Goal: Task Accomplishment & Management: Manage account settings

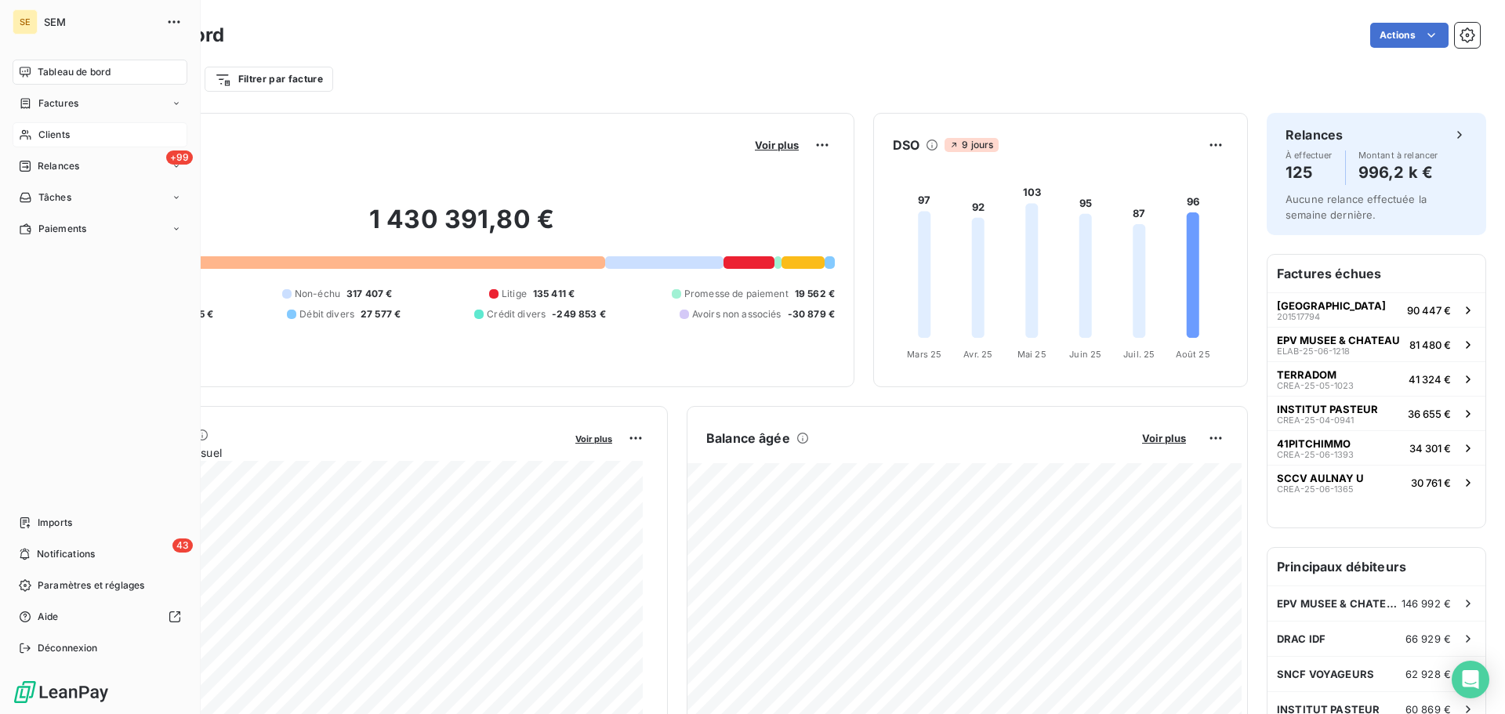
click at [73, 136] on div "Clients" at bounding box center [100, 134] width 175 height 25
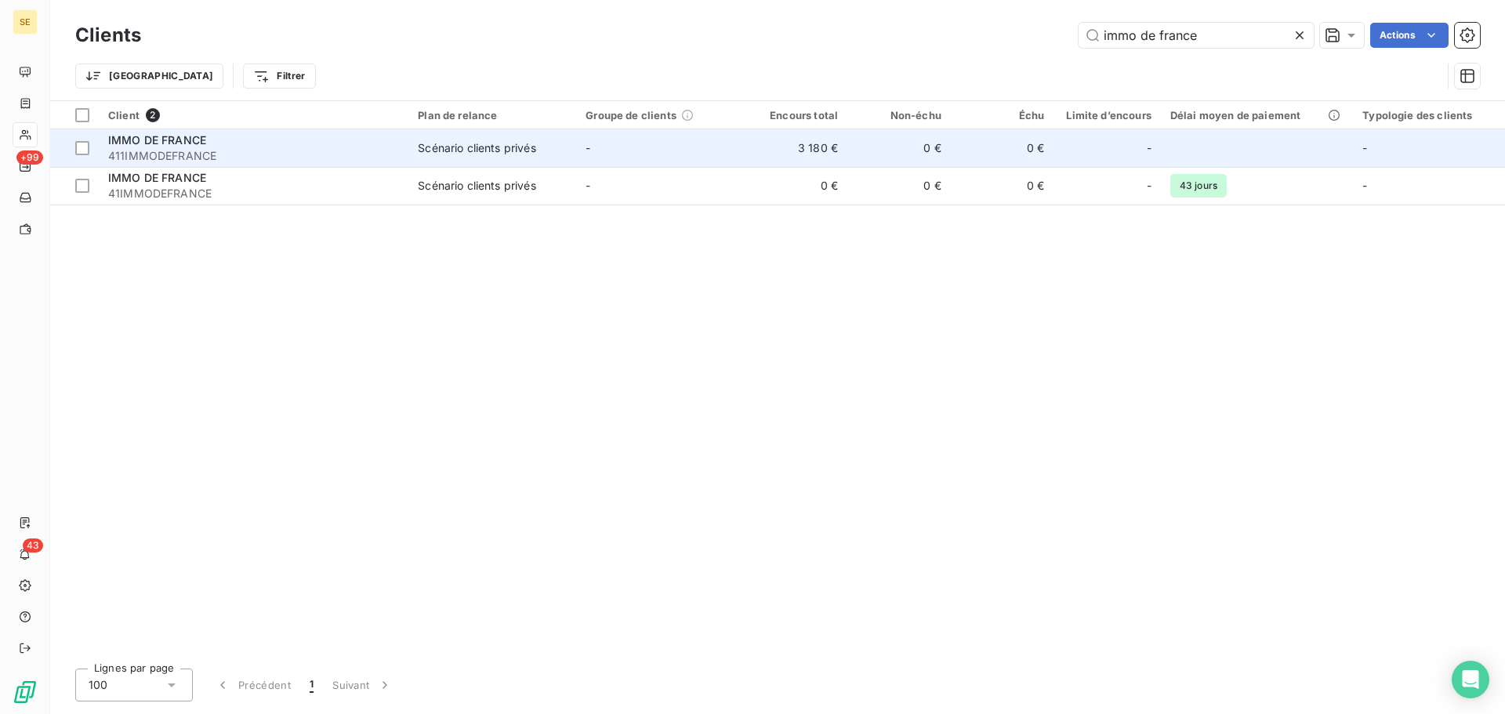
type input "immo de france"
click at [300, 147] on div "IMMO DE FRANCE 411IMMODEFRANCE" at bounding box center [253, 148] width 291 height 31
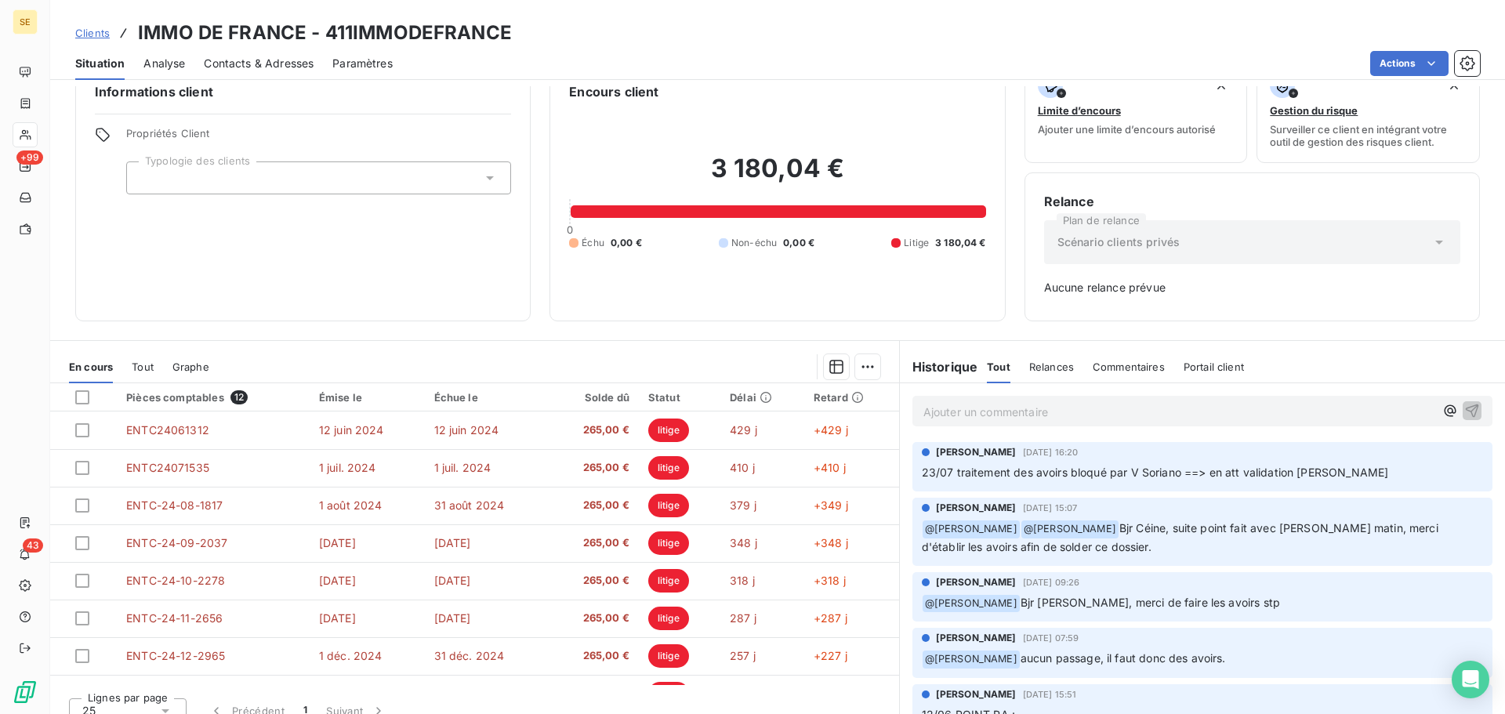
scroll to position [51, 0]
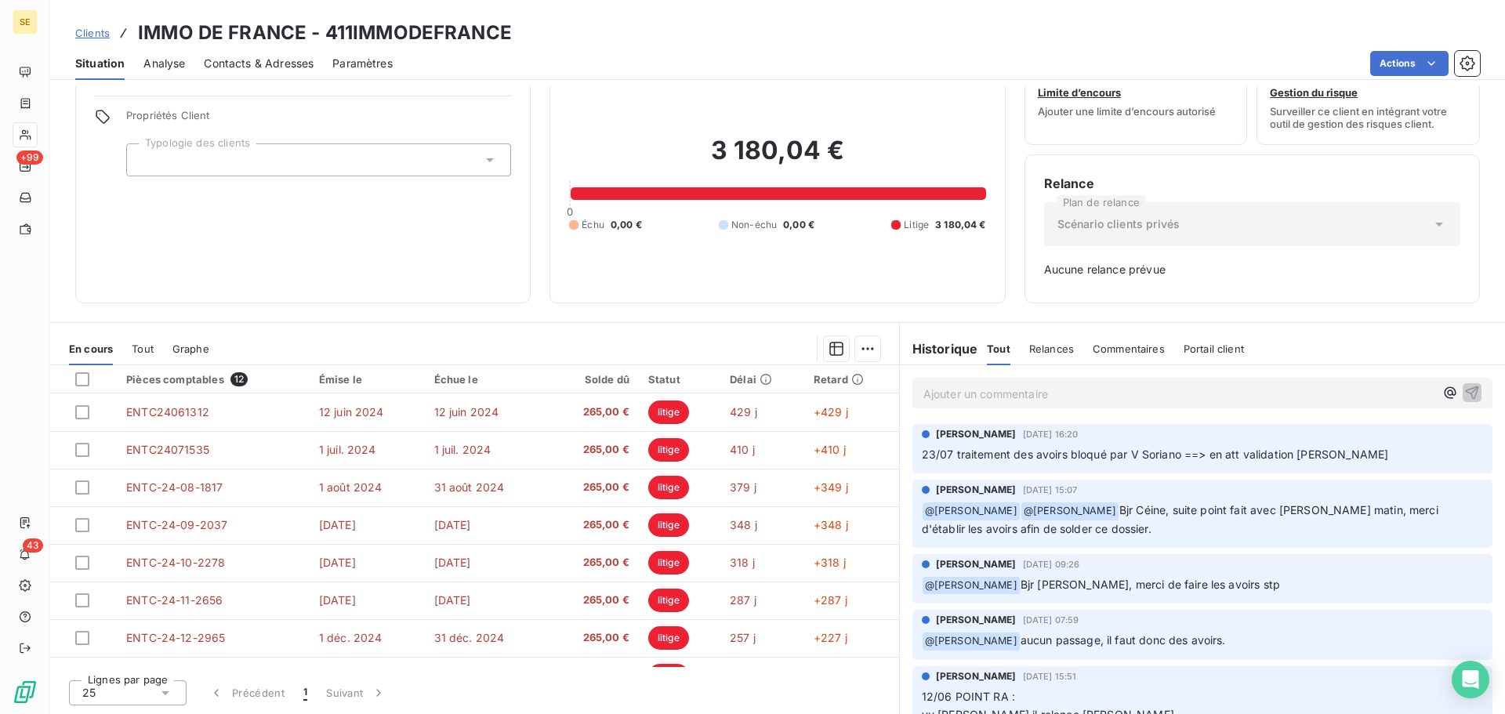
click at [85, 31] on span "Clients" at bounding box center [92, 33] width 34 height 13
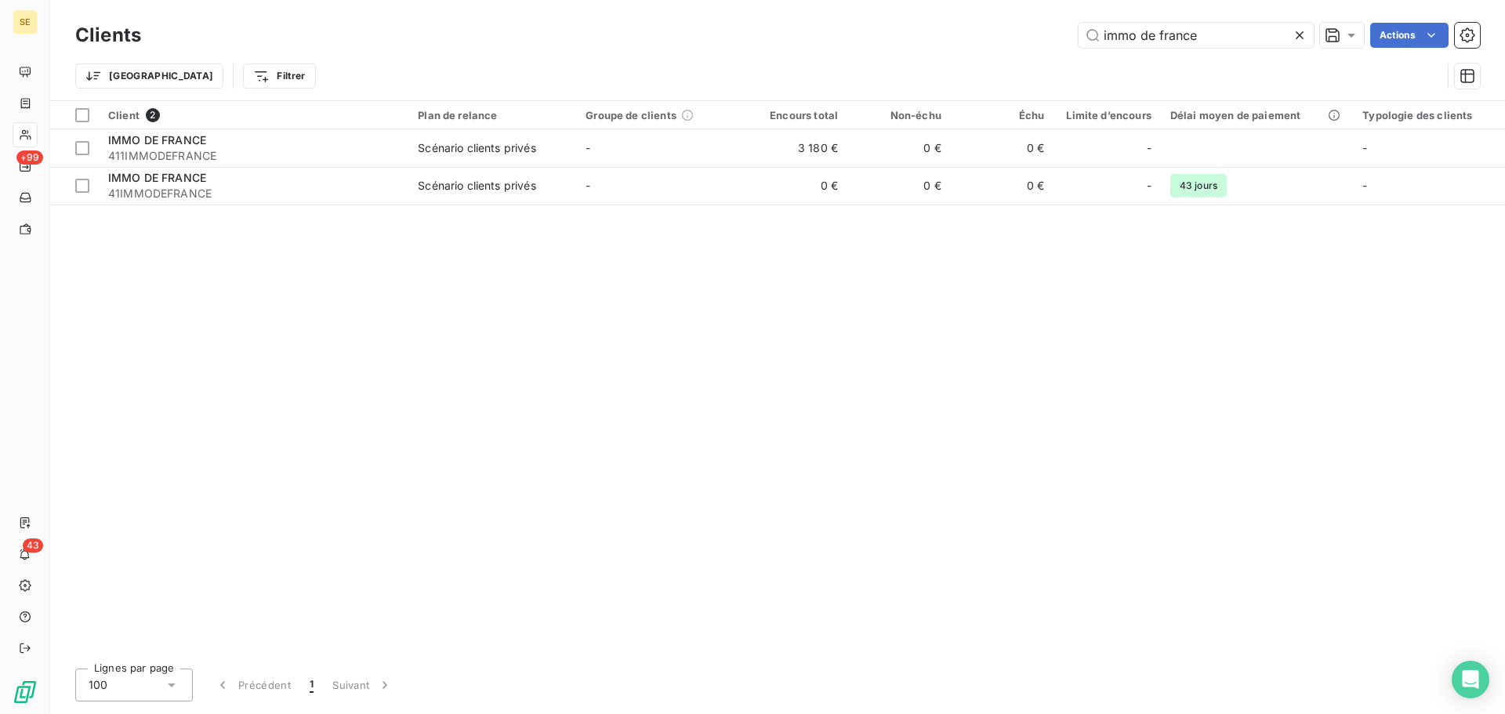
drag, startPoint x: 1229, startPoint y: 43, endPoint x: 864, endPoint y: 27, distance: 364.9
click at [866, 28] on div "immo de france Actions" at bounding box center [820, 35] width 1320 height 25
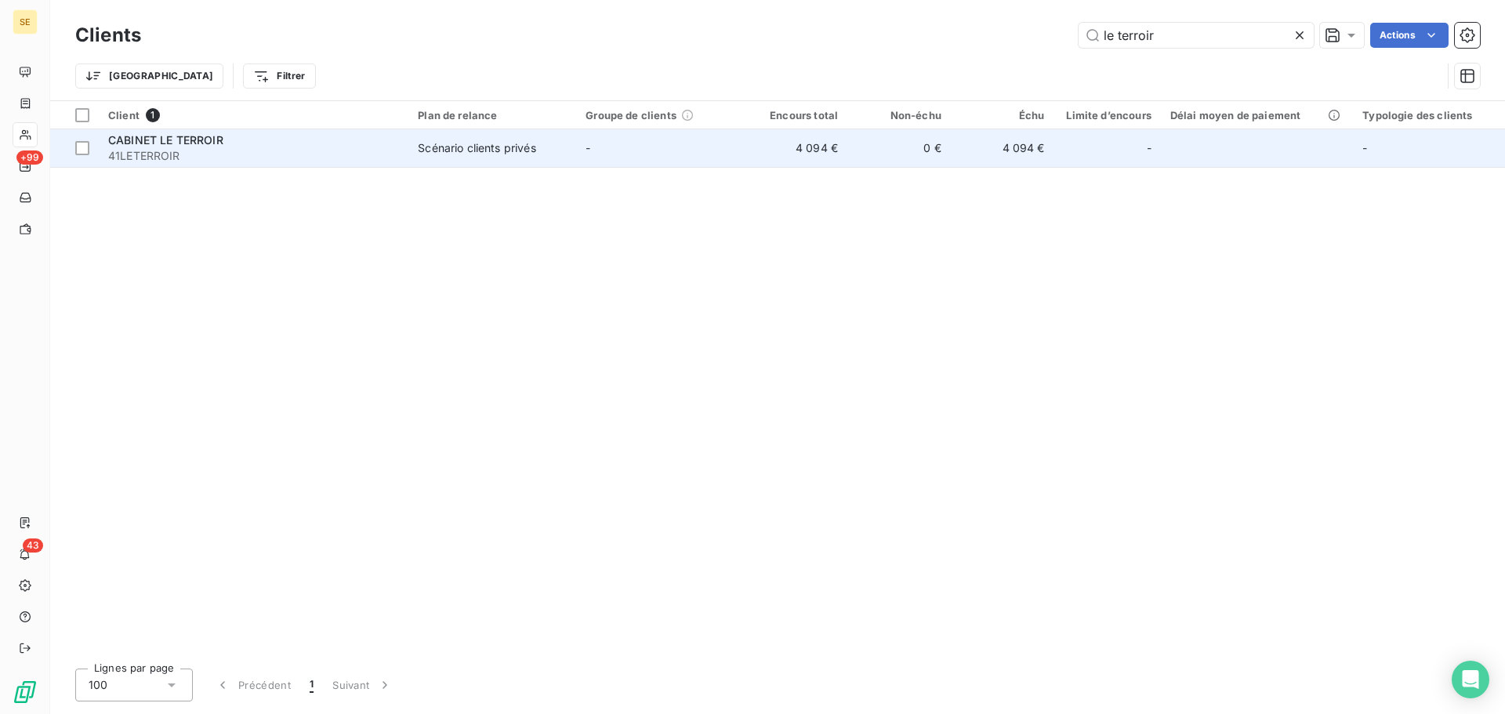
type input "le terroir"
click at [348, 148] on span "41LETERROIR" at bounding box center [253, 156] width 291 height 16
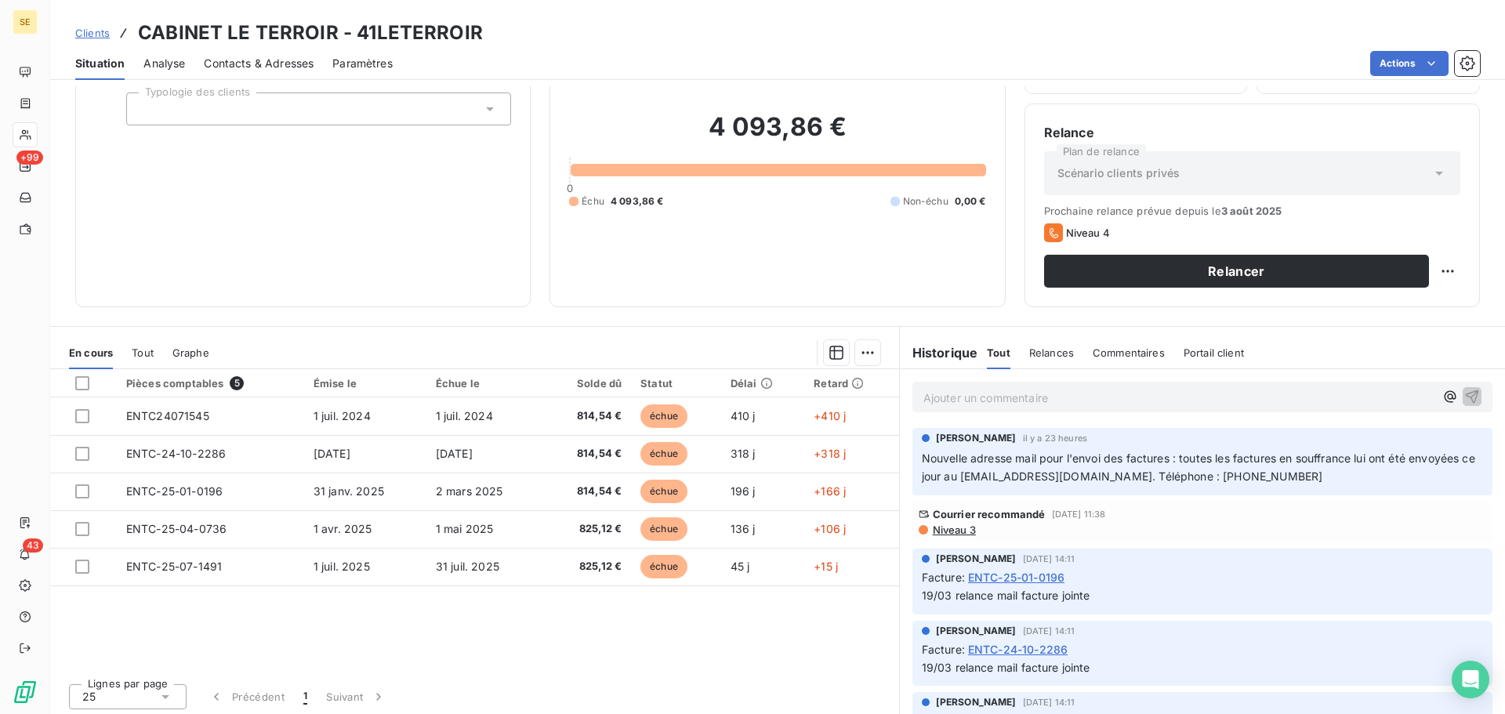
scroll to position [106, 0]
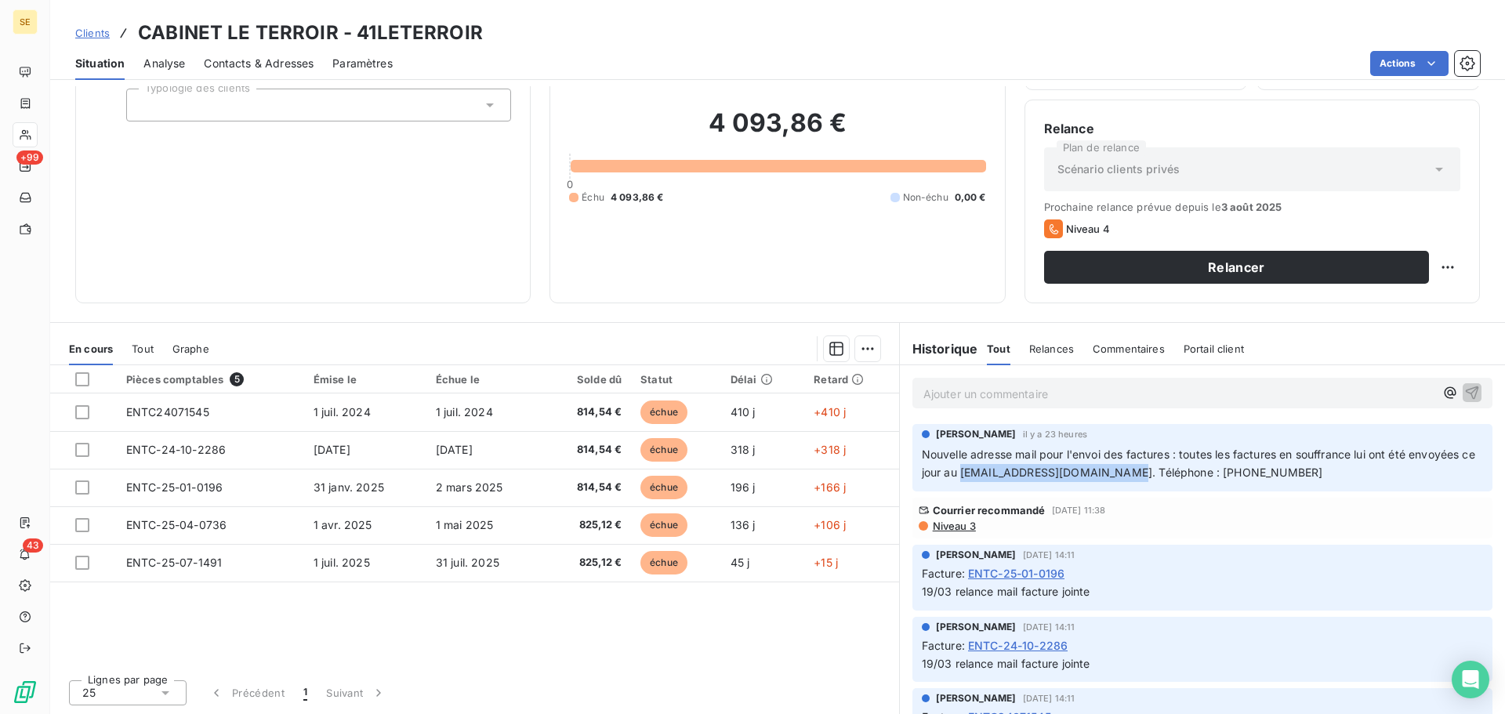
drag, startPoint x: 971, startPoint y: 473, endPoint x: 1164, endPoint y: 473, distance: 192.1
click at [1164, 473] on span "Nouvelle adresse mail pour l'envoi des factures : toutes les factures en souffr…" at bounding box center [1200, 463] width 557 height 31
copy span "[EMAIL_ADDRESS][DOMAIN_NAME]"
click at [236, 60] on span "Contacts & Adresses" at bounding box center [259, 64] width 110 height 16
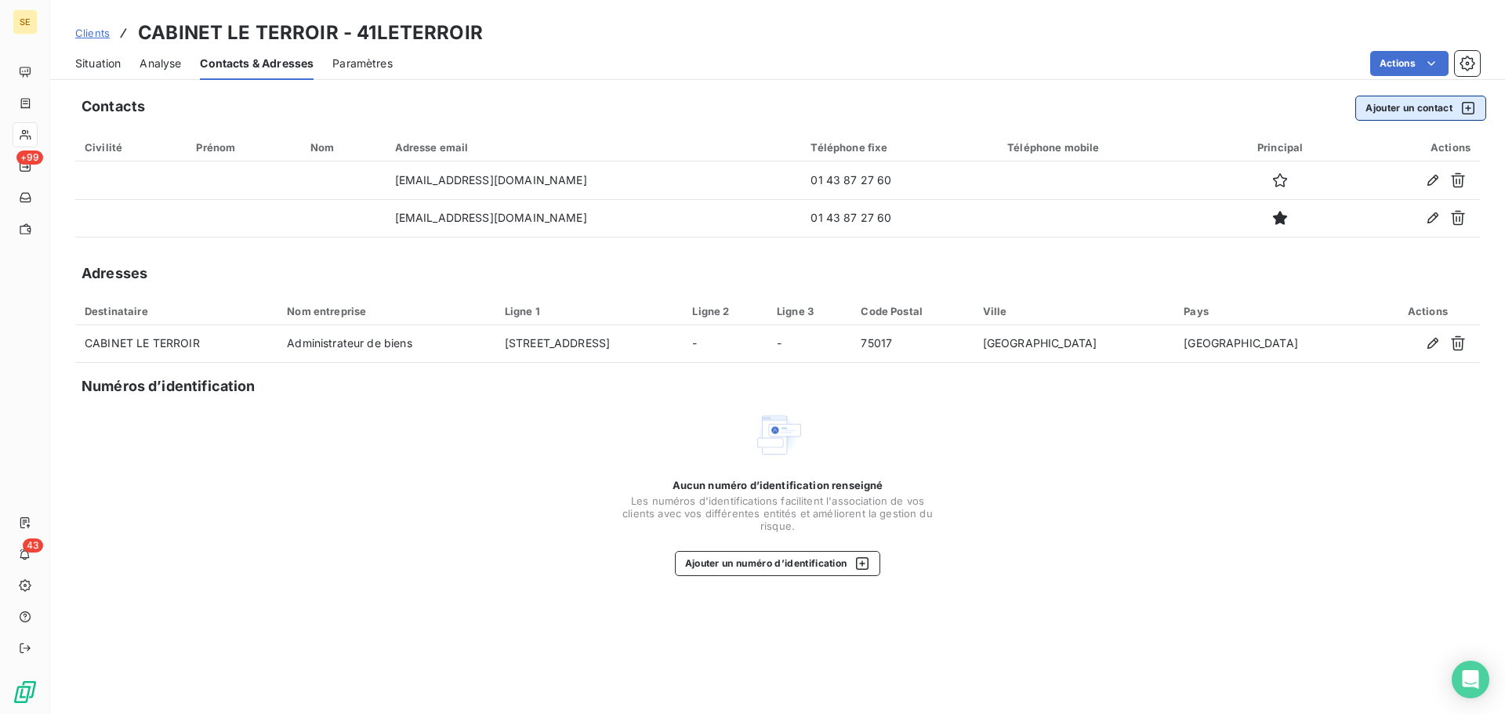
click at [1384, 104] on button "Ajouter un contact" at bounding box center [1421, 108] width 131 height 25
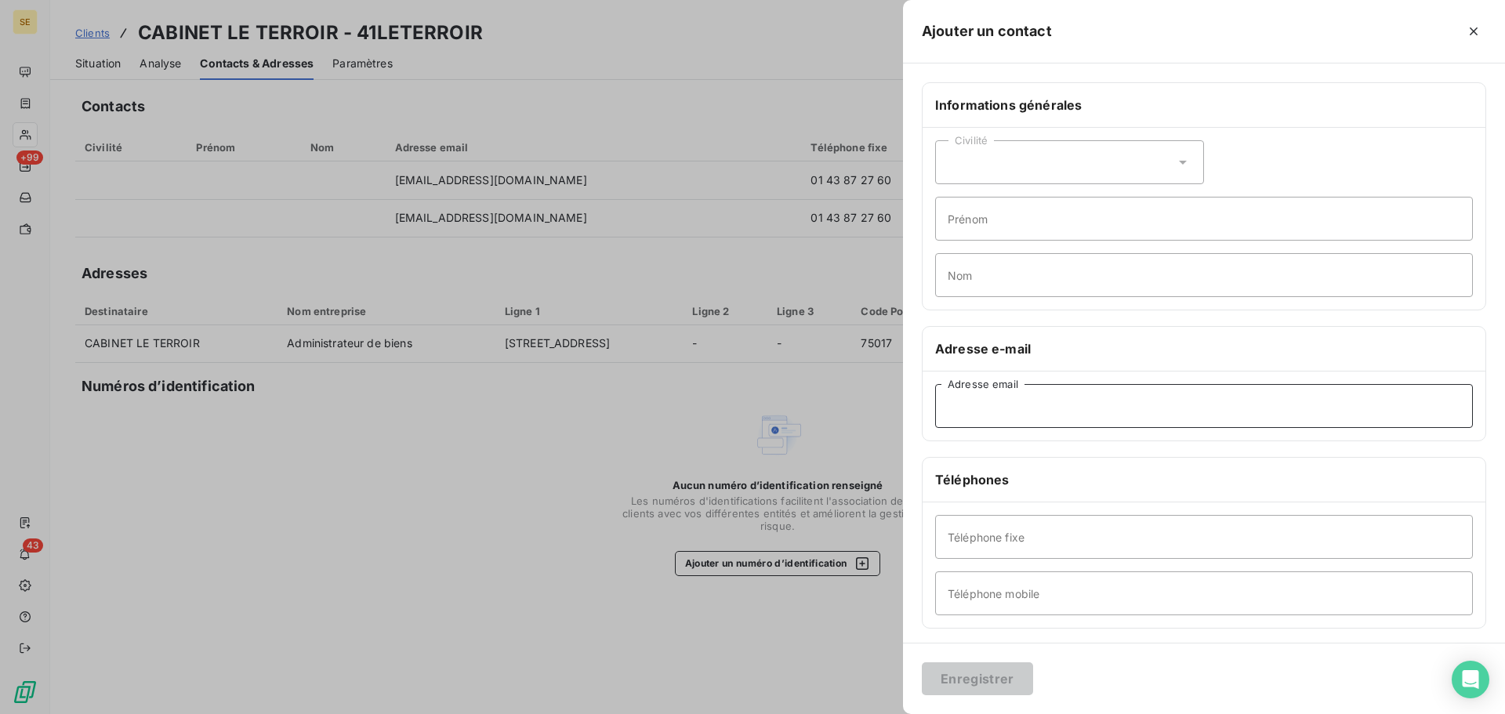
click at [971, 412] on input "Adresse email" at bounding box center [1204, 406] width 538 height 44
paste input "[EMAIL_ADDRESS][DOMAIN_NAME]"
type input "[EMAIL_ADDRESS][DOMAIN_NAME]"
click at [922, 663] on button "Enregistrer" at bounding box center [977, 679] width 111 height 33
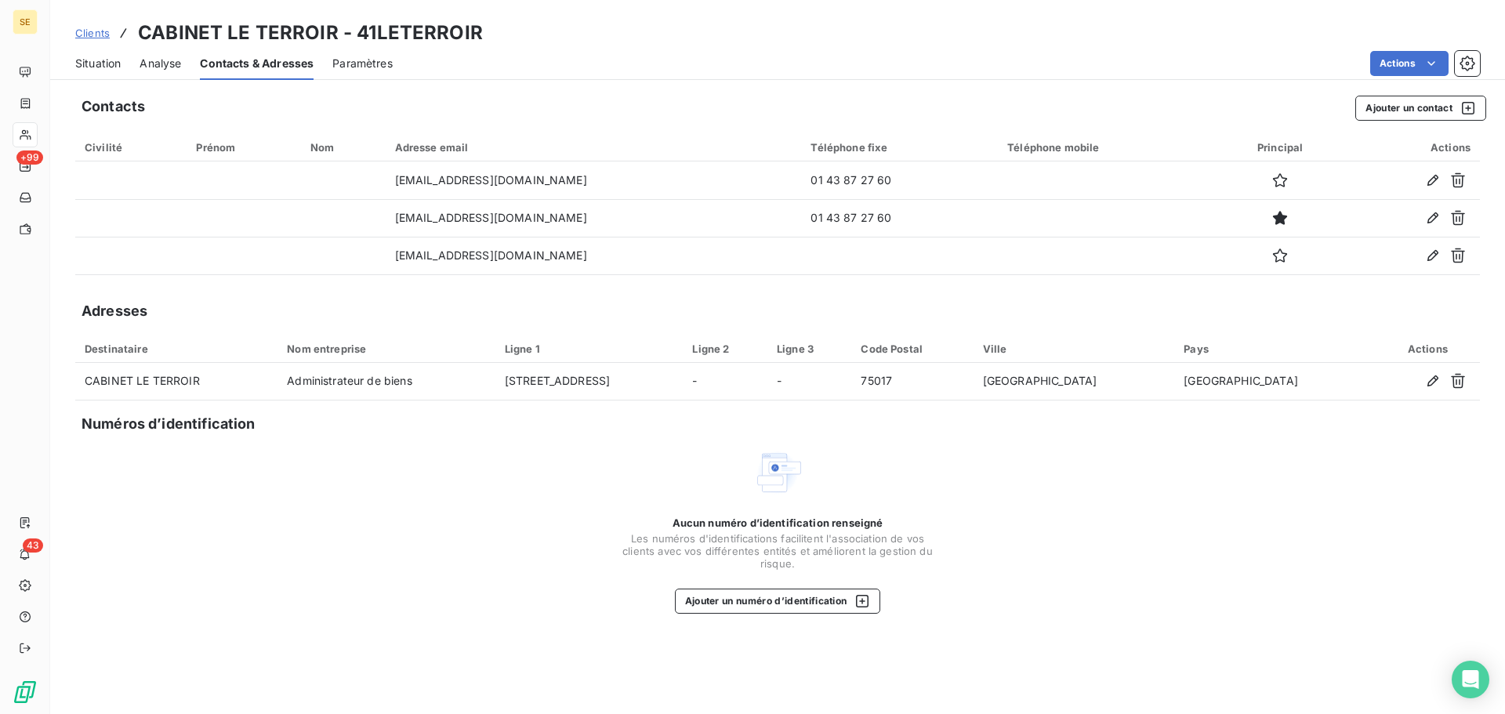
click at [100, 62] on span "Situation" at bounding box center [97, 64] width 45 height 16
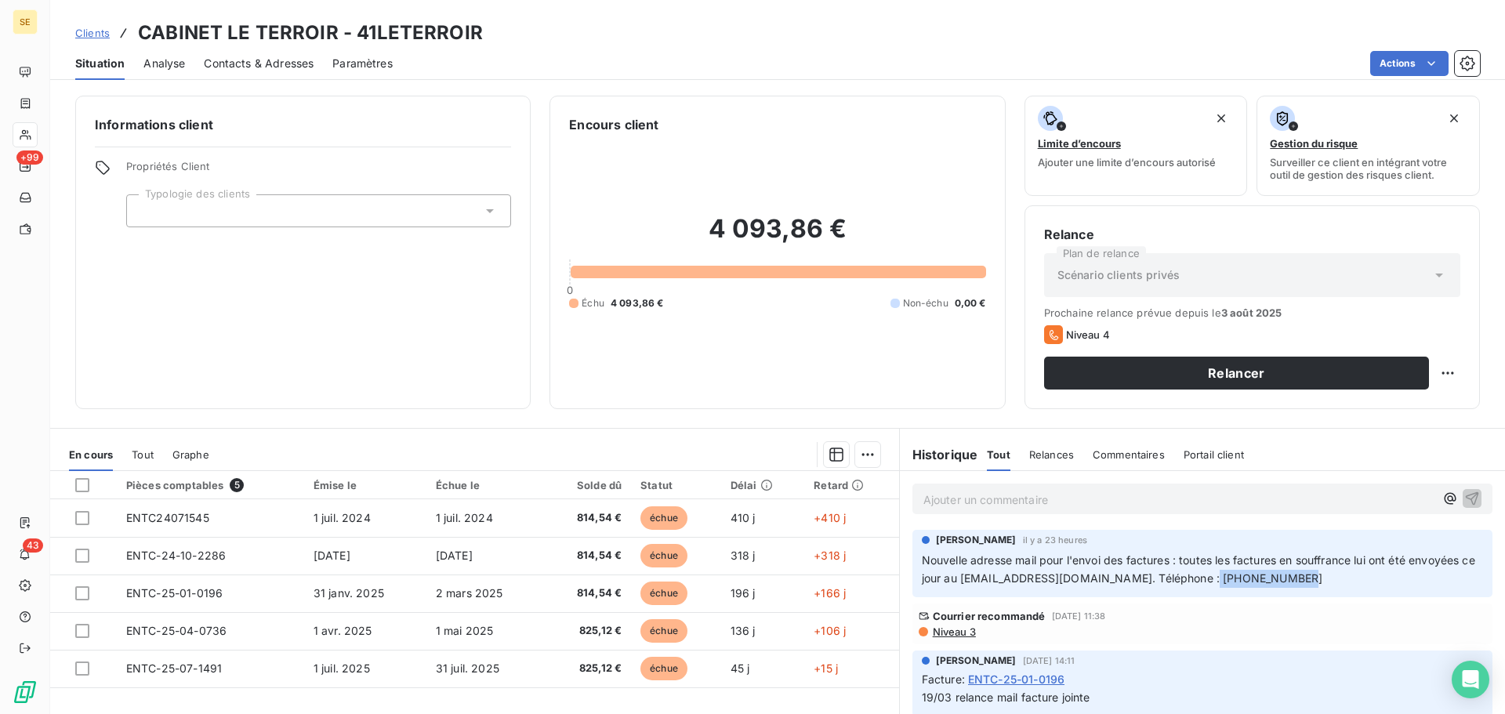
drag, startPoint x: 1240, startPoint y: 581, endPoint x: 1322, endPoint y: 581, distance: 82.3
click at [1322, 581] on span "Nouvelle adresse mail pour l'envoi des factures : toutes les factures en souffr…" at bounding box center [1200, 569] width 557 height 31
copy span "[PHONE_NUMBER]"
click at [246, 67] on span "Contacts & Adresses" at bounding box center [259, 64] width 110 height 16
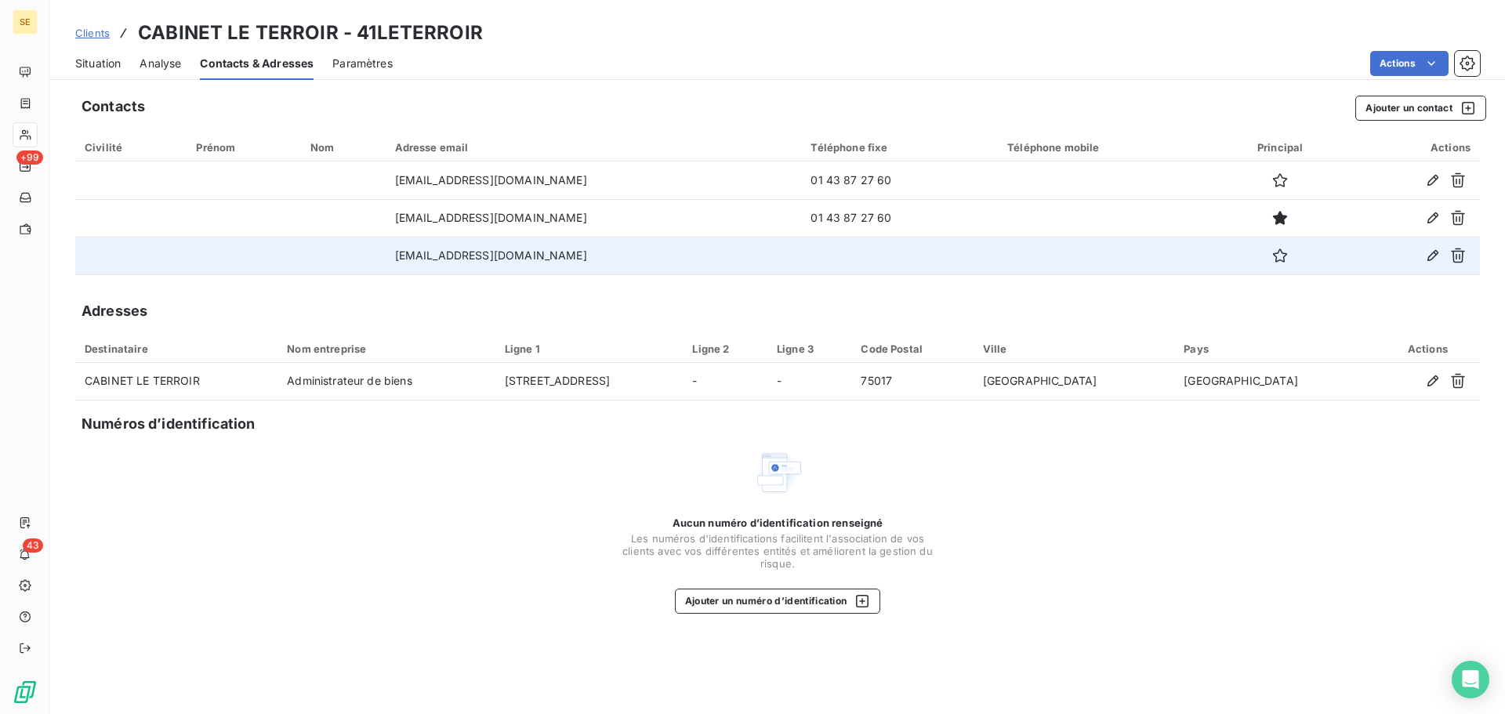
click at [737, 259] on td "[EMAIL_ADDRESS][DOMAIN_NAME]" at bounding box center [594, 256] width 416 height 38
click at [1432, 251] on icon "button" at bounding box center [1433, 256] width 16 height 16
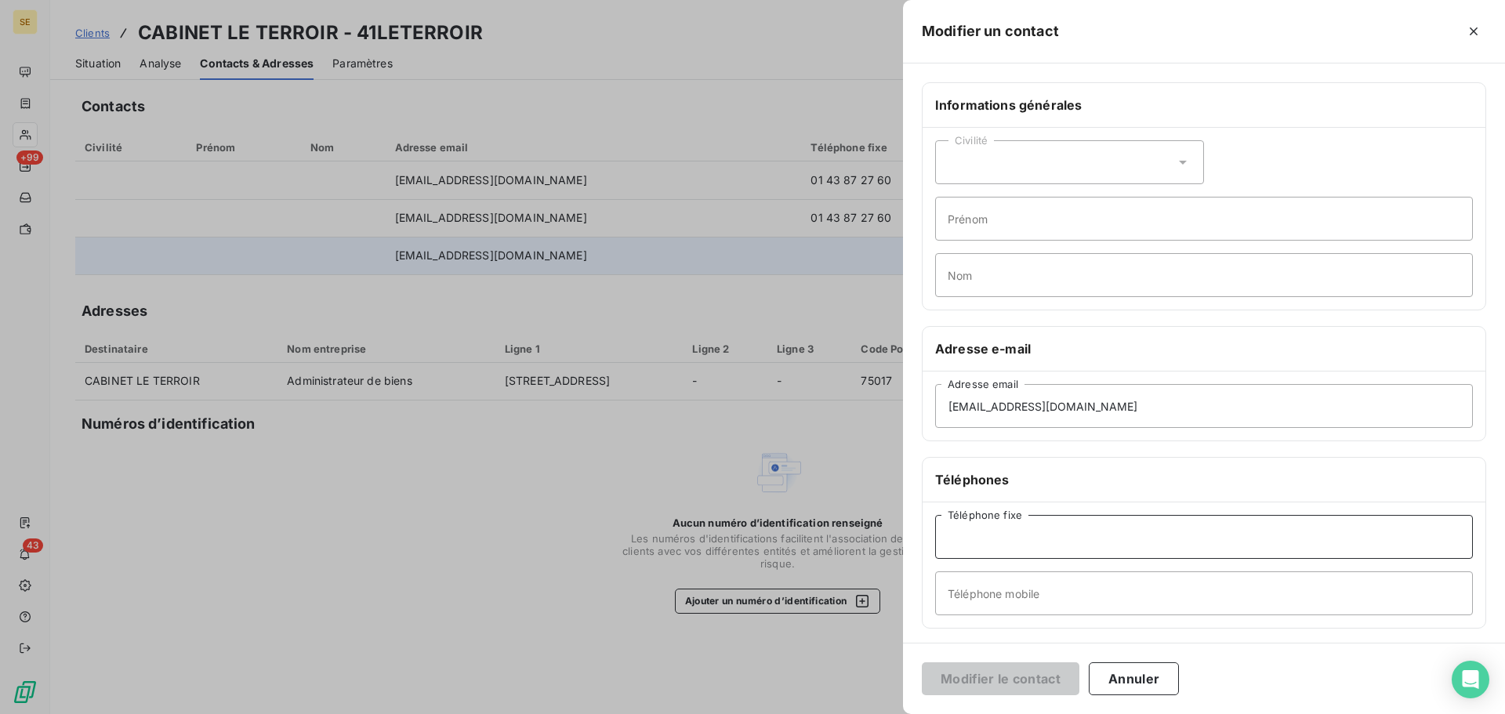
click at [1098, 538] on input "Téléphone fixe" at bounding box center [1204, 537] width 538 height 44
paste input "[PHONE_NUMBER]"
type input "[PHONE_NUMBER]"
click at [1043, 683] on button "Modifier le contact" at bounding box center [1001, 679] width 158 height 33
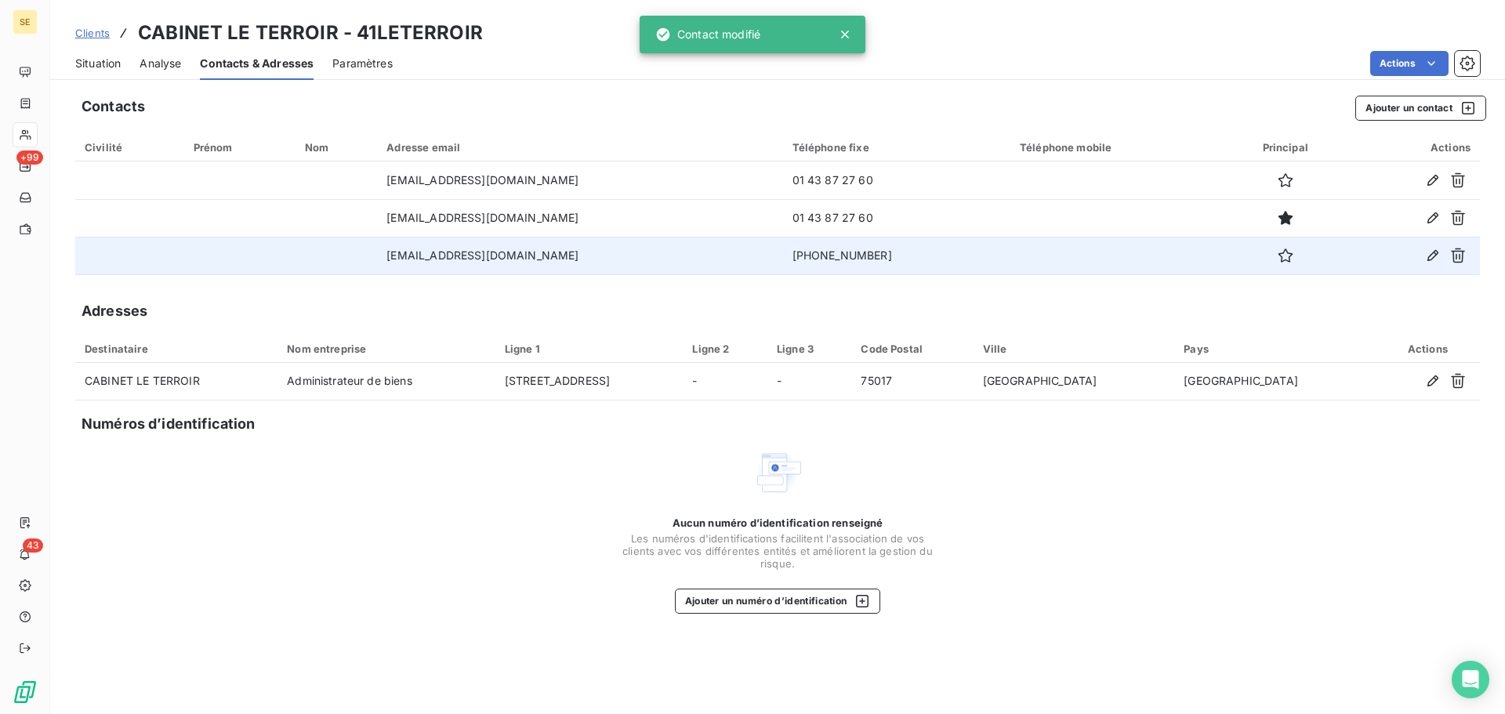
click at [92, 60] on span "Situation" at bounding box center [97, 64] width 45 height 16
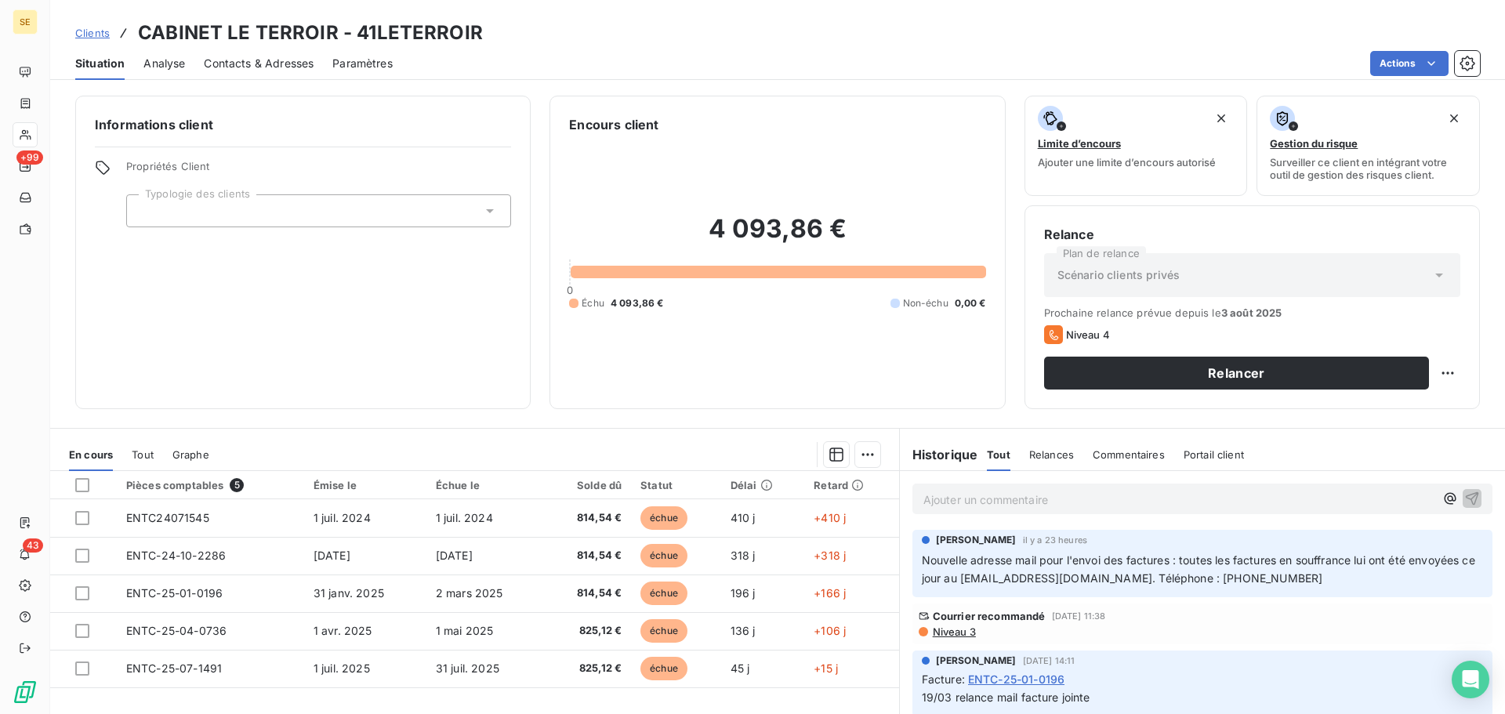
click at [280, 60] on span "Contacts & Adresses" at bounding box center [259, 64] width 110 height 16
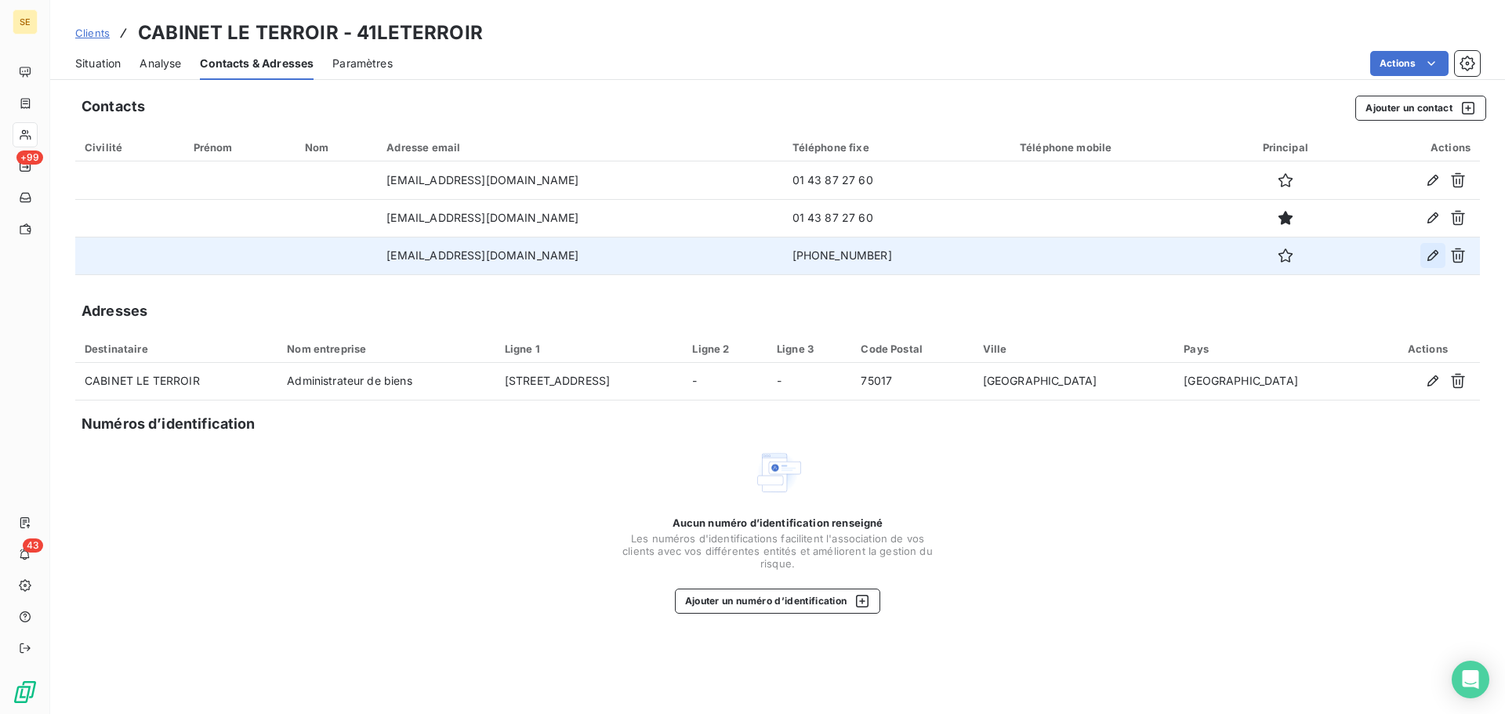
click at [1431, 253] on icon "button" at bounding box center [1433, 256] width 16 height 16
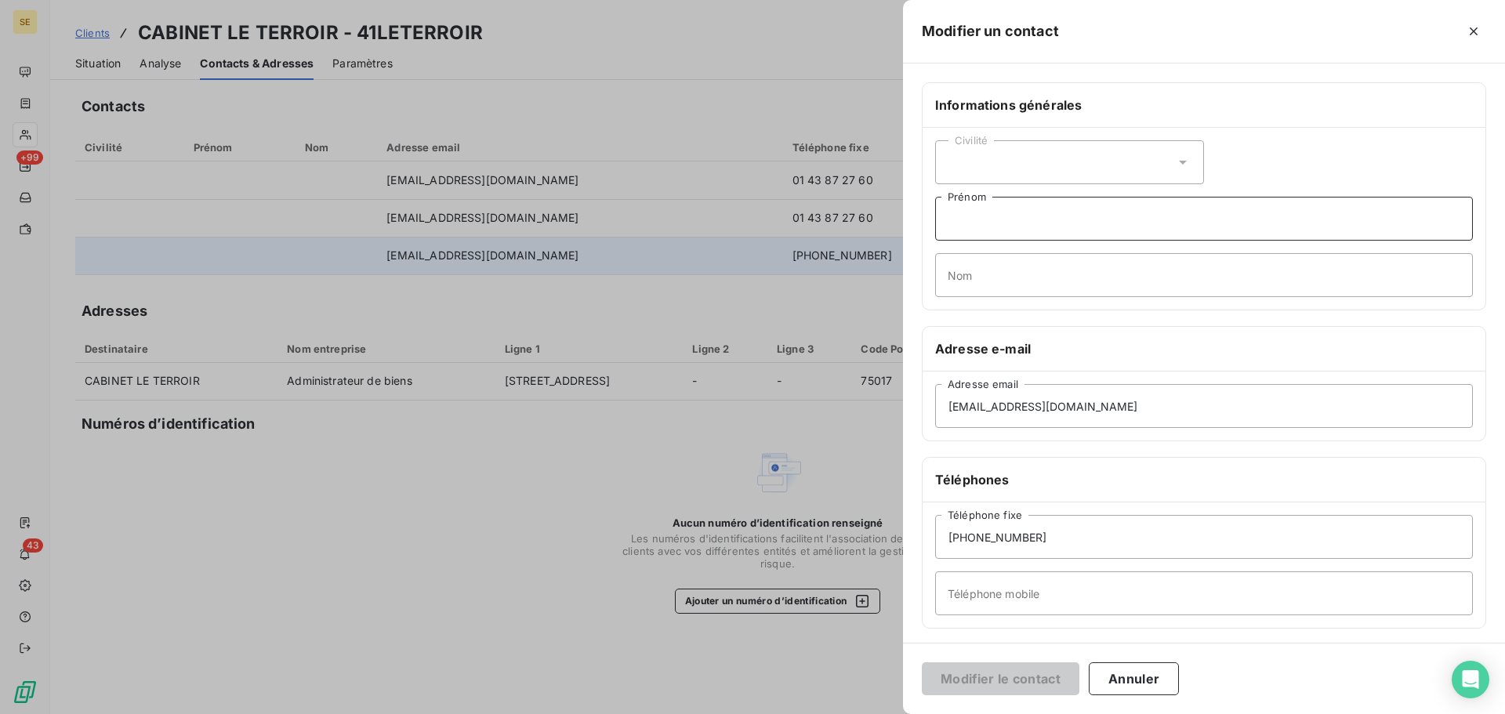
click at [989, 216] on input "Prénom" at bounding box center [1204, 219] width 538 height 44
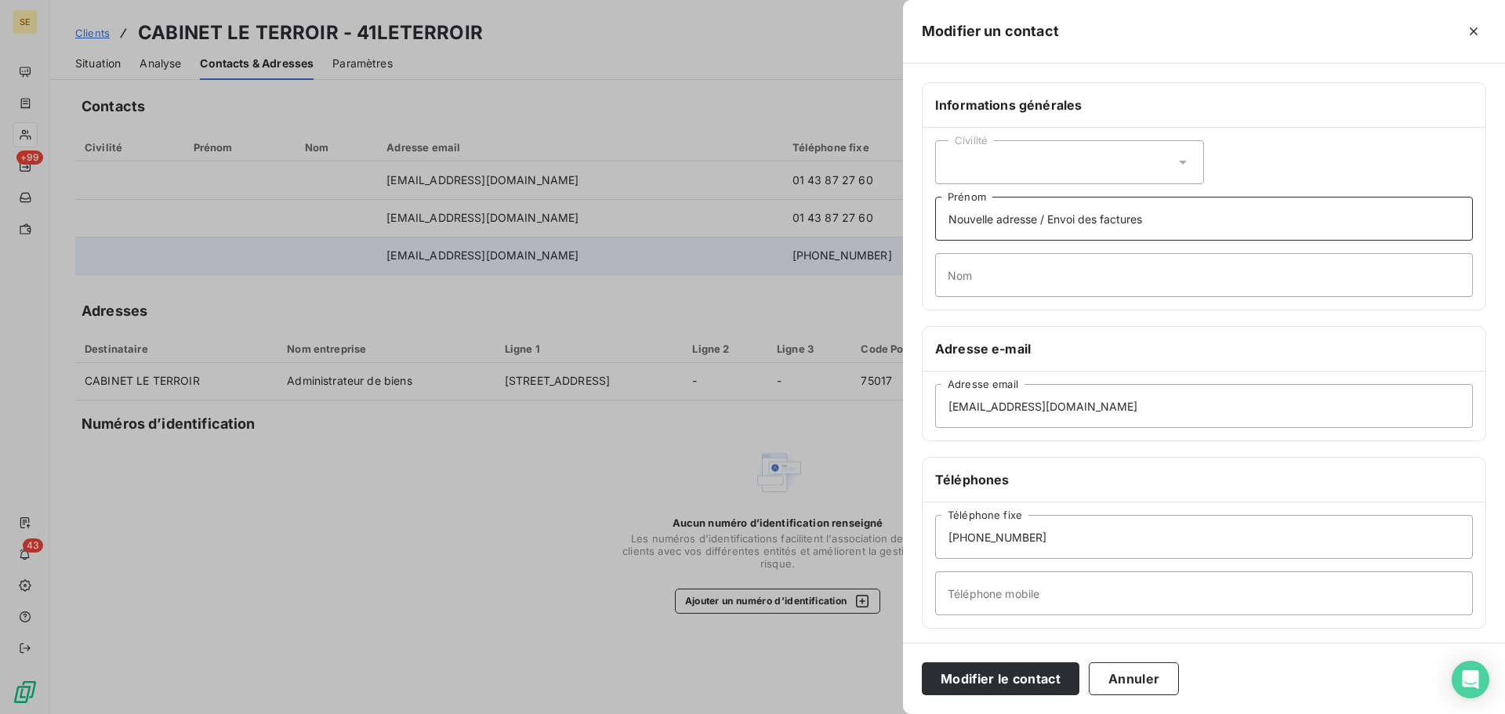
type input "Nouvelle adresse / Envoi des factures"
click at [922, 663] on button "Modifier le contact" at bounding box center [1001, 679] width 158 height 33
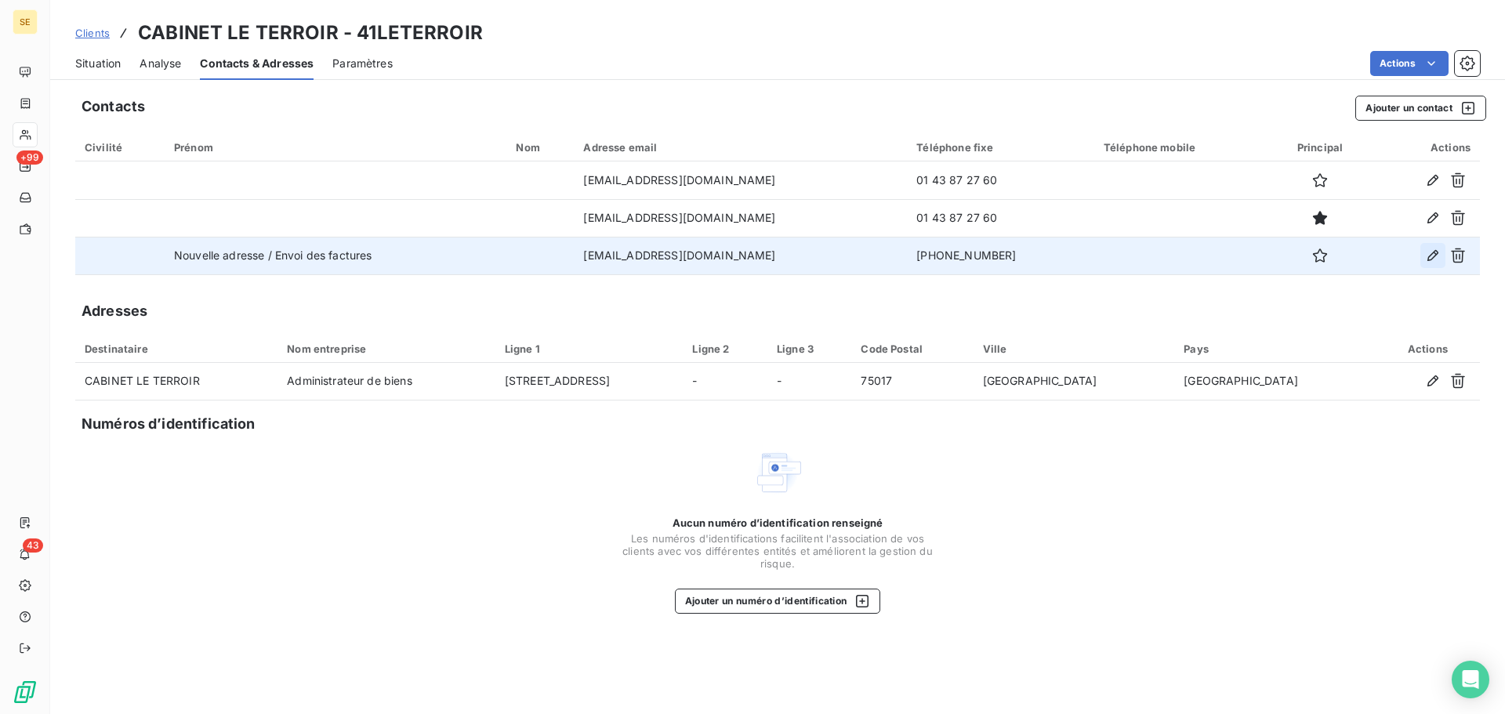
click at [1432, 256] on icon "button" at bounding box center [1433, 256] width 16 height 16
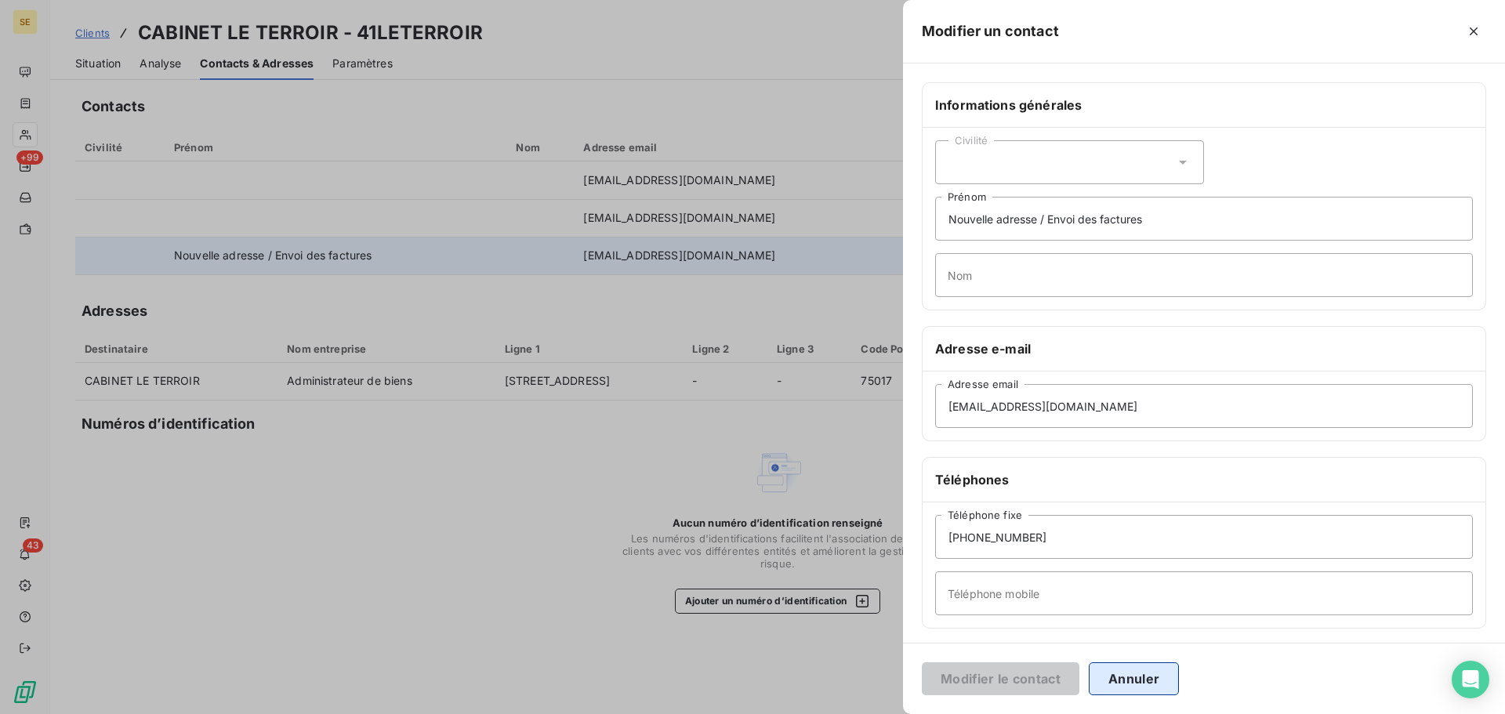
click at [1127, 677] on button "Annuler" at bounding box center [1134, 679] width 90 height 33
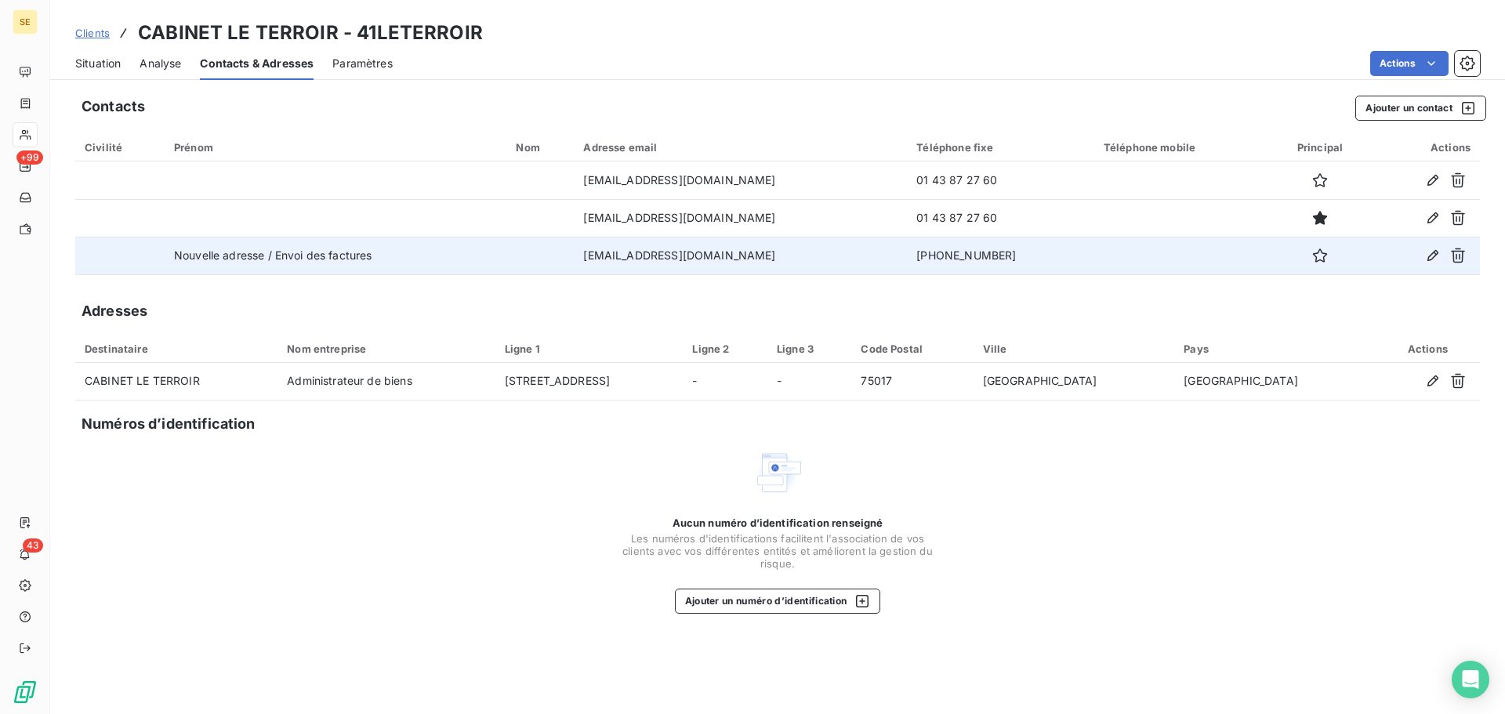
click at [84, 56] on span "Situation" at bounding box center [97, 64] width 45 height 16
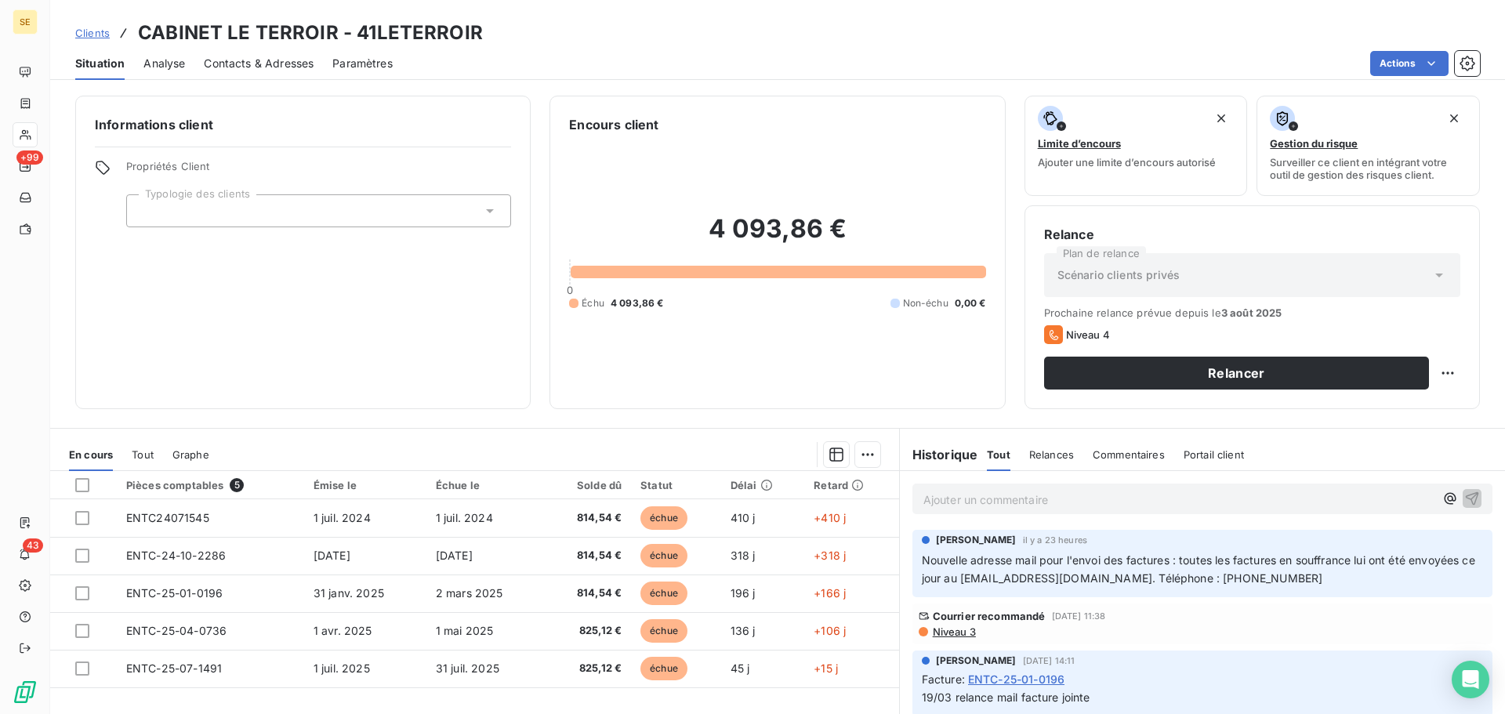
click at [230, 60] on span "Contacts & Adresses" at bounding box center [259, 64] width 110 height 16
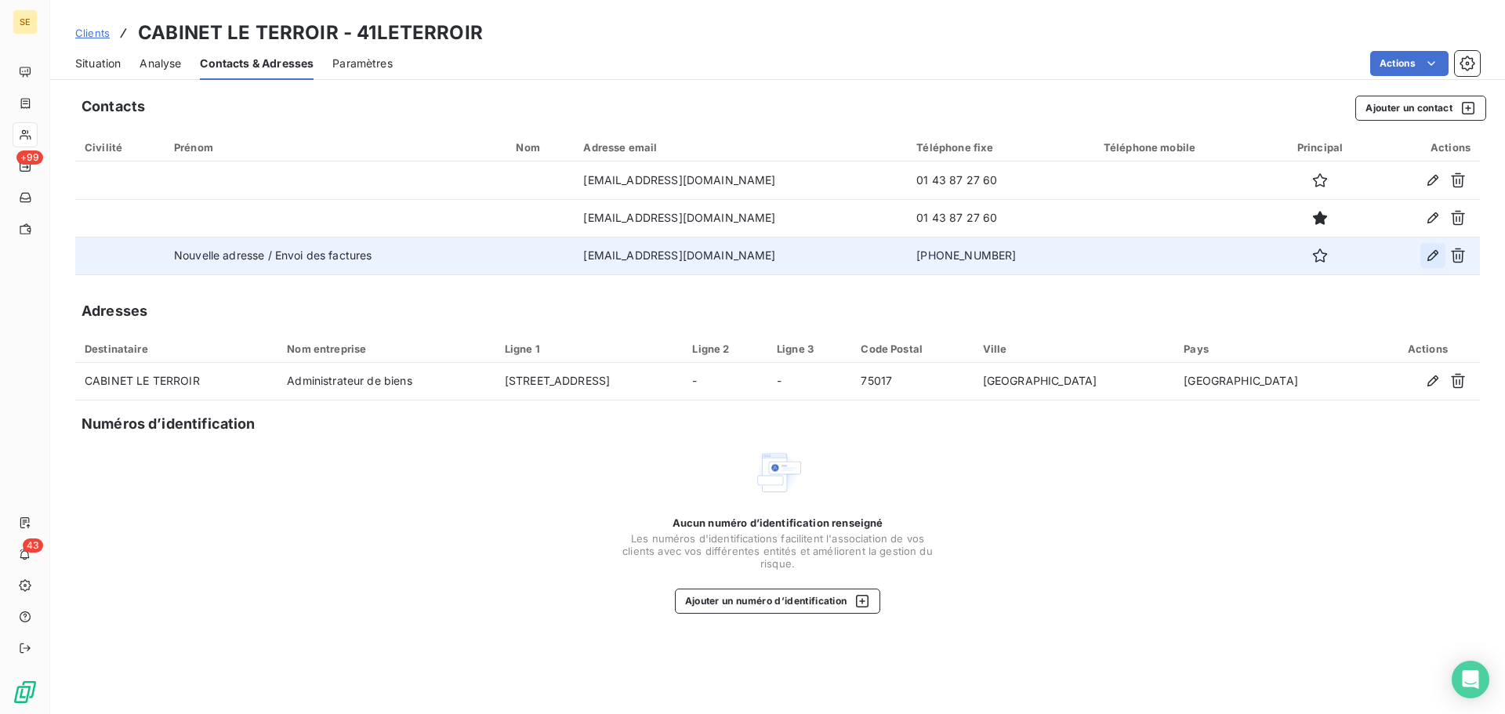
click at [1437, 252] on icon "button" at bounding box center [1433, 255] width 11 height 11
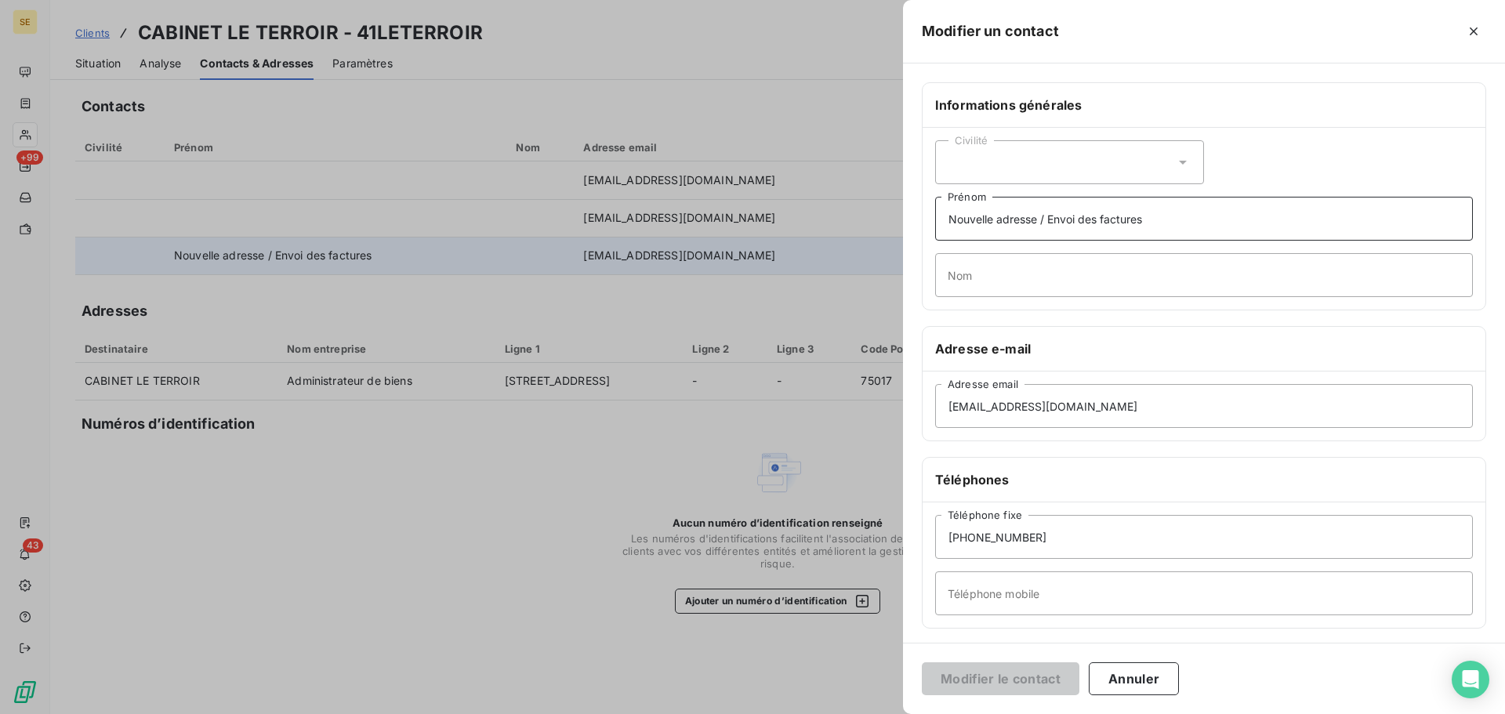
click at [1187, 217] on input "Nouvelle adresse / Envoi des factures" at bounding box center [1204, 219] width 538 height 44
type input "Nouvelle adresse / Envoi des factures [DATE]"
click at [922, 663] on button "Modifier le contact" at bounding box center [1001, 679] width 158 height 33
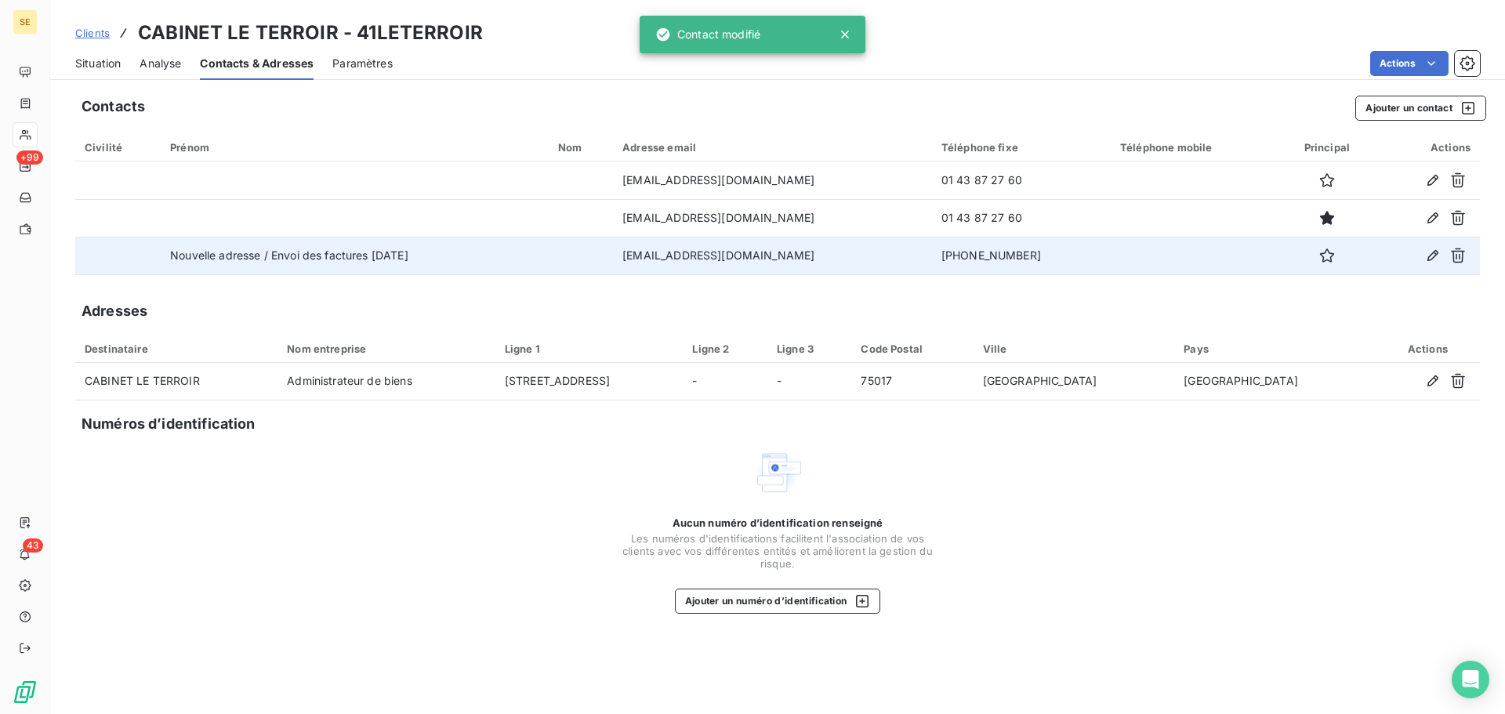
click at [98, 64] on span "Situation" at bounding box center [97, 64] width 45 height 16
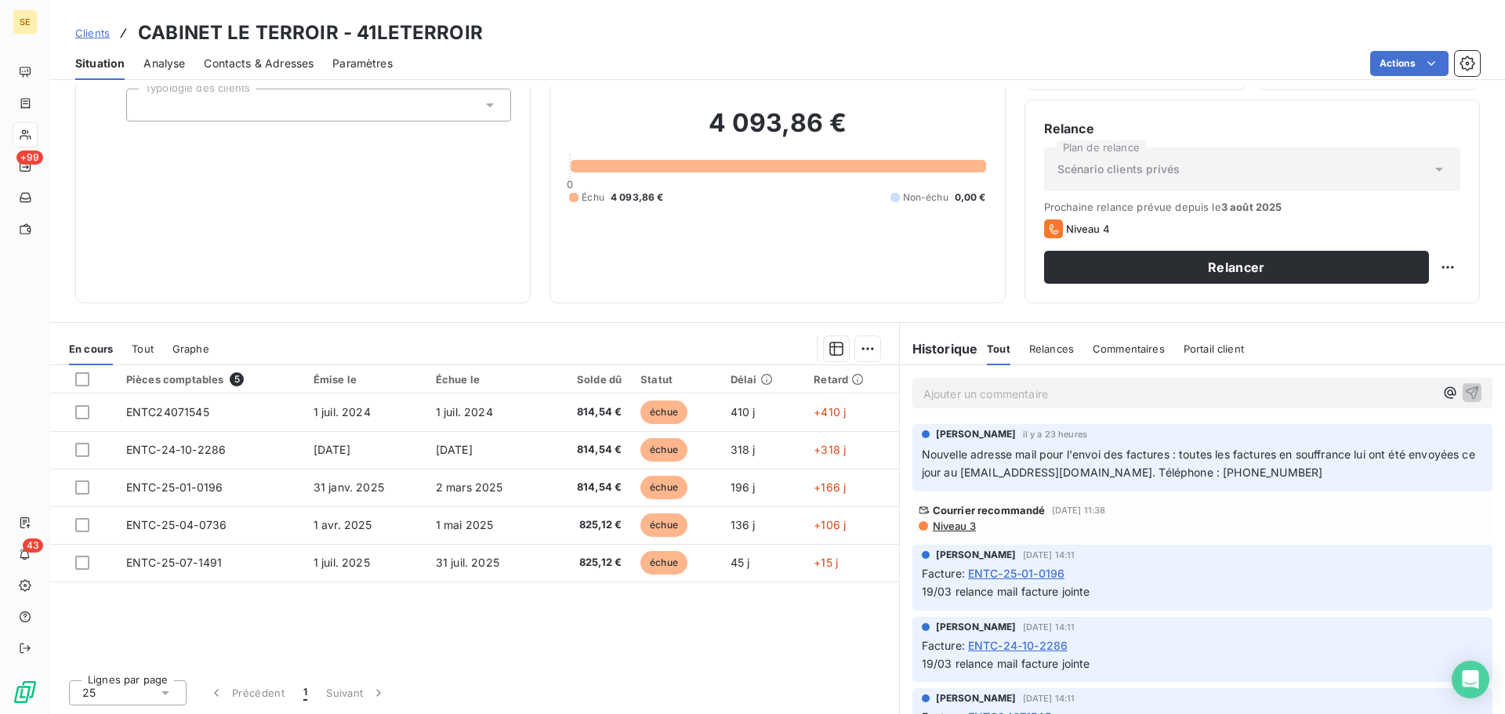
click at [91, 30] on span "Clients" at bounding box center [92, 33] width 34 height 13
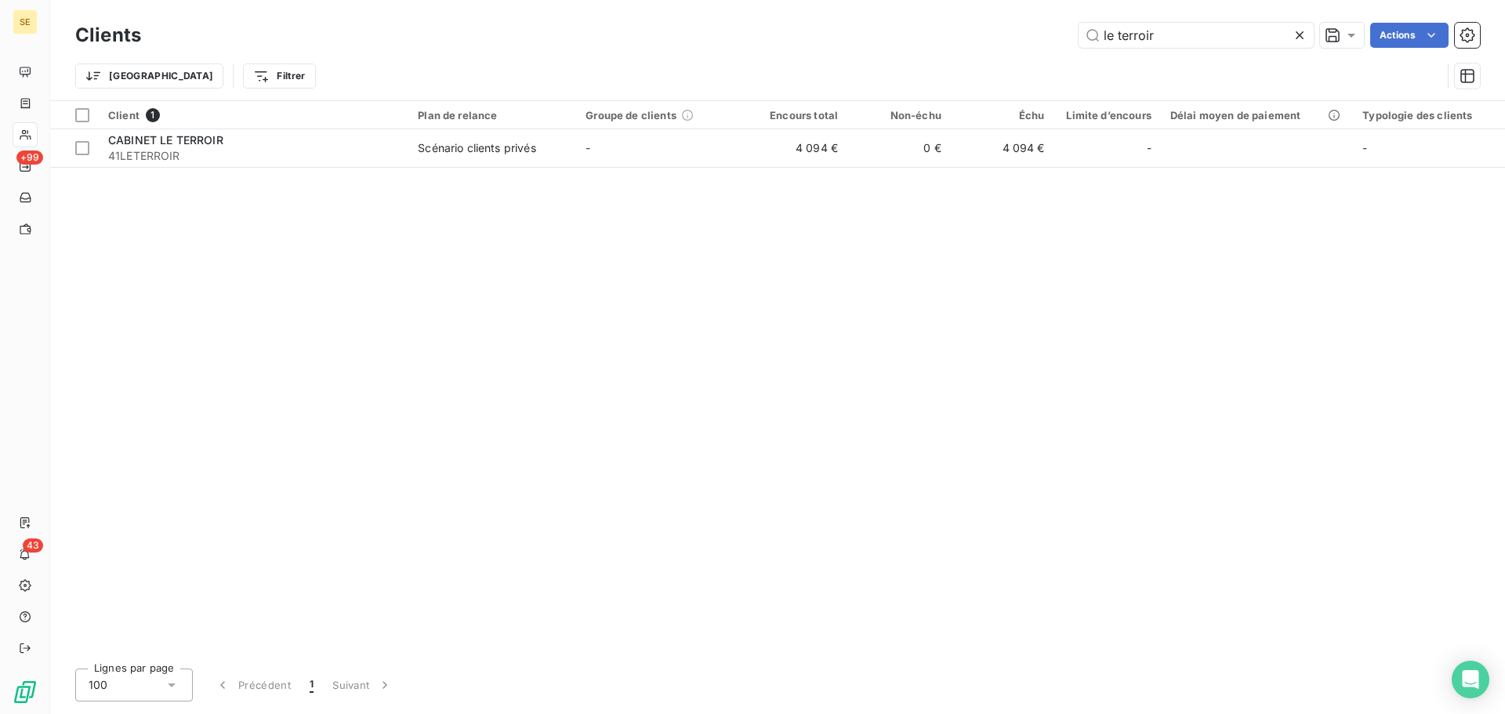
drag, startPoint x: 1226, startPoint y: 41, endPoint x: 893, endPoint y: 40, distance: 333.2
click at [898, 40] on div "le terroir Actions" at bounding box center [820, 35] width 1320 height 25
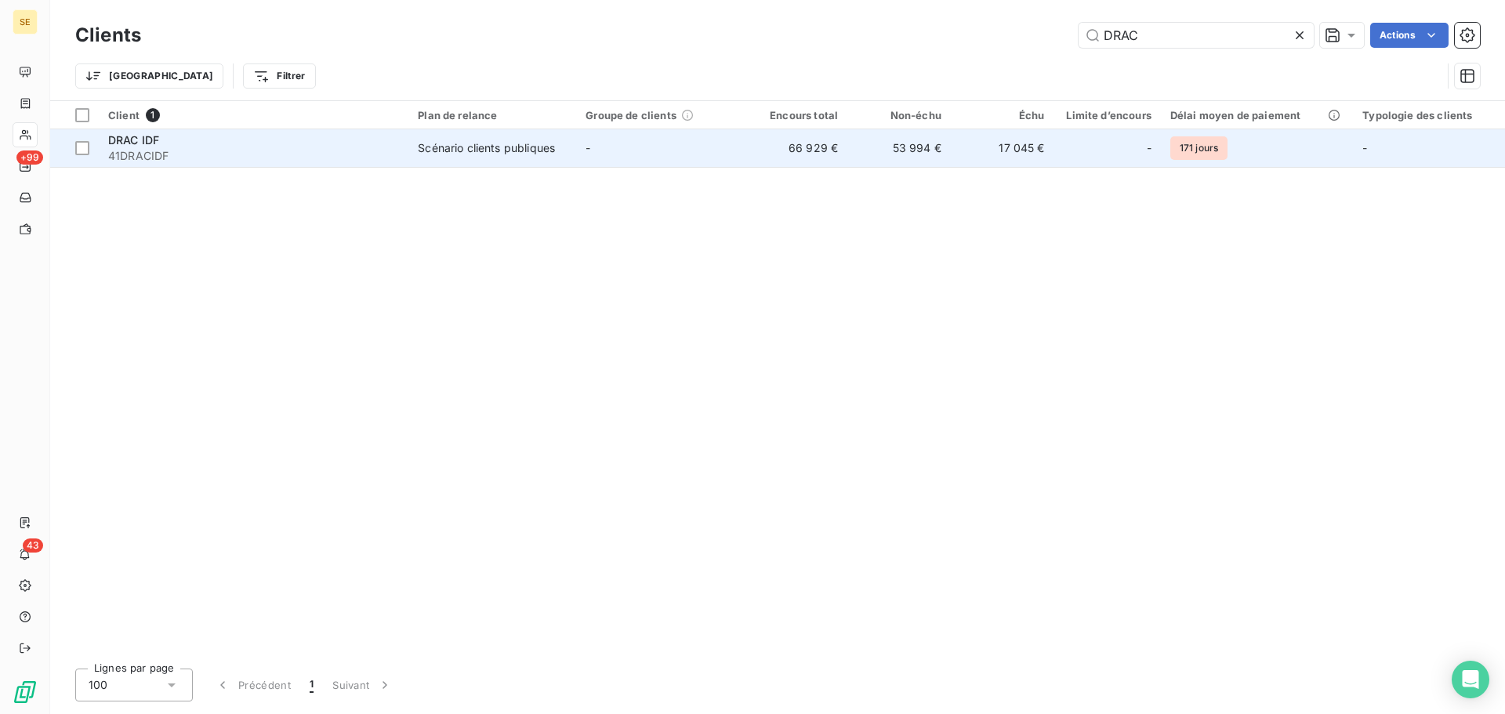
type input "DRAC"
click at [187, 137] on div "DRAC IDF" at bounding box center [253, 141] width 291 height 16
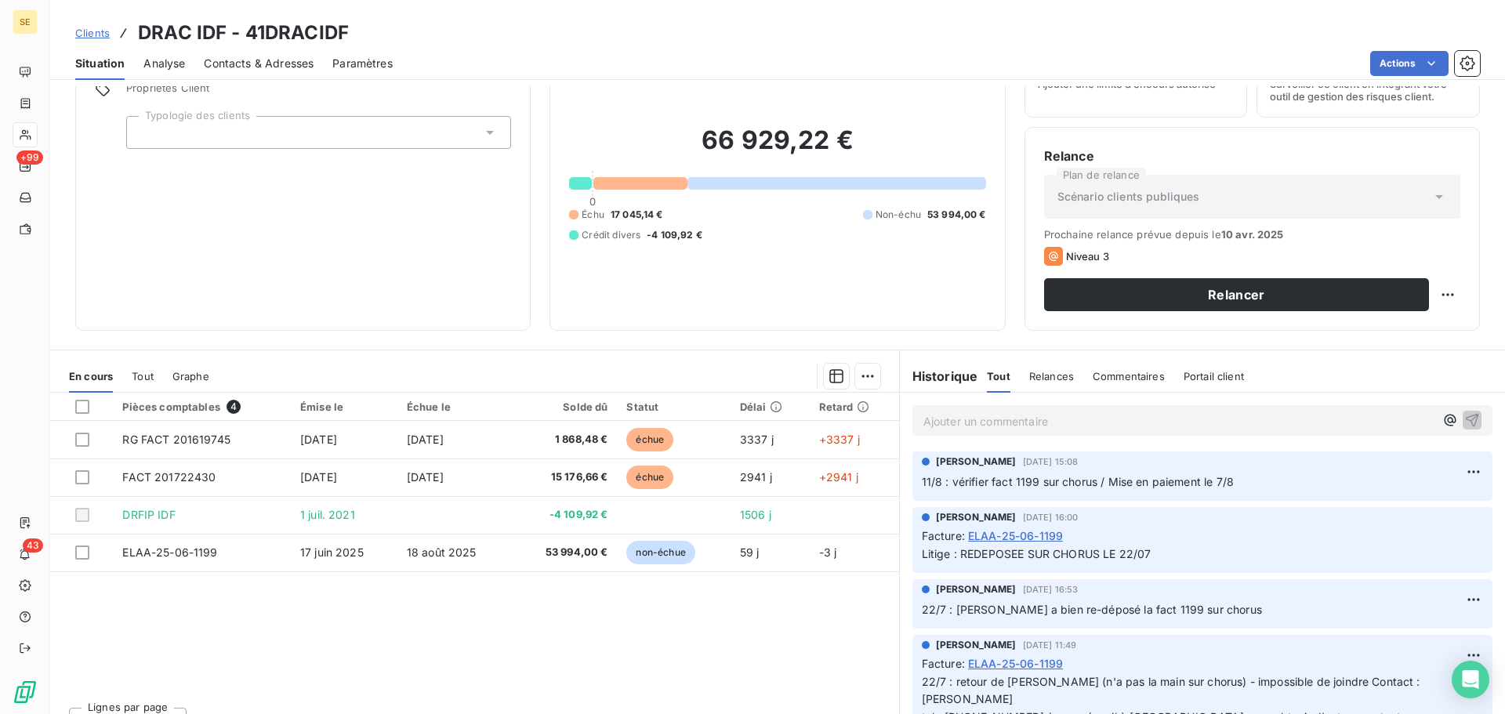
scroll to position [106, 0]
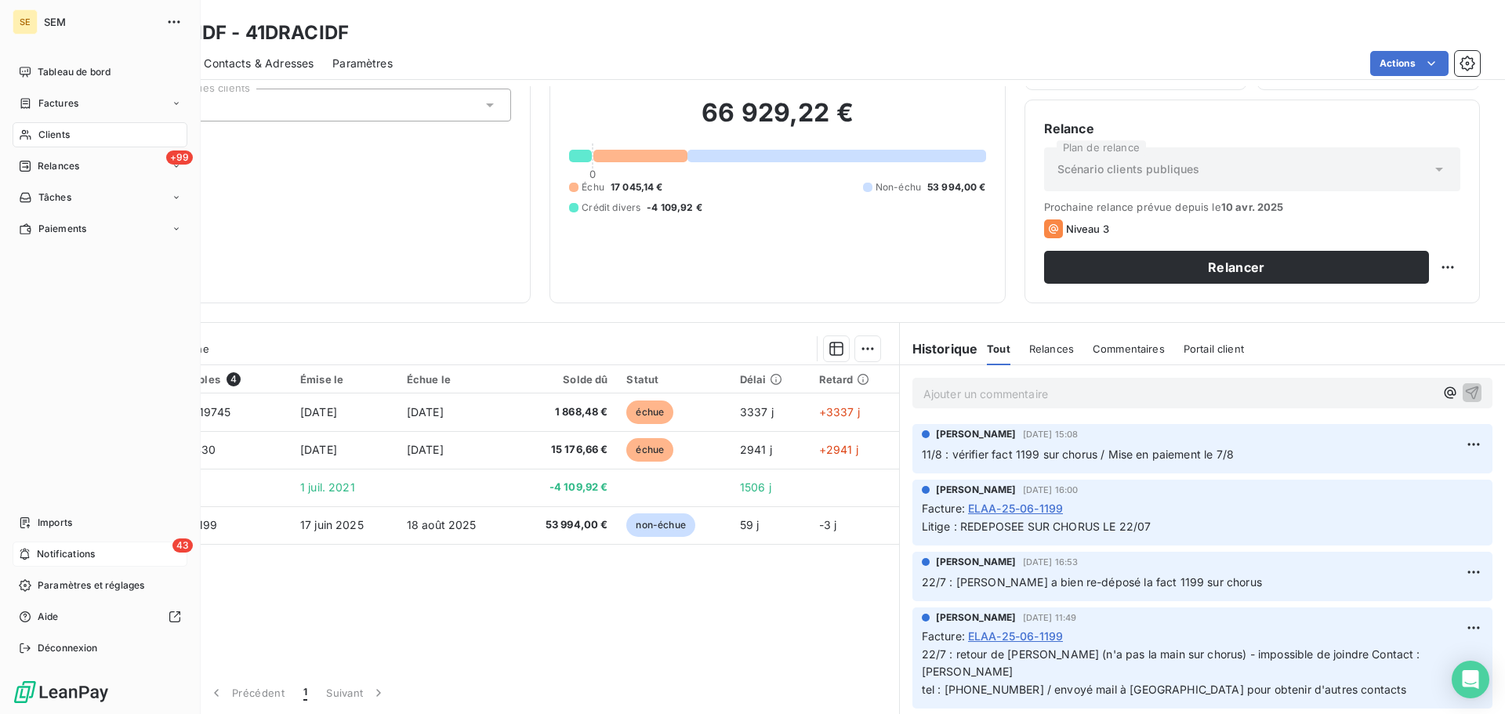
click at [44, 554] on span "Notifications" at bounding box center [66, 554] width 58 height 14
click at [101, 159] on div "+99 Relances" at bounding box center [100, 166] width 175 height 25
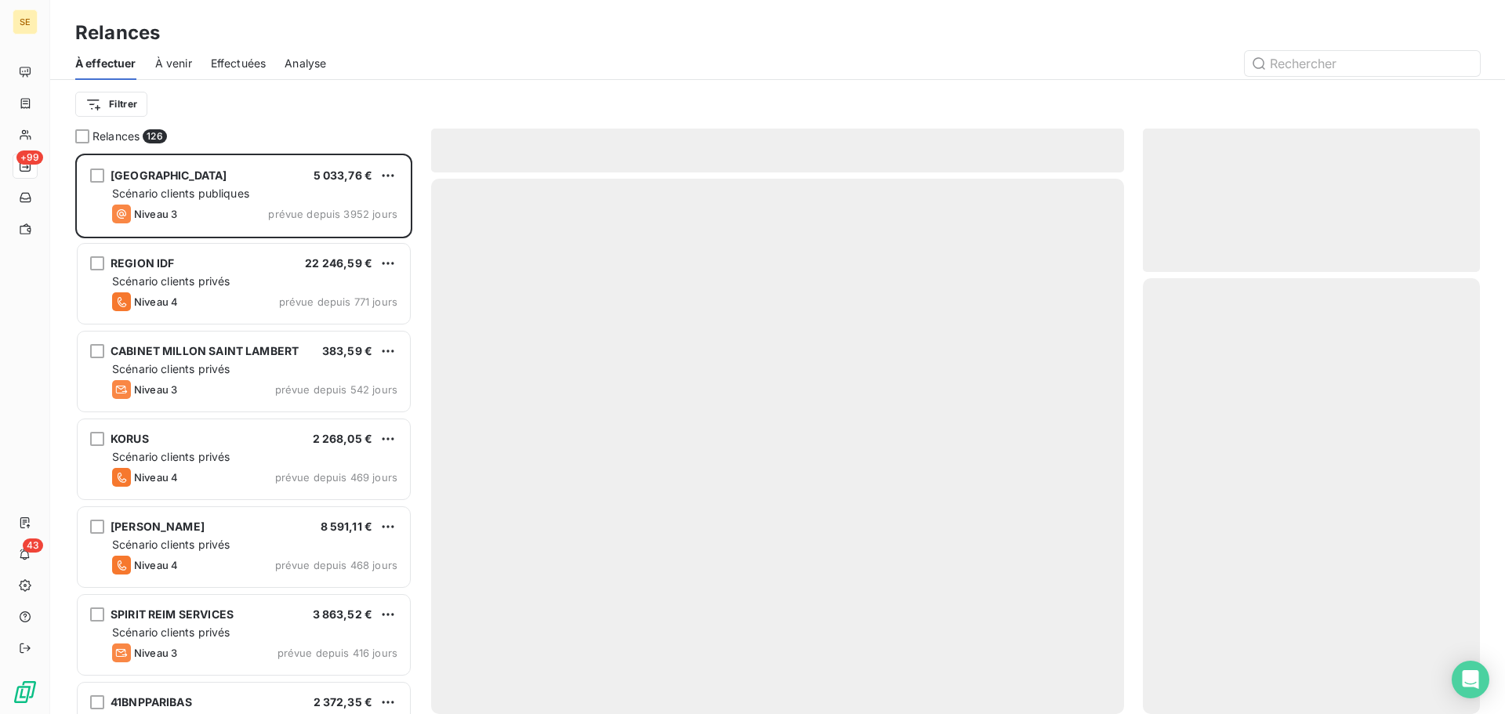
scroll to position [549, 325]
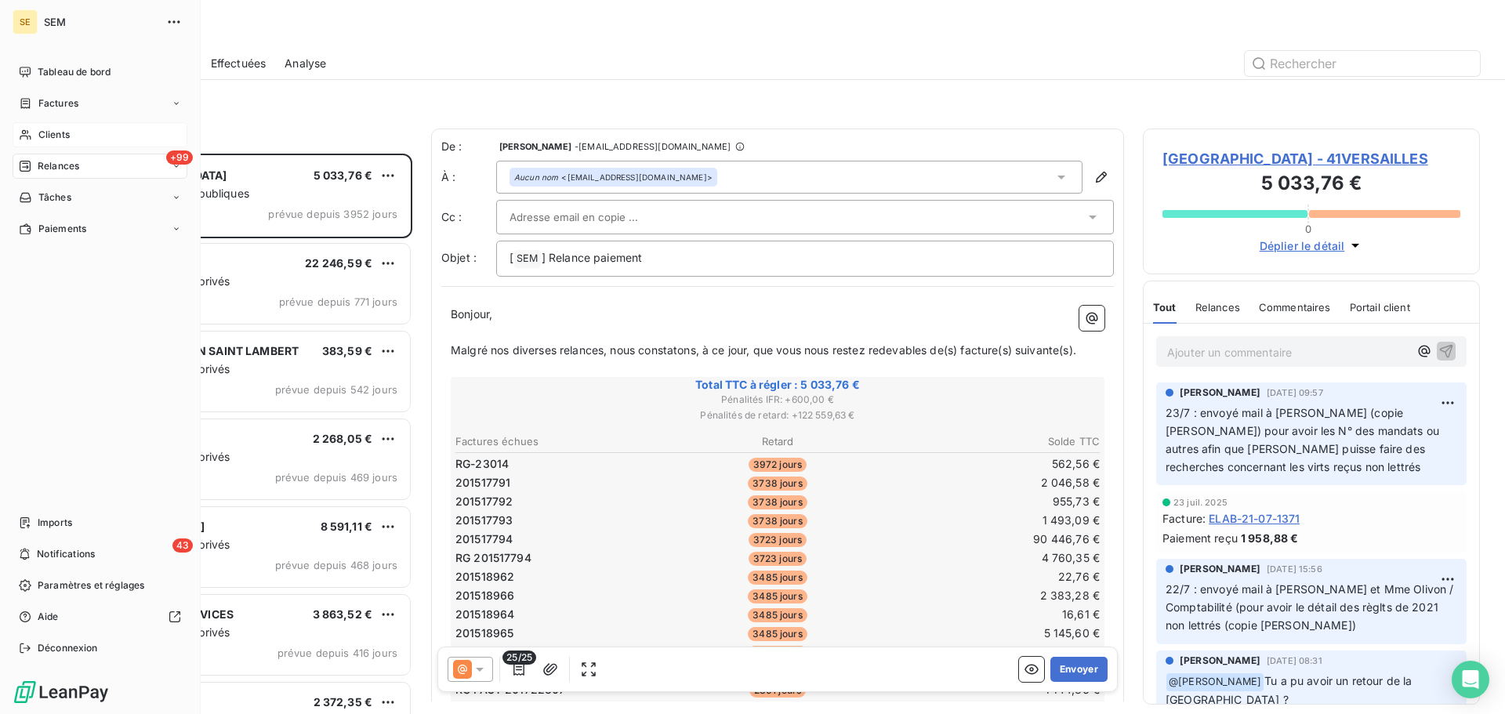
click at [40, 136] on span "Clients" at bounding box center [53, 135] width 31 height 14
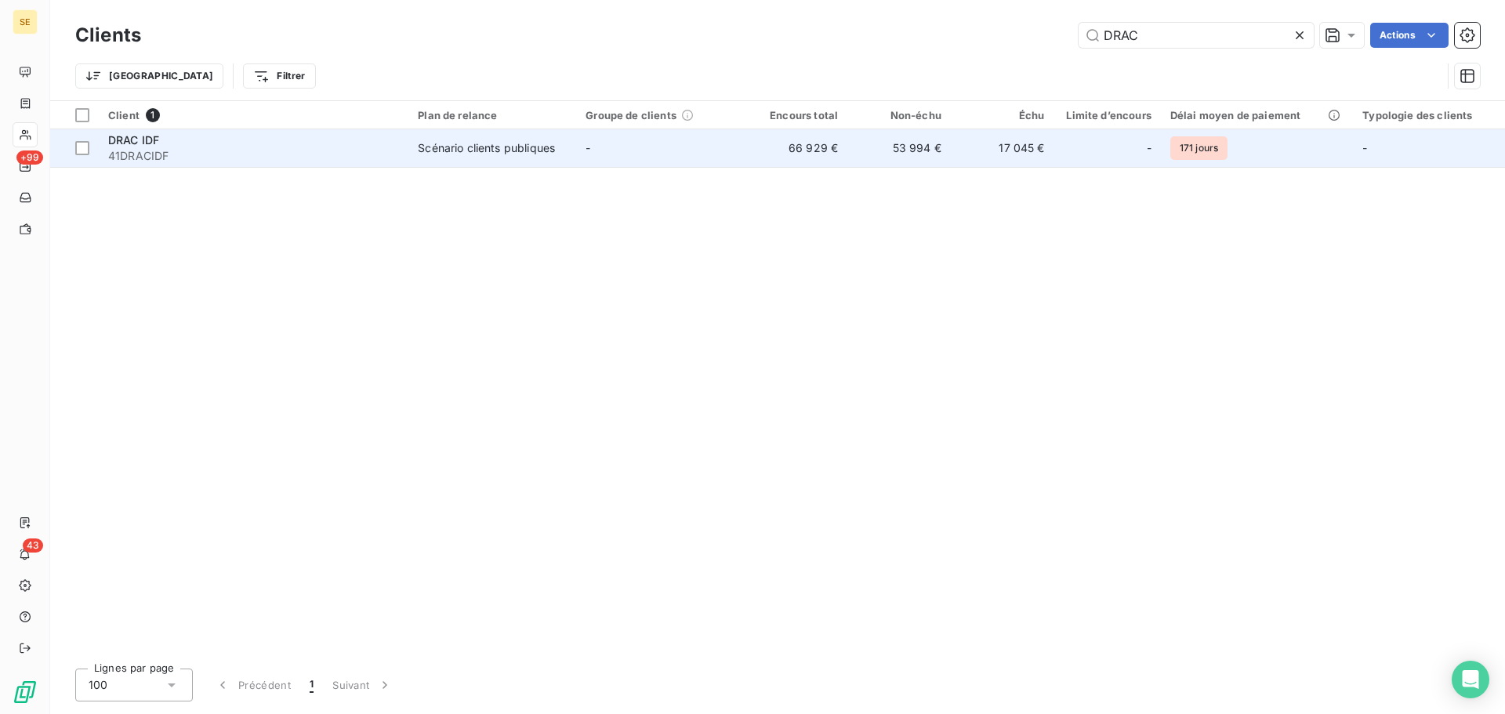
click at [284, 137] on div "DRAC IDF" at bounding box center [253, 141] width 291 height 16
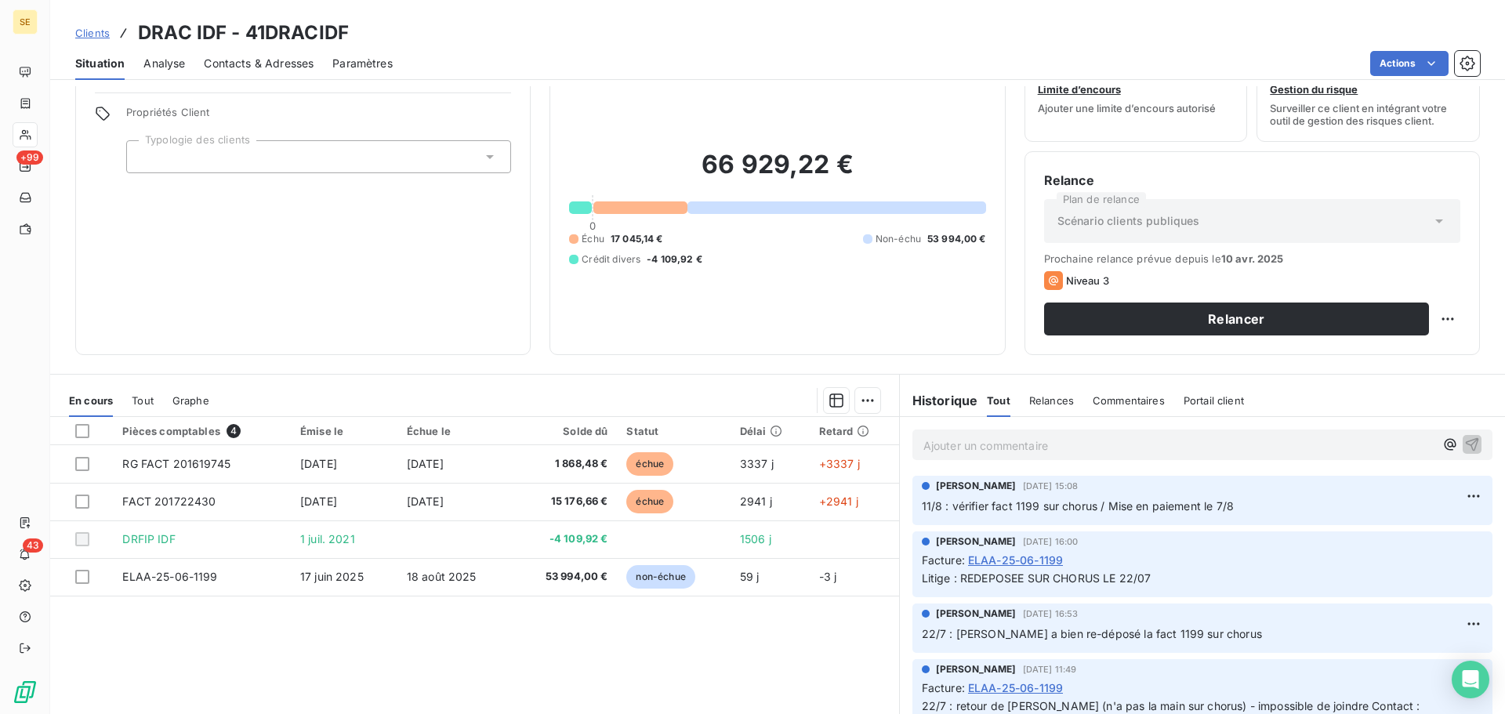
scroll to position [106, 0]
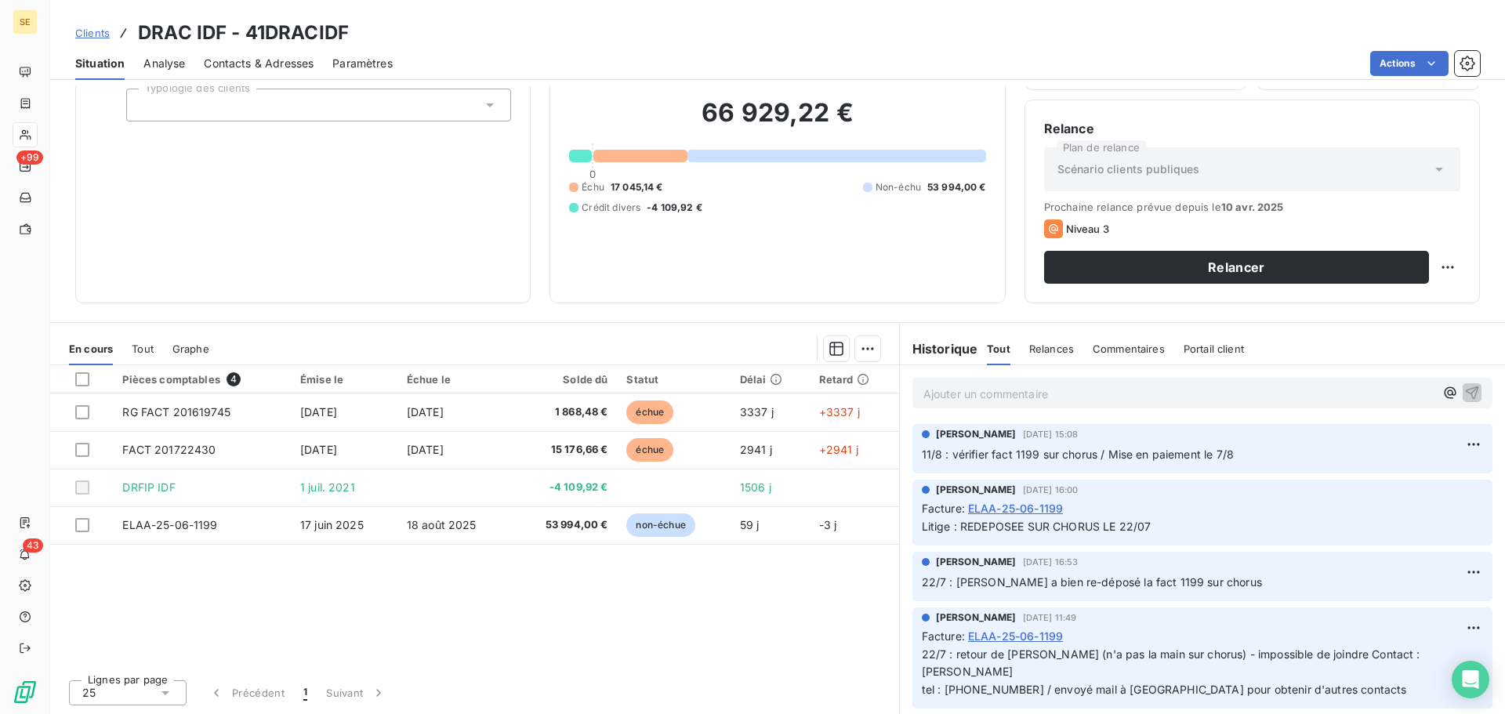
click at [89, 31] on span "Clients" at bounding box center [92, 33] width 34 height 13
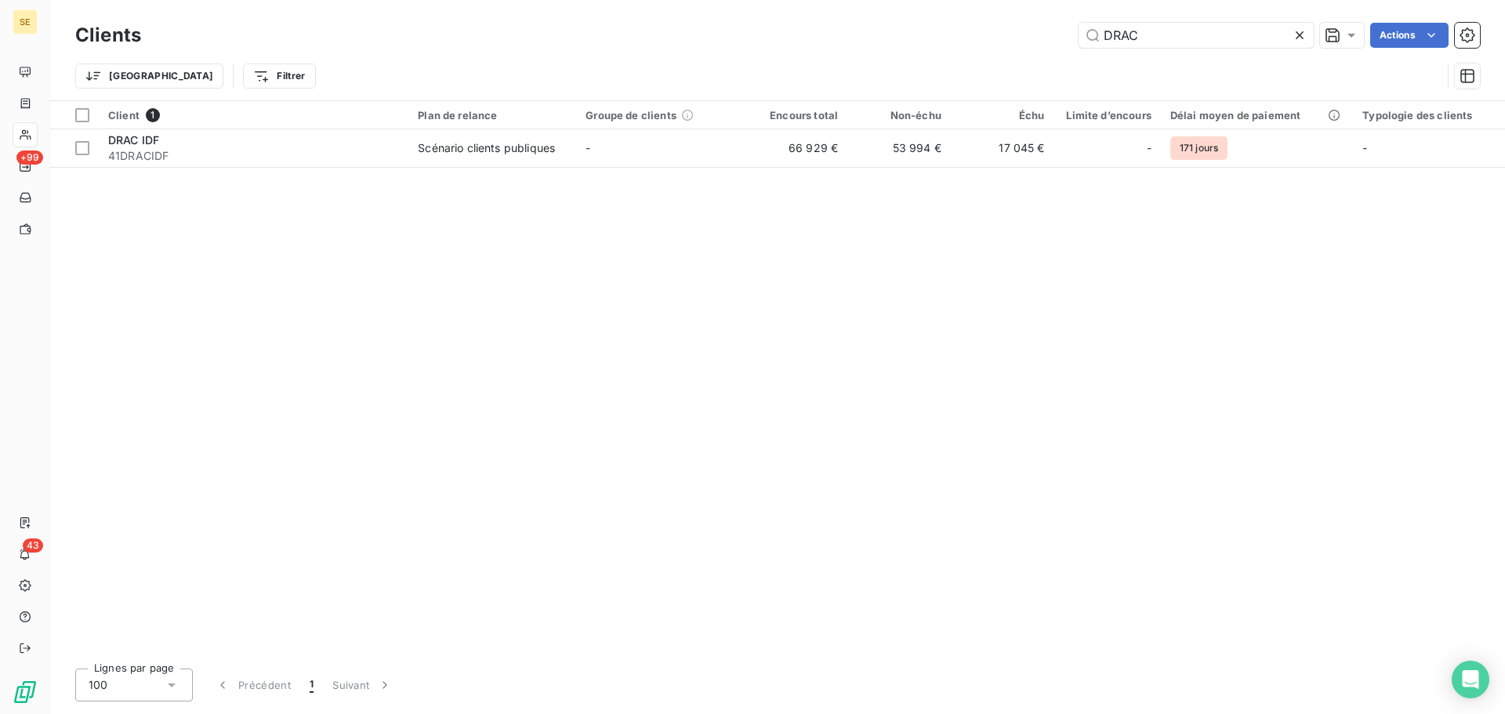
drag, startPoint x: 1167, startPoint y: 31, endPoint x: 895, endPoint y: 36, distance: 272.9
click at [898, 38] on div "DRAC Actions" at bounding box center [820, 35] width 1320 height 25
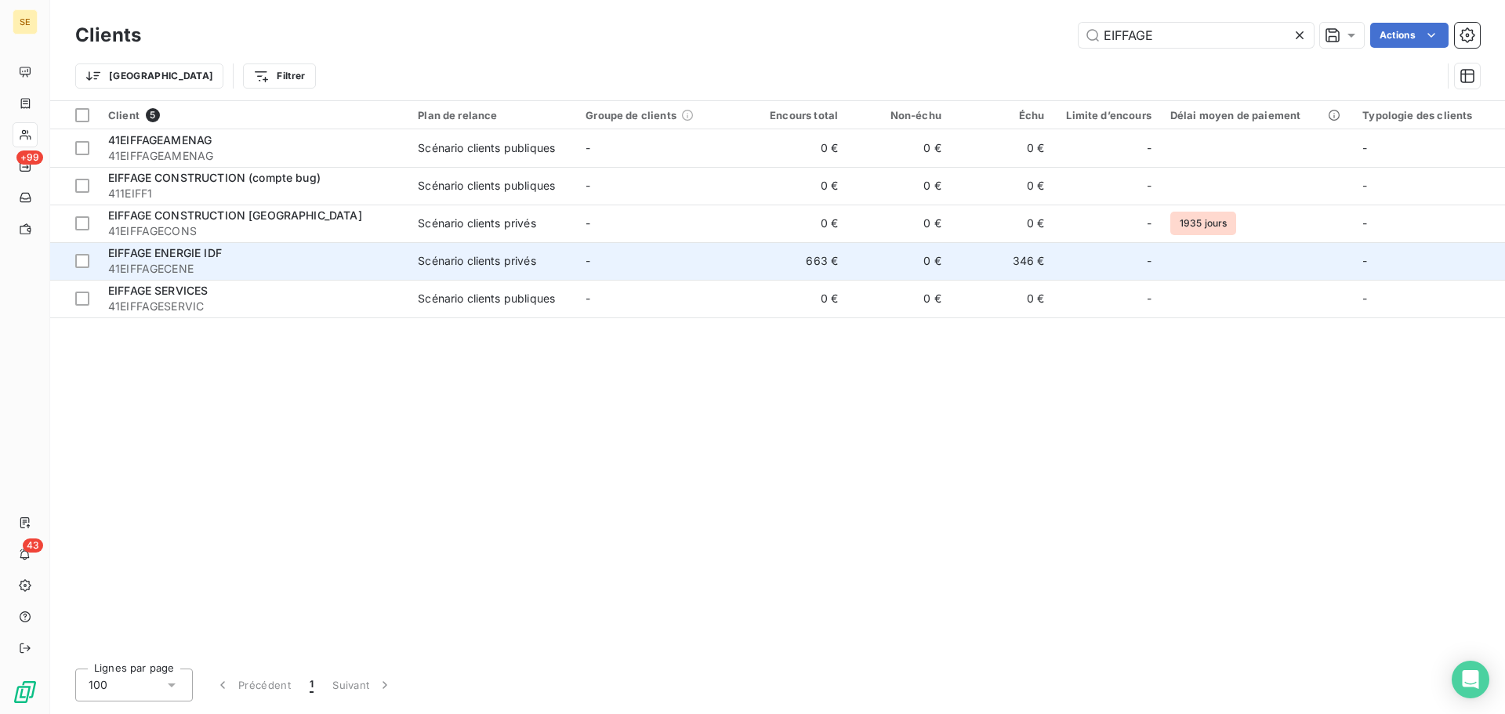
type input "EIFFAGE"
click at [281, 254] on div "EIFFAGE ENERGIE IDF" at bounding box center [253, 253] width 291 height 16
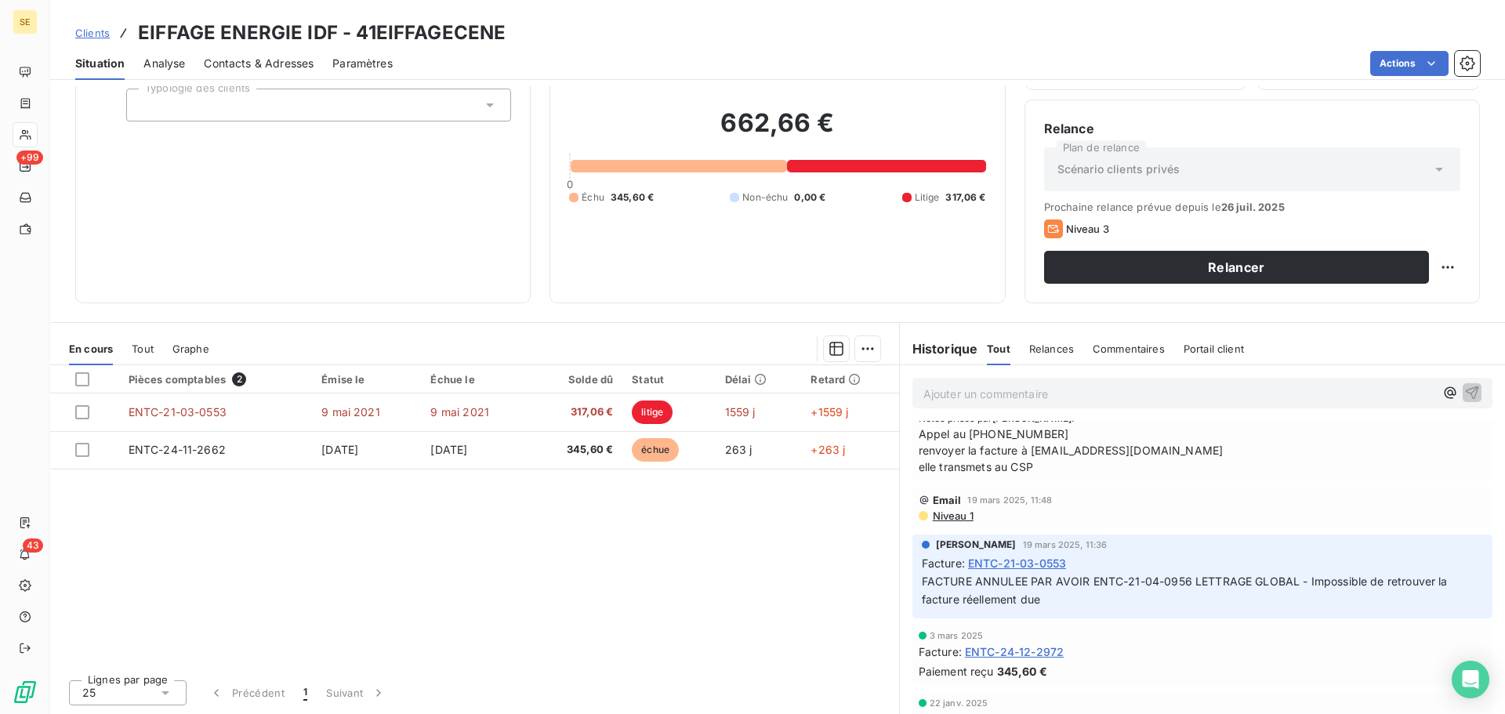
scroll to position [481, 0]
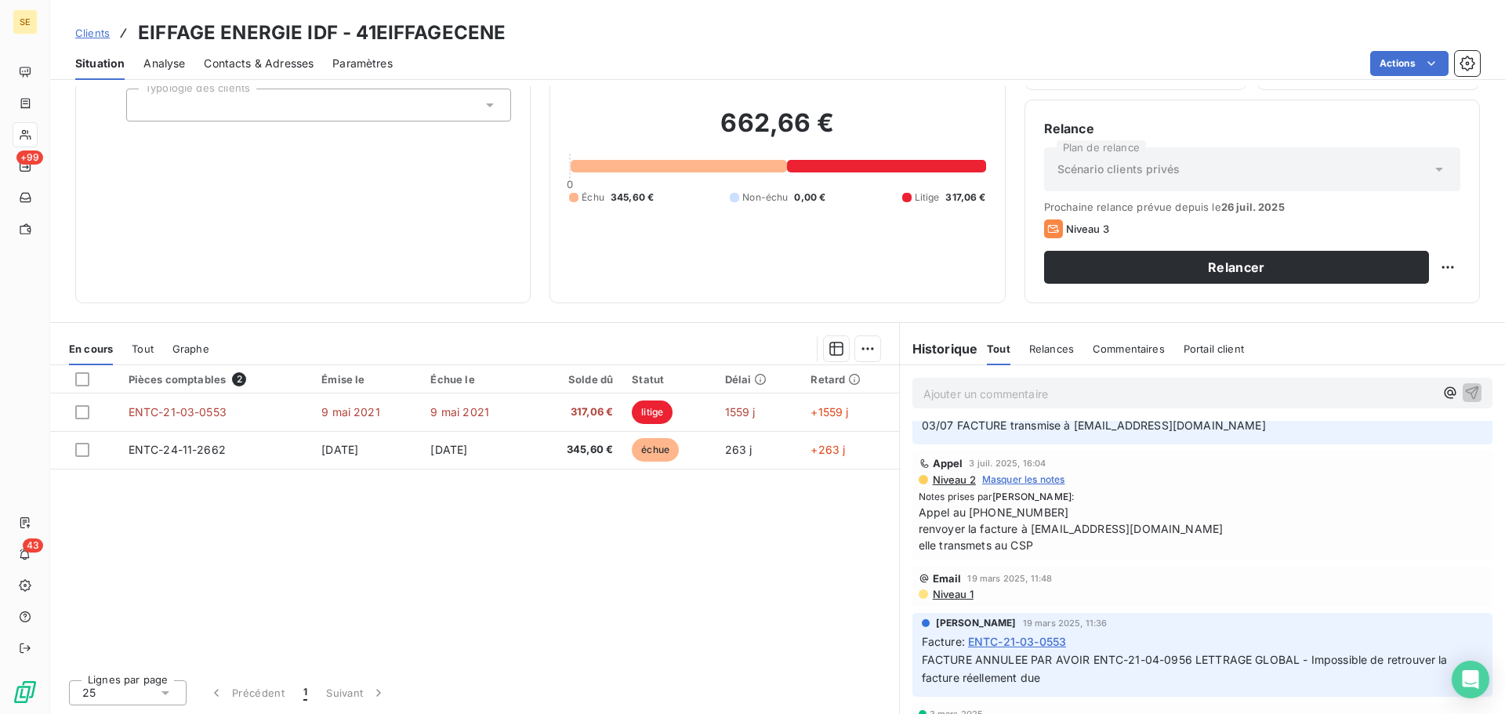
click at [942, 594] on span "Niveau 1" at bounding box center [952, 594] width 42 height 13
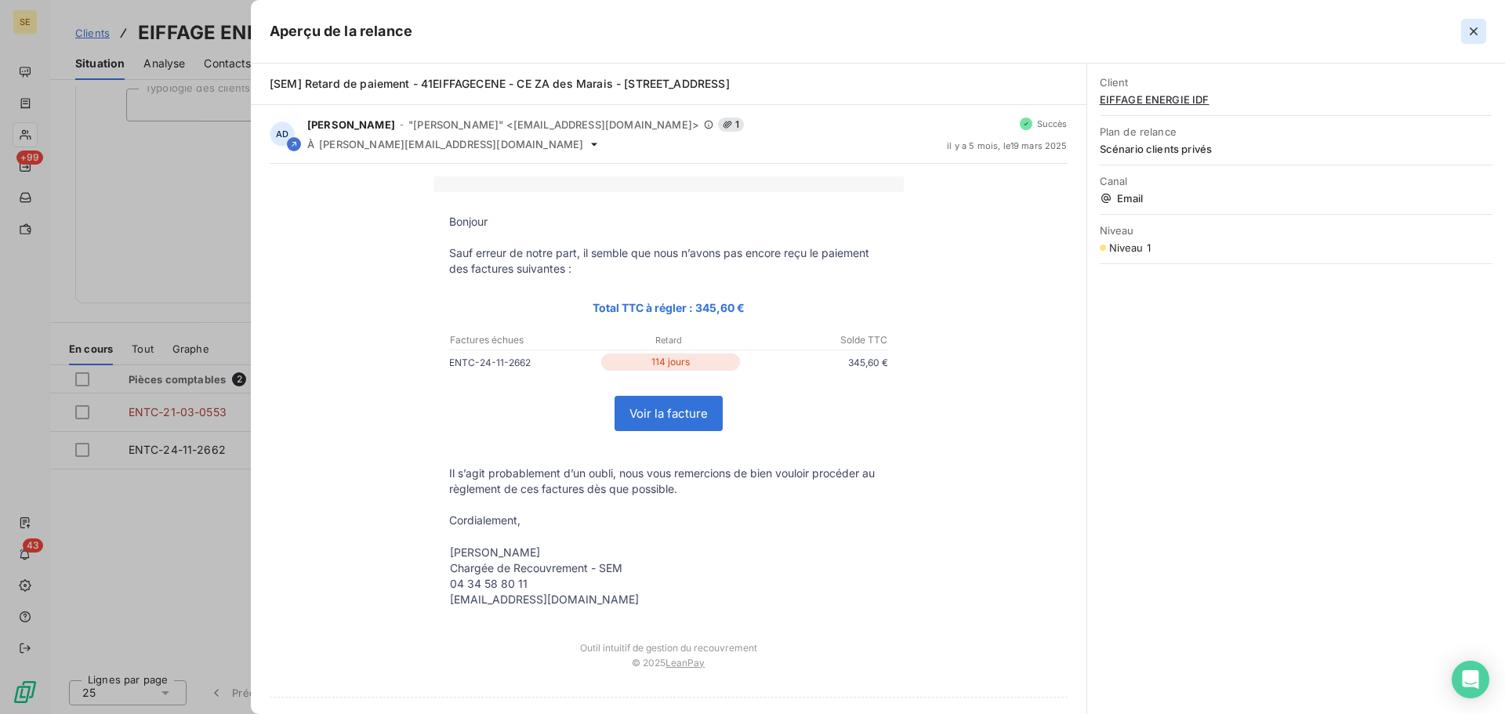
click at [1472, 29] on icon "button" at bounding box center [1474, 31] width 8 height 8
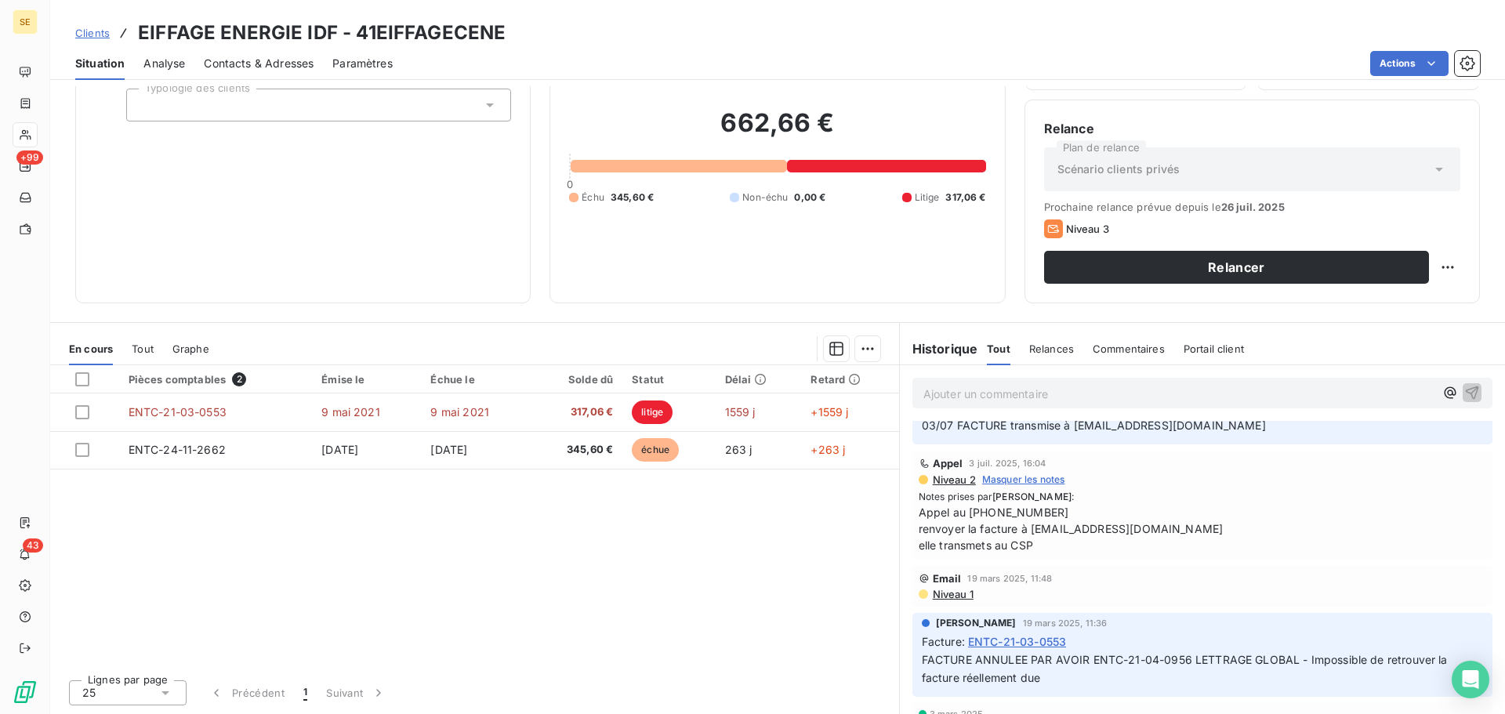
click at [950, 474] on span "Niveau 2" at bounding box center [953, 480] width 45 height 13
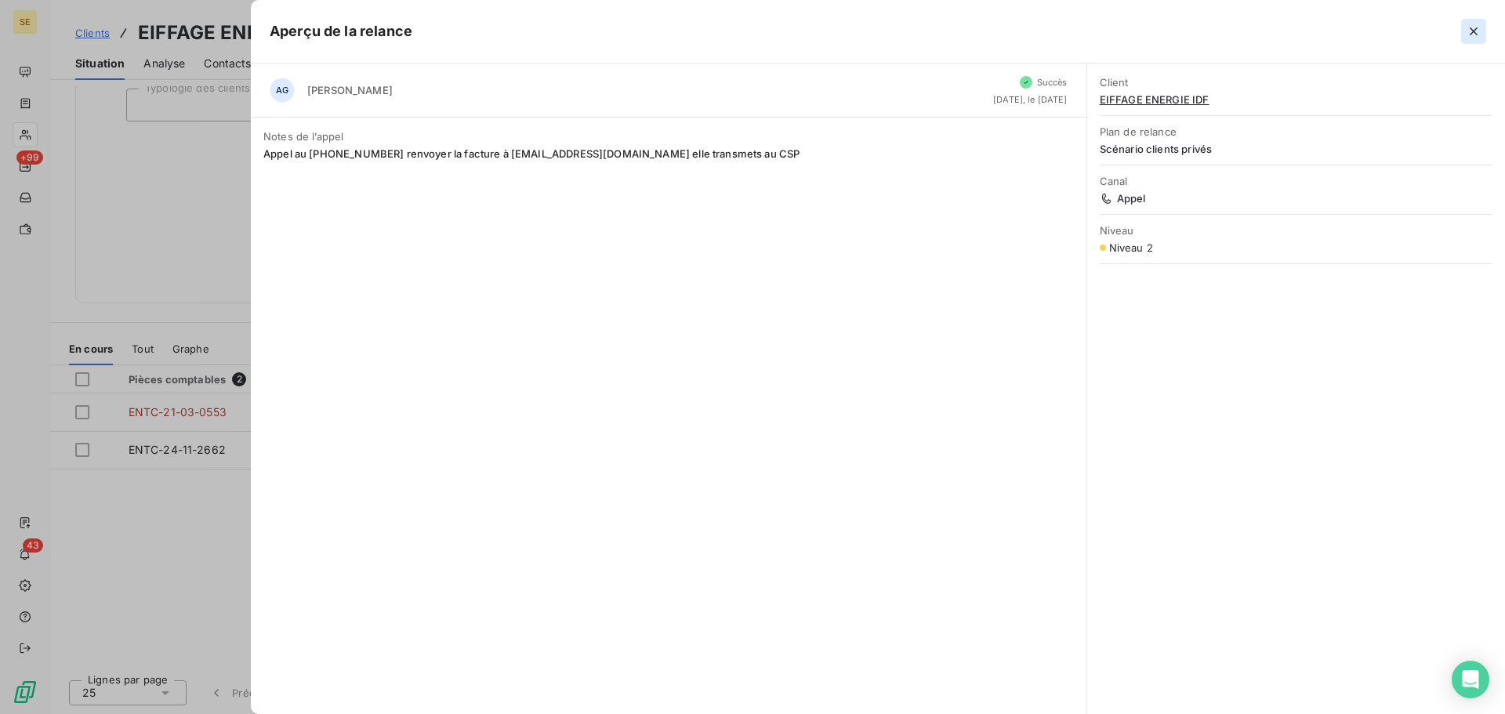
click at [1477, 33] on icon "button" at bounding box center [1474, 32] width 16 height 16
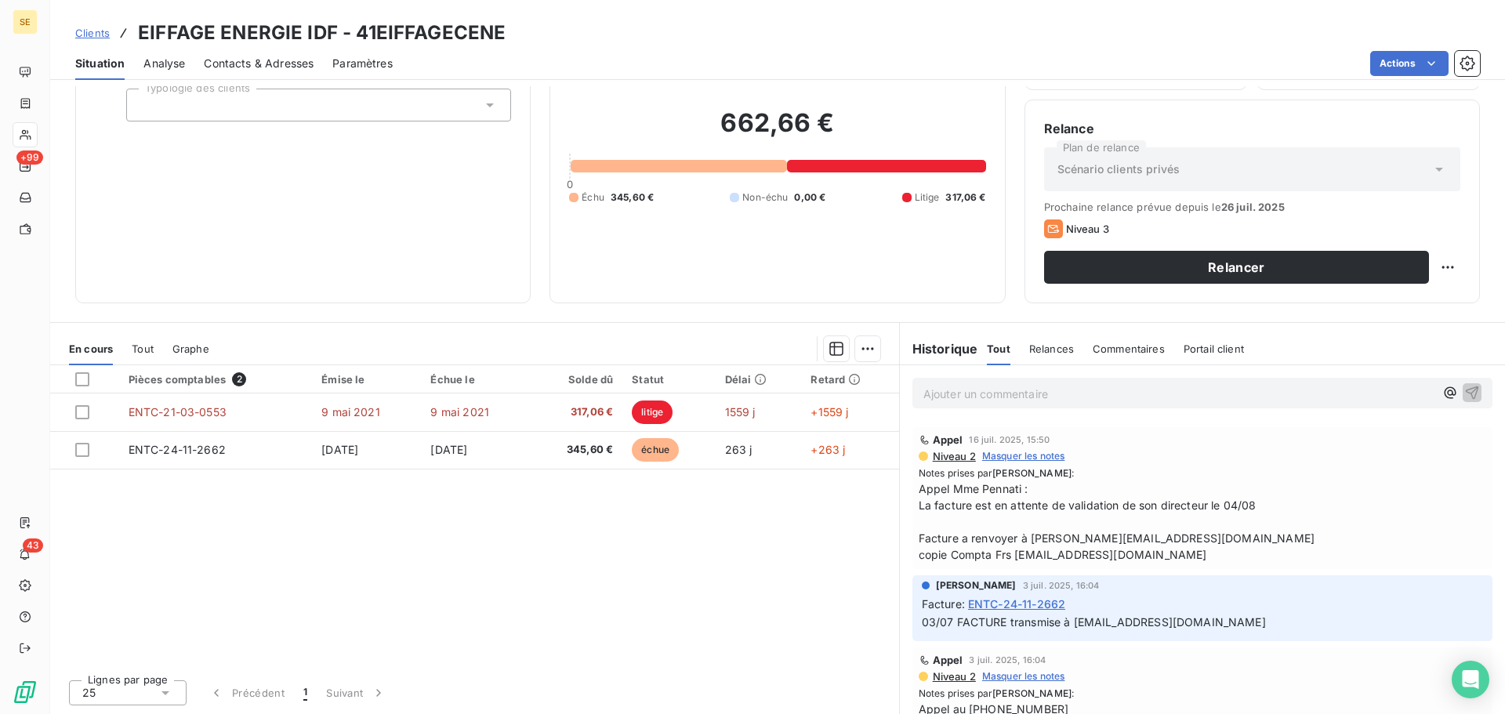
scroll to position [246, 0]
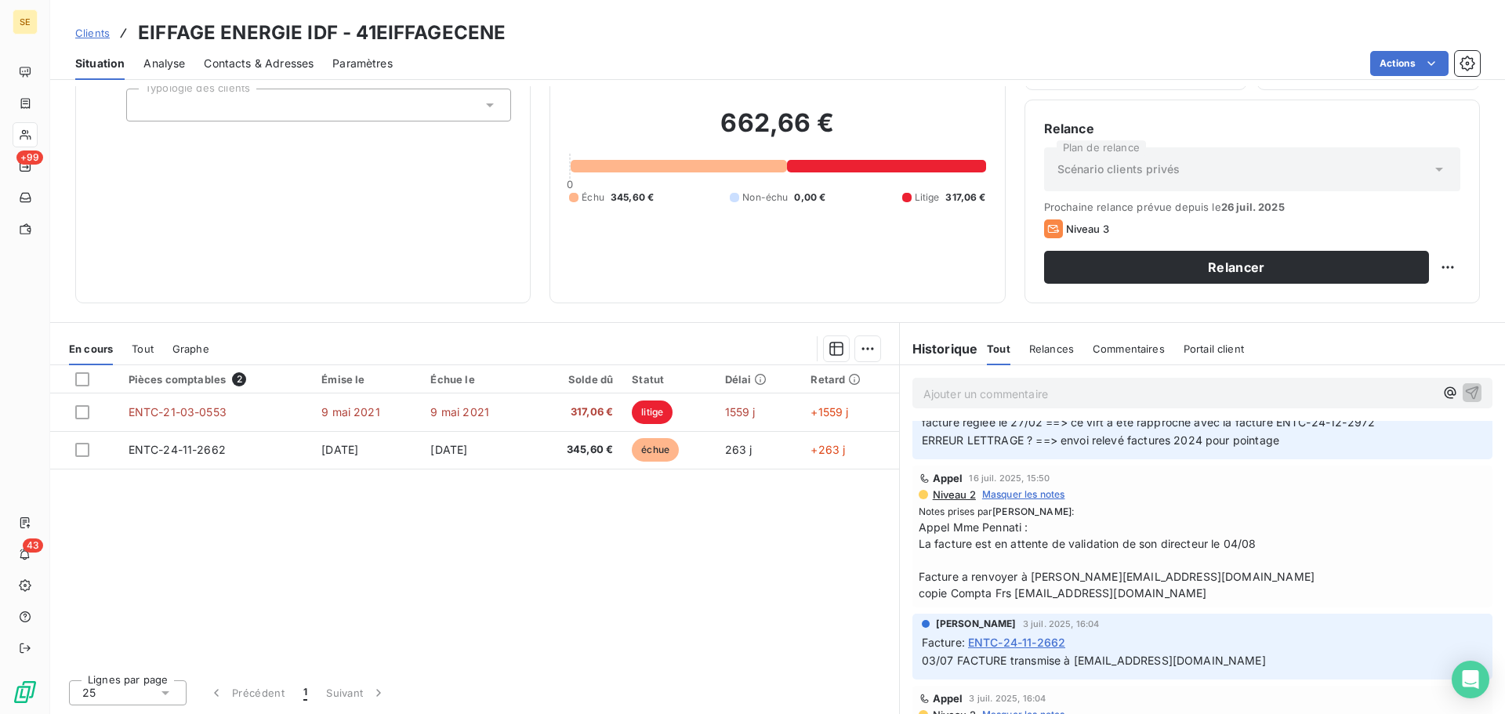
click at [946, 495] on span "Niveau 2" at bounding box center [953, 494] width 45 height 13
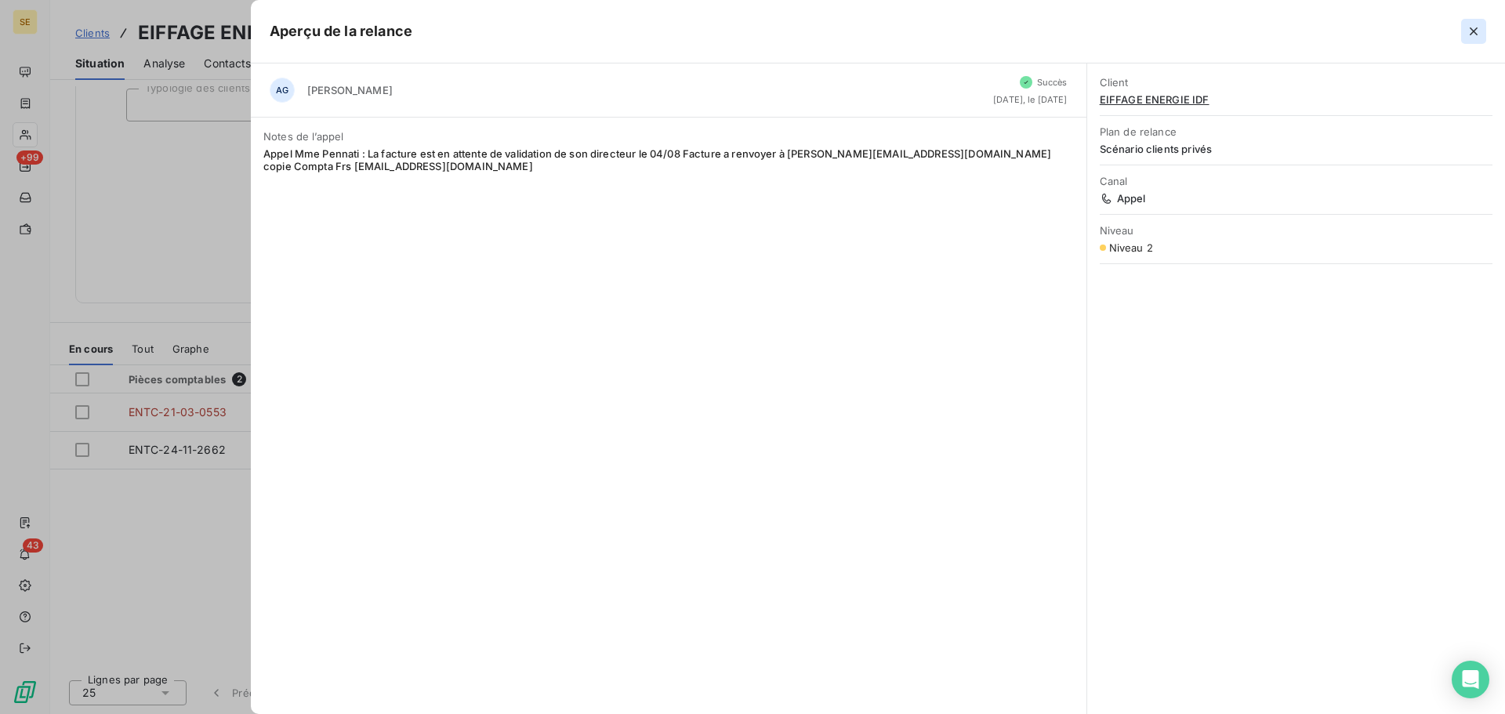
click at [1480, 28] on icon "button" at bounding box center [1474, 32] width 16 height 16
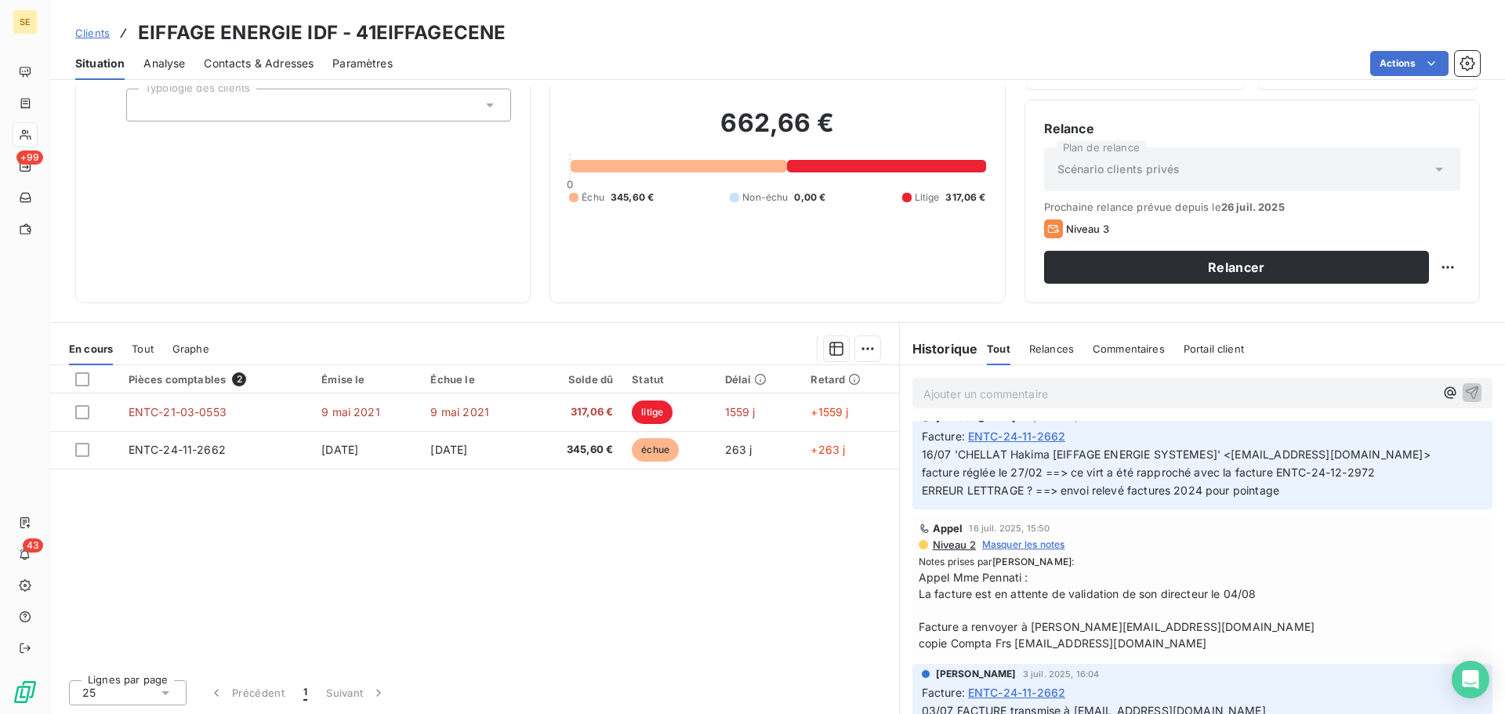
scroll to position [168, 0]
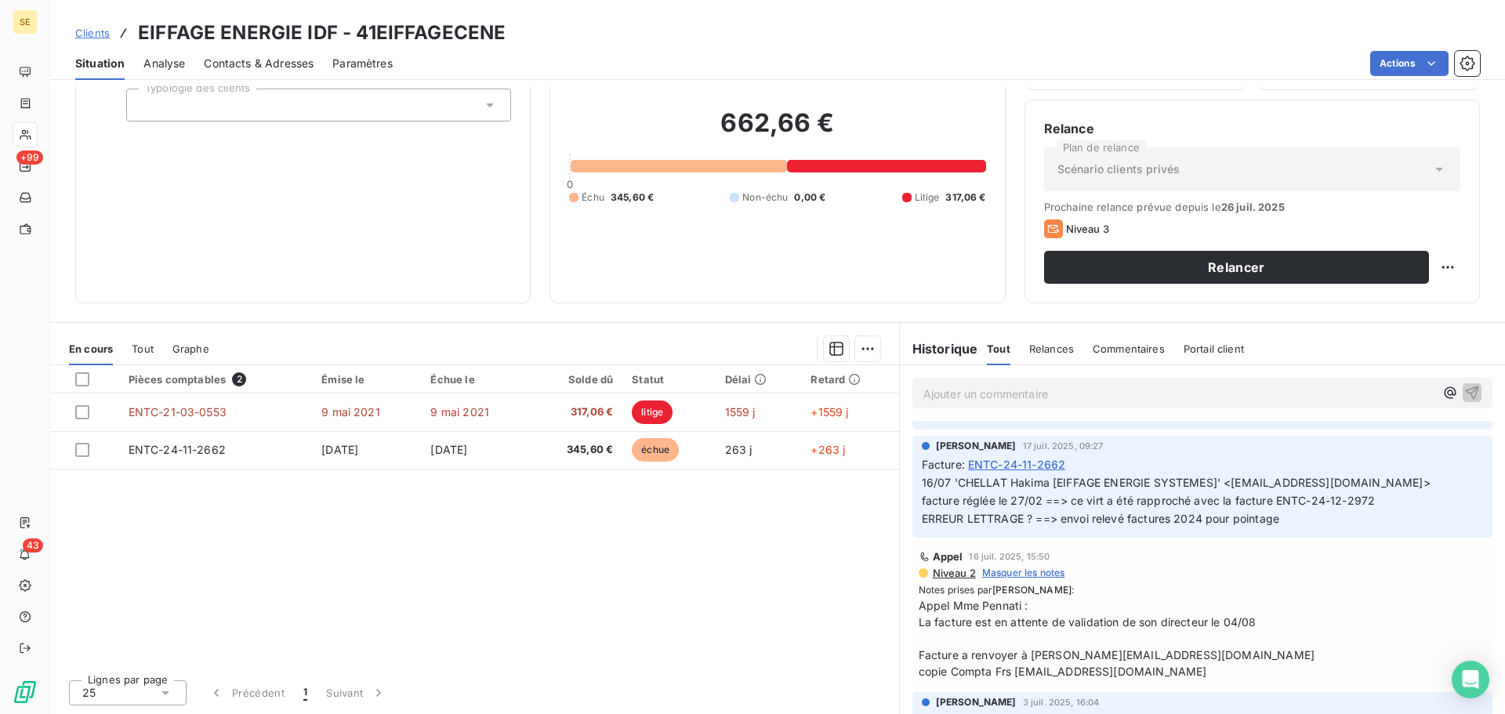
click at [950, 571] on span "Niveau 2" at bounding box center [953, 573] width 45 height 13
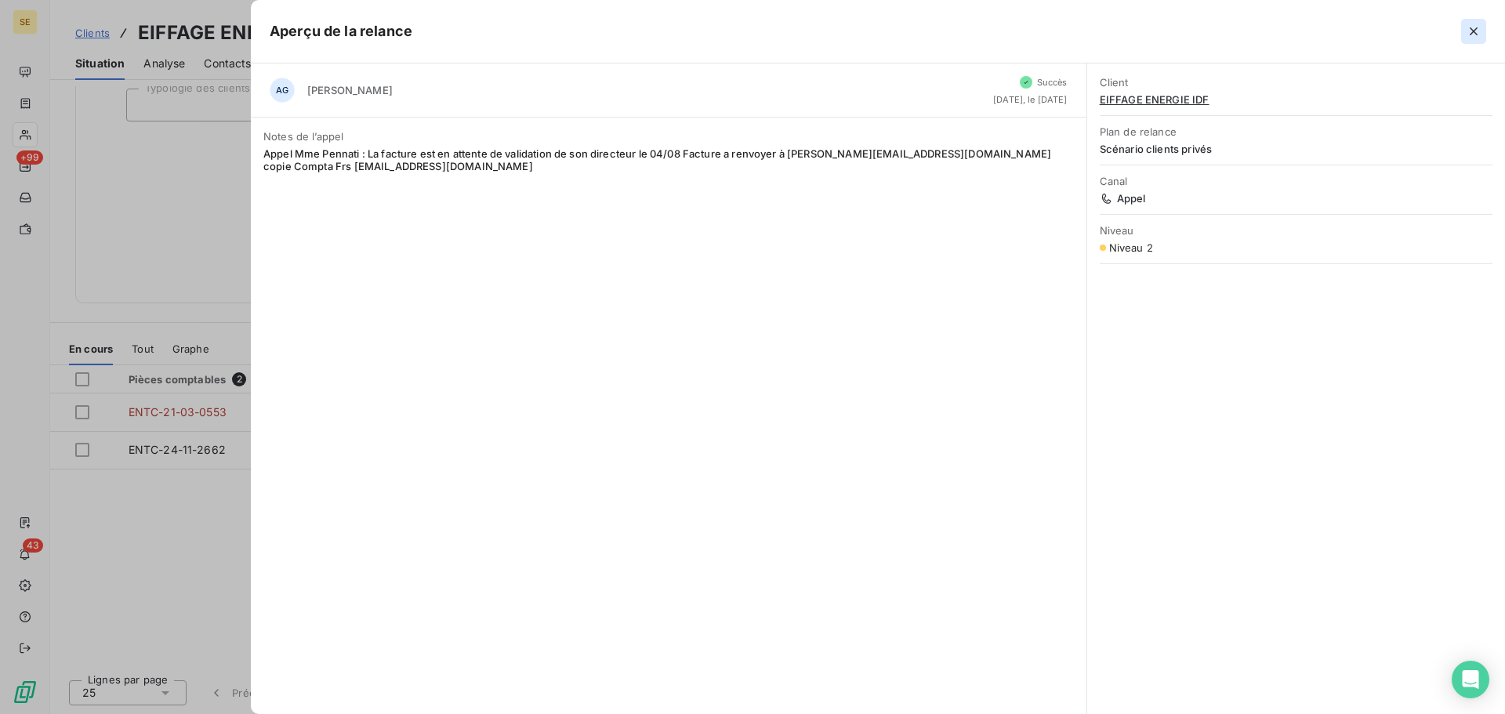
click at [1473, 28] on icon "button" at bounding box center [1474, 32] width 16 height 16
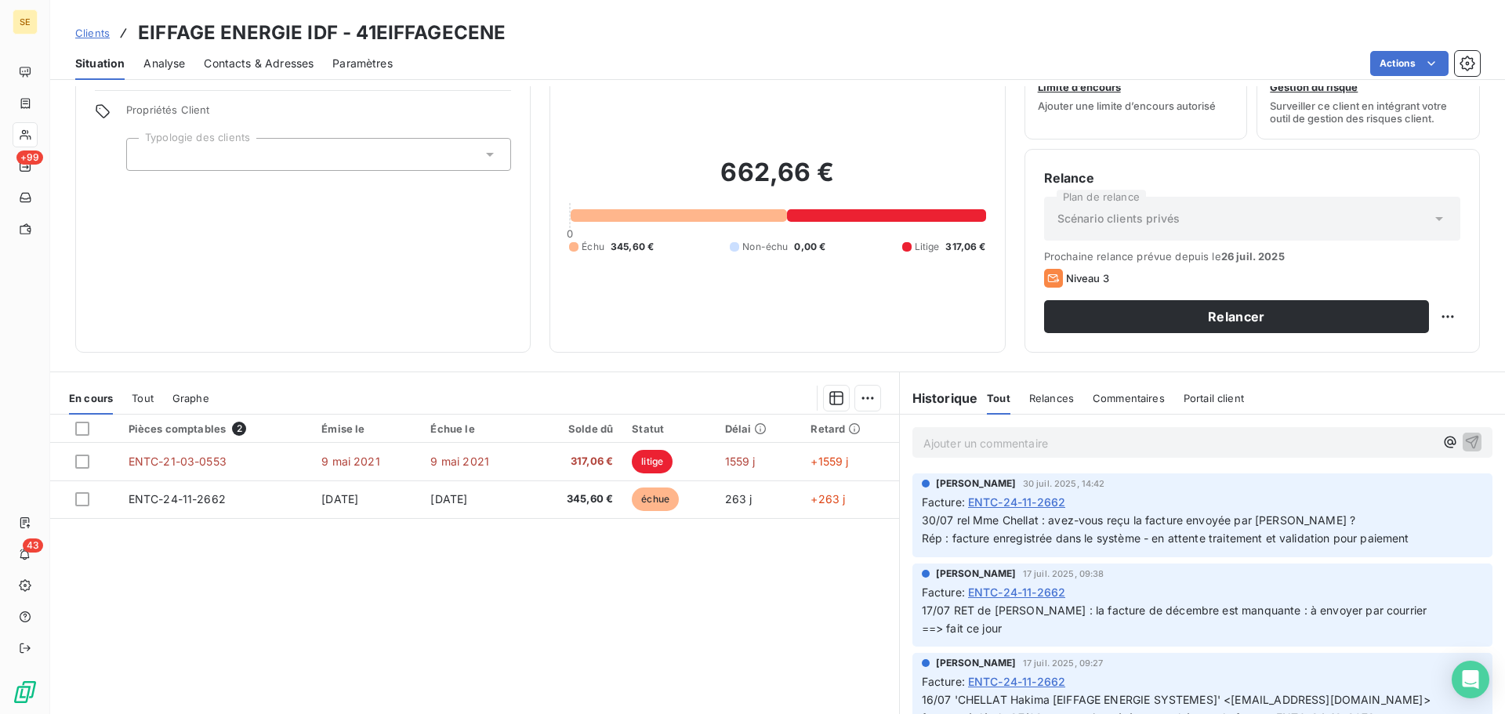
scroll to position [106, 0]
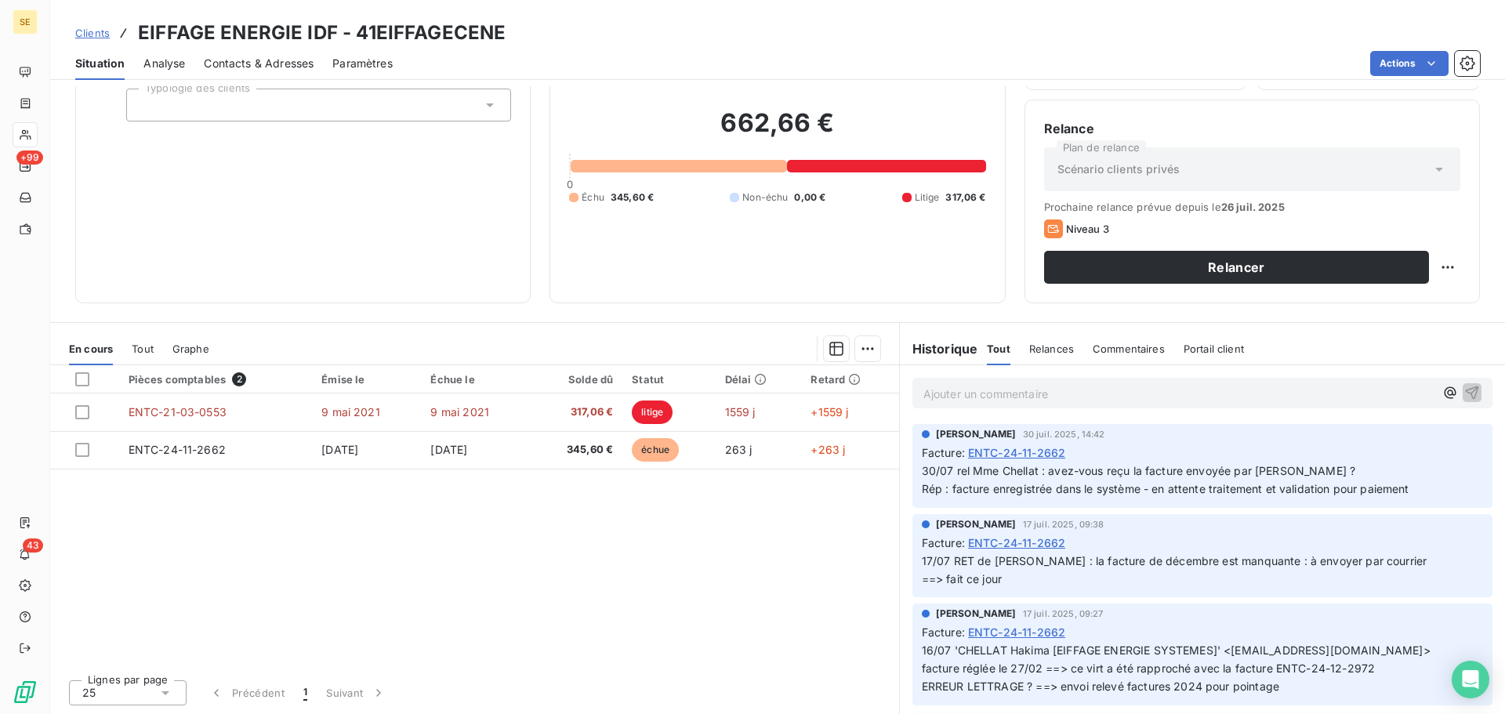
click at [86, 29] on span "Clients" at bounding box center [92, 33] width 34 height 13
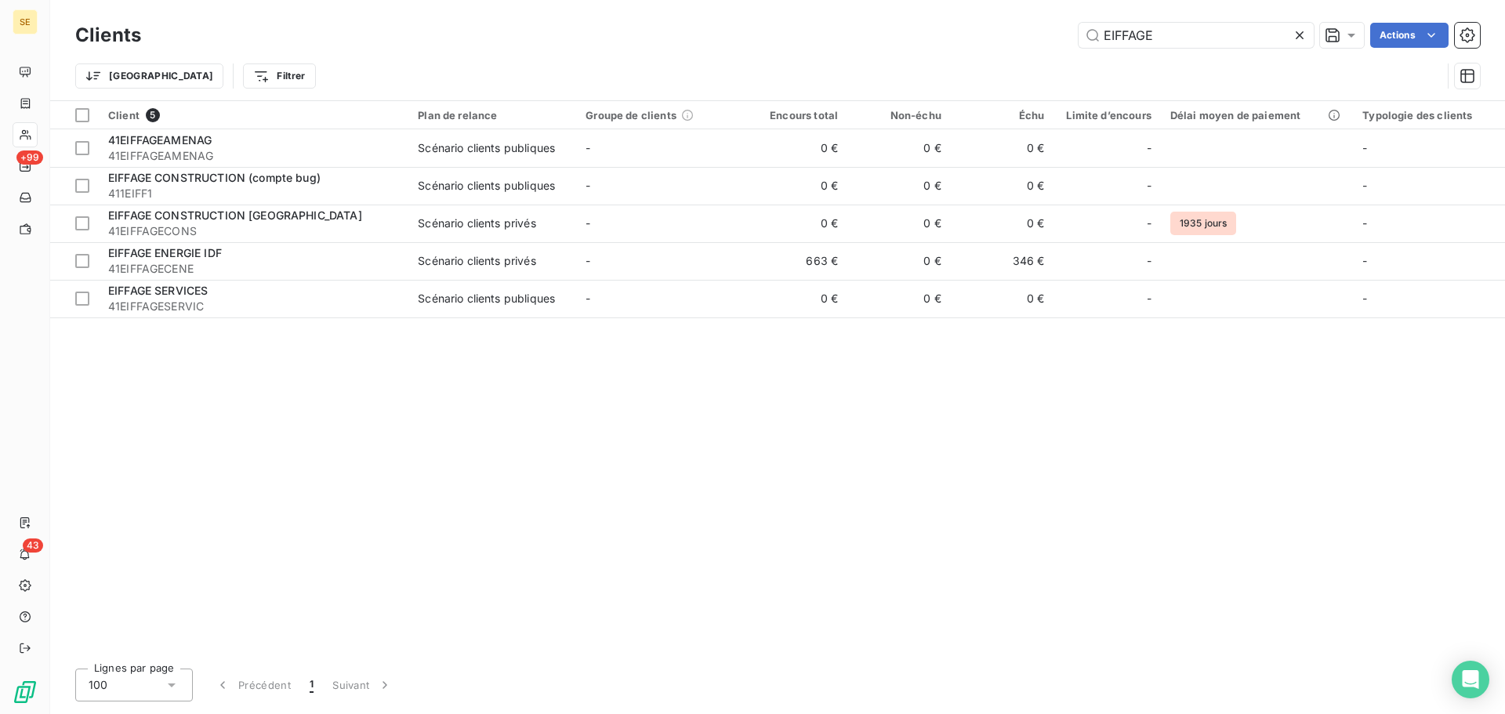
drag, startPoint x: 1174, startPoint y: 34, endPoint x: 873, endPoint y: 24, distance: 301.2
click at [873, 24] on div "EIFFAGE Actions" at bounding box center [820, 35] width 1320 height 25
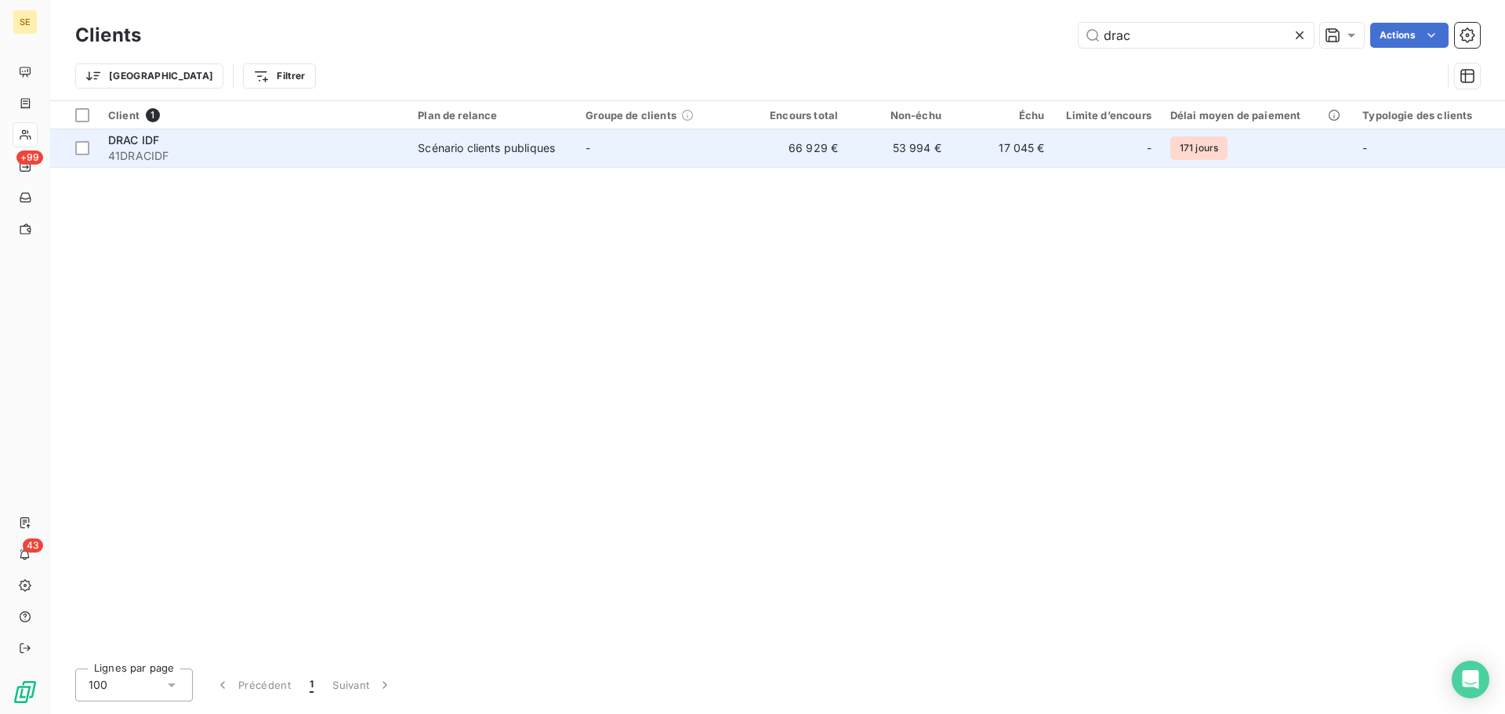
type input "drac"
click at [349, 148] on span "41DRACIDF" at bounding box center [253, 156] width 291 height 16
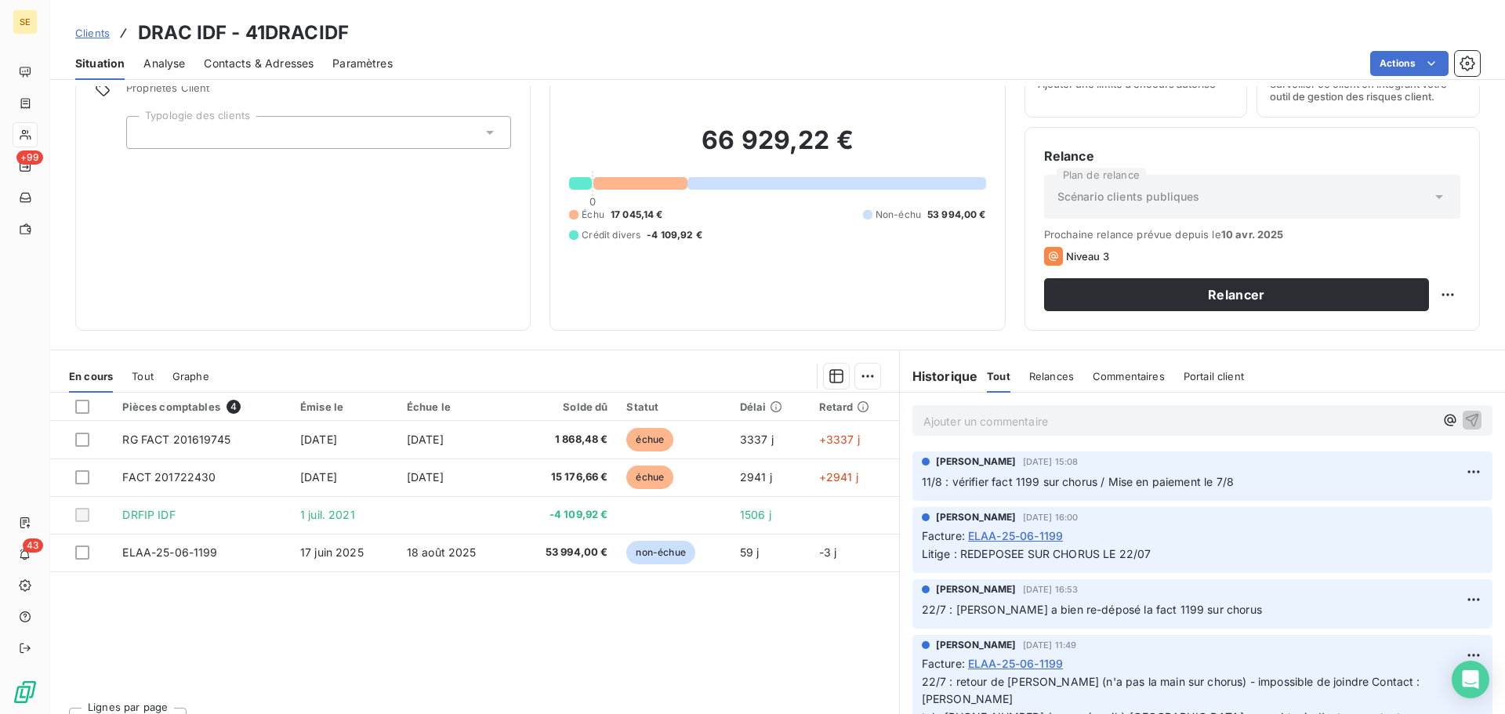
scroll to position [106, 0]
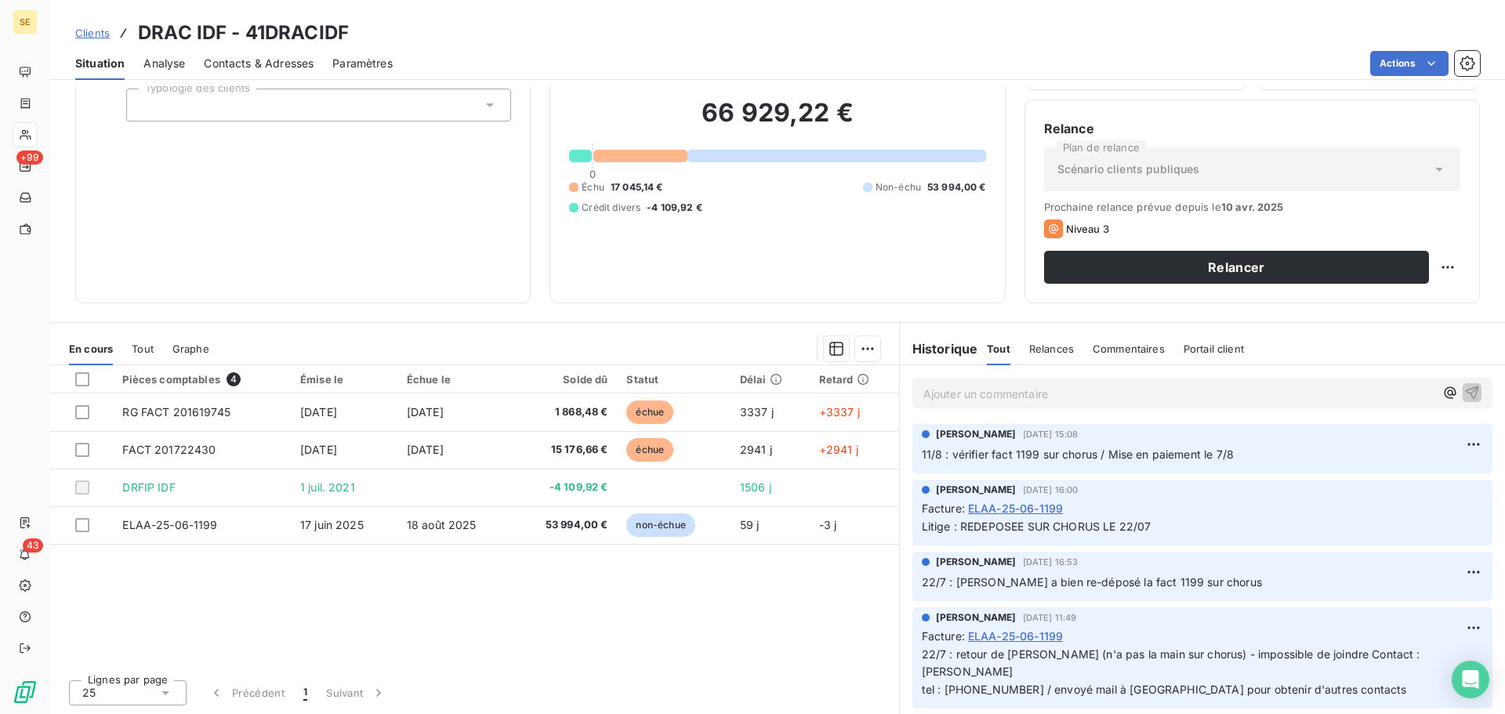
click at [90, 27] on span "Clients" at bounding box center [92, 33] width 34 height 13
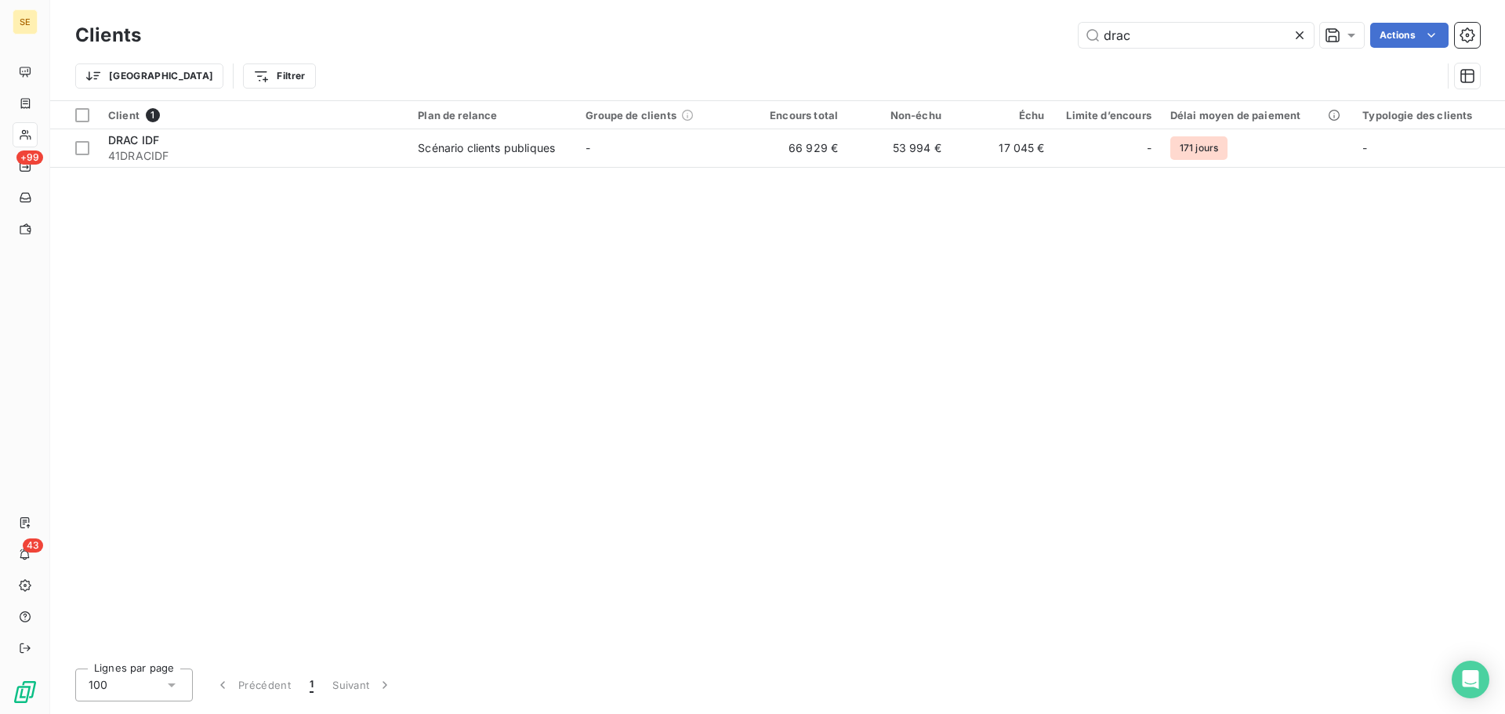
drag, startPoint x: 1147, startPoint y: 38, endPoint x: 931, endPoint y: 31, distance: 215.8
click at [931, 31] on div "drac Actions" at bounding box center [820, 35] width 1320 height 25
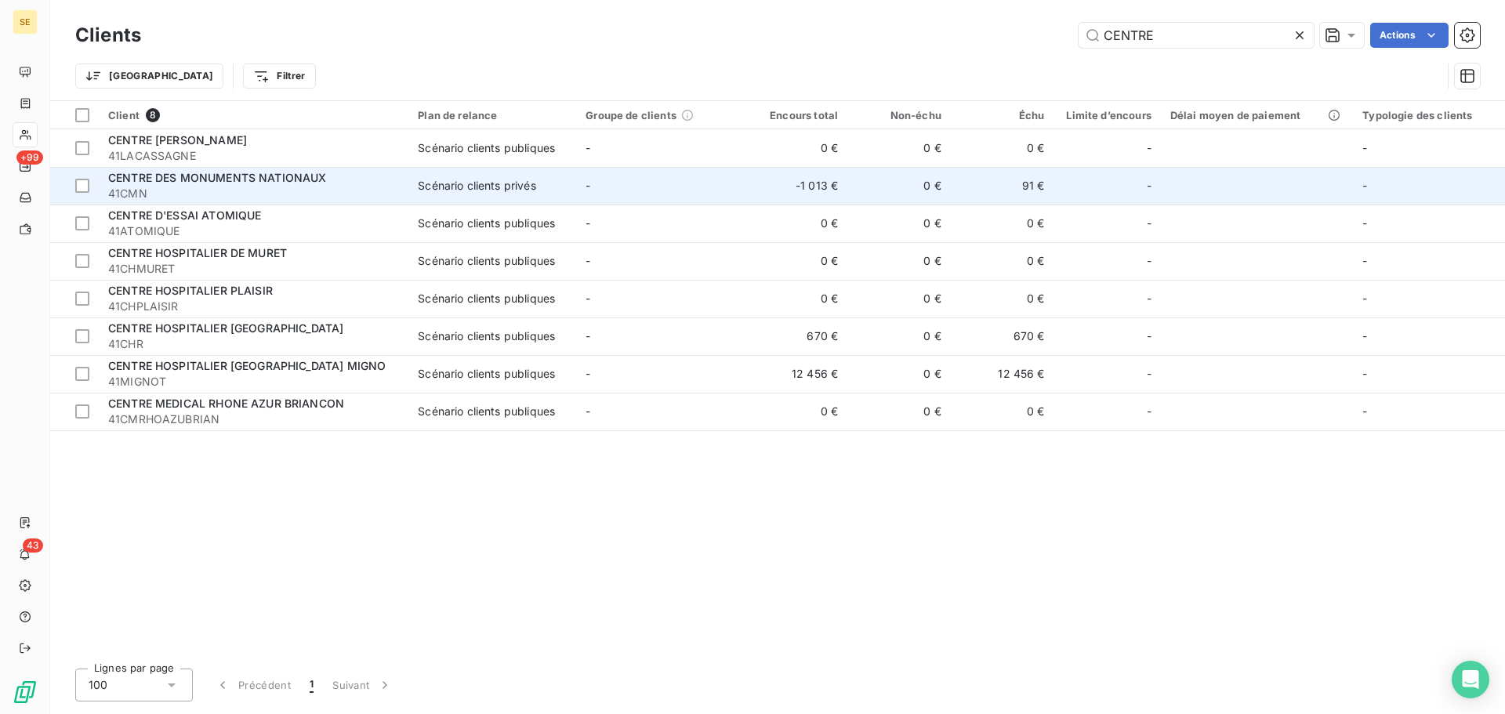
type input "CENTRE"
click at [286, 187] on span "41CMN" at bounding box center [253, 194] width 291 height 16
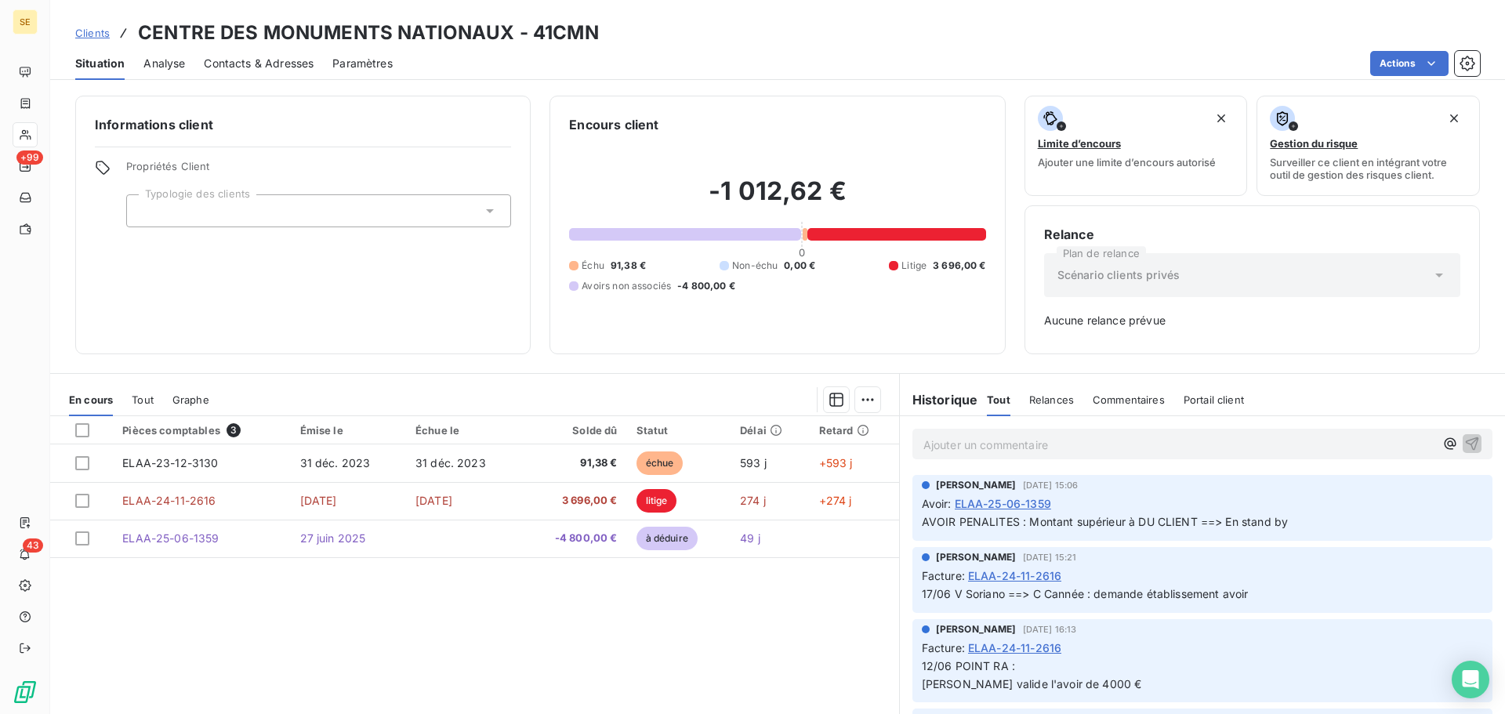
click at [93, 33] on span "Clients" at bounding box center [92, 33] width 34 height 13
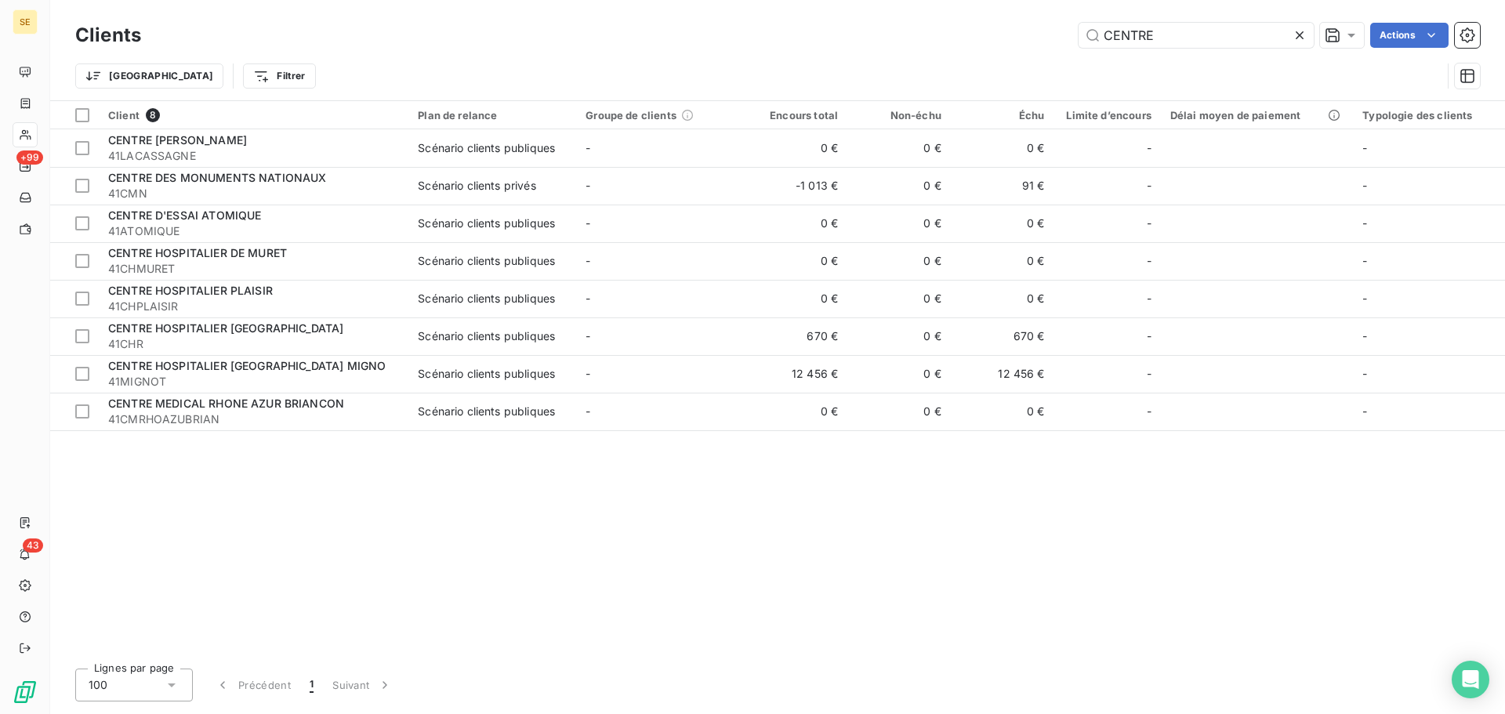
drag, startPoint x: 1203, startPoint y: 36, endPoint x: 884, endPoint y: 35, distance: 319.1
click at [884, 35] on div "CENTRE Actions" at bounding box center [820, 35] width 1320 height 25
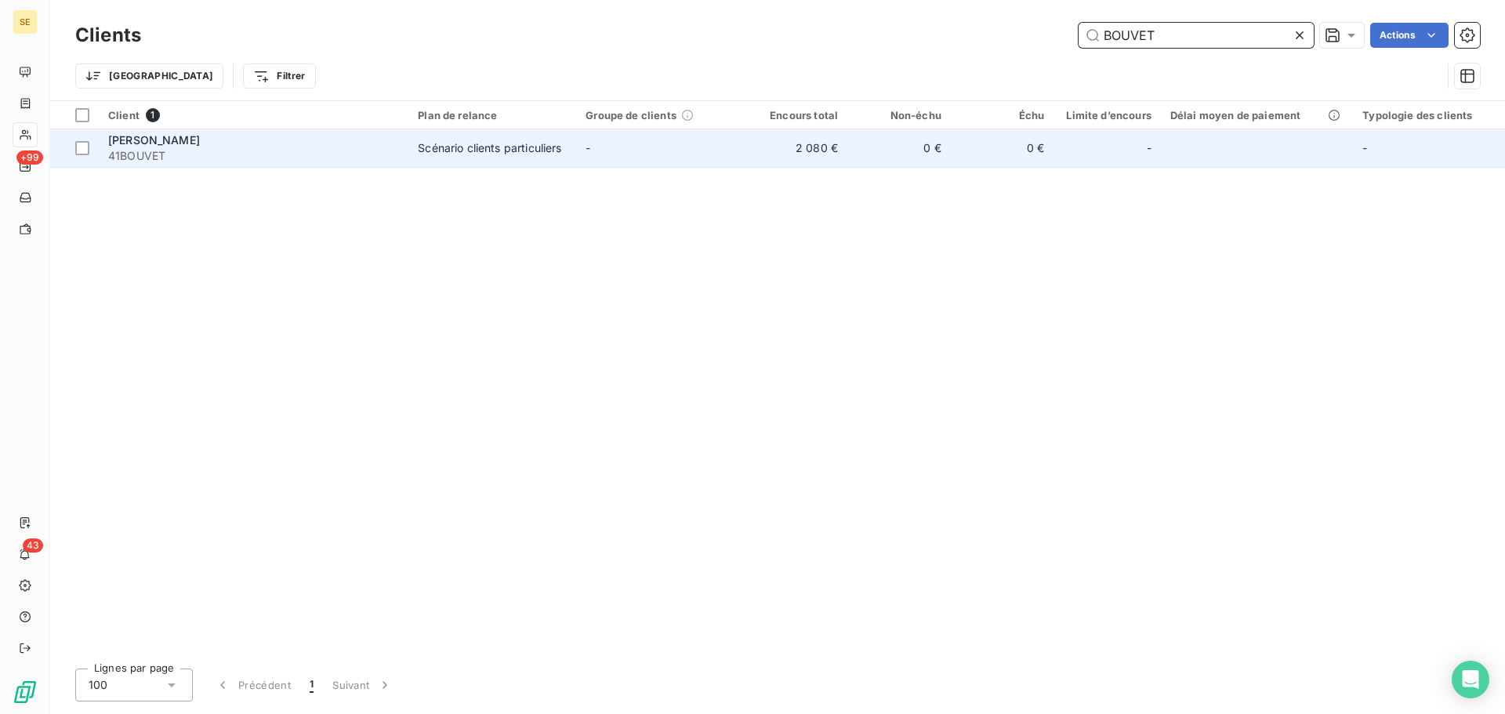
type input "BOUVET"
click at [554, 151] on div "Scénario clients particuliers" at bounding box center [489, 148] width 143 height 16
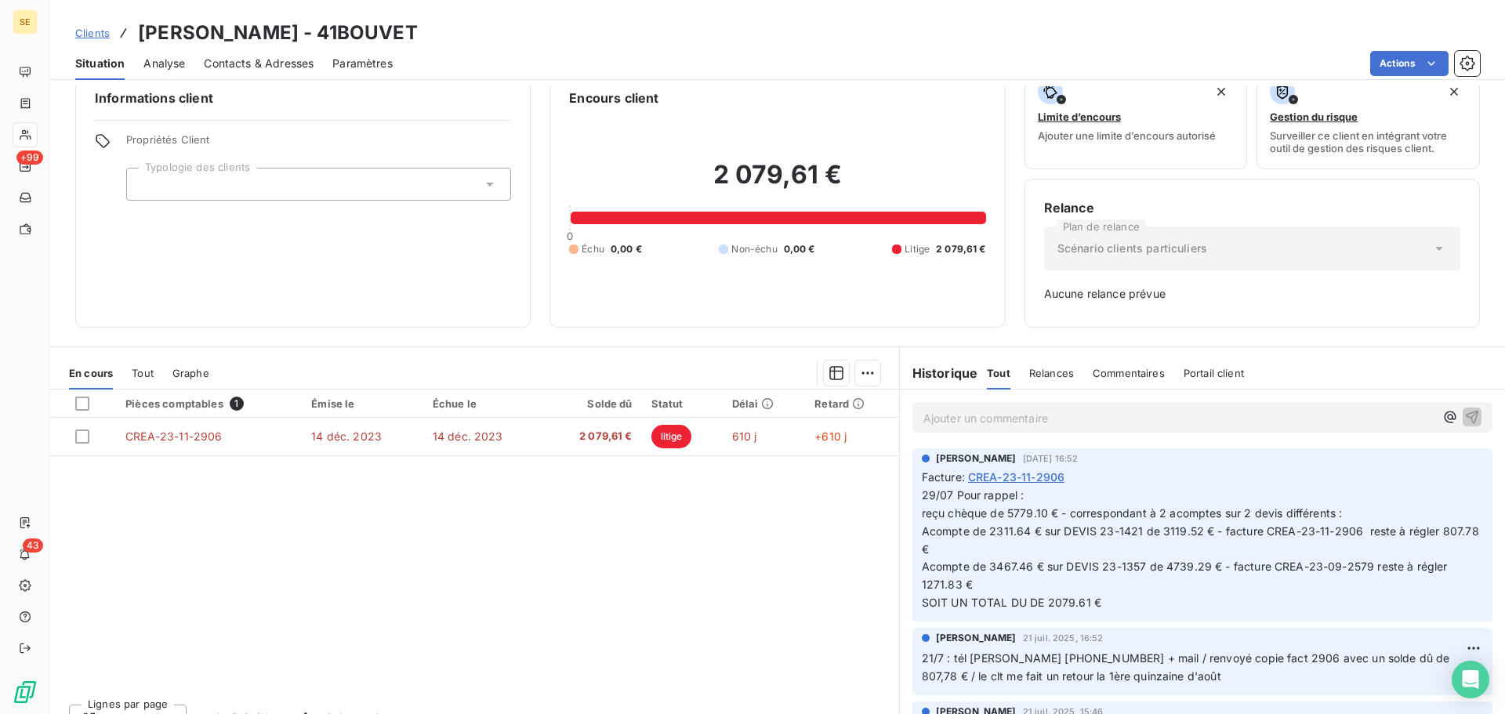
scroll to position [51, 0]
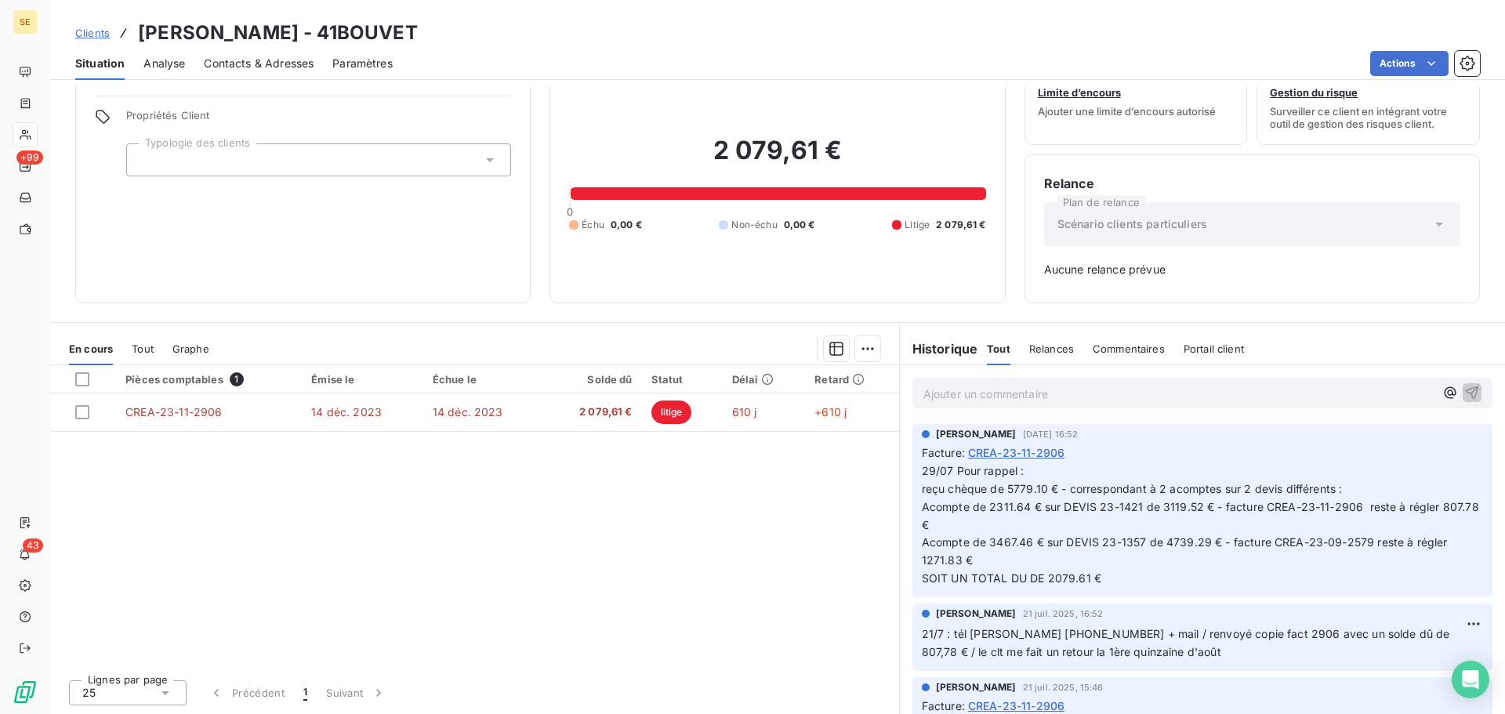
click at [1026, 393] on p "Ajouter un commentaire ﻿" at bounding box center [1179, 394] width 511 height 20
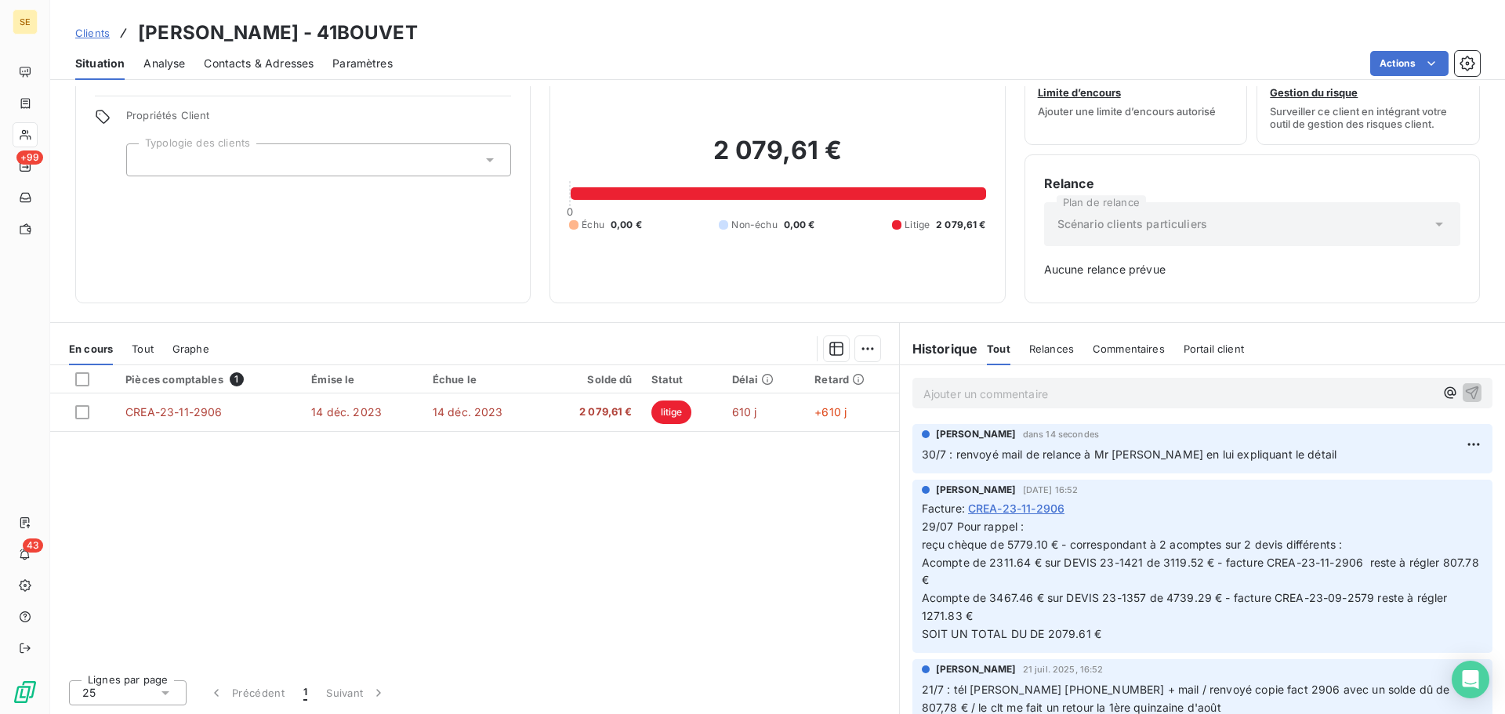
click at [95, 33] on span "Clients" at bounding box center [92, 33] width 34 height 13
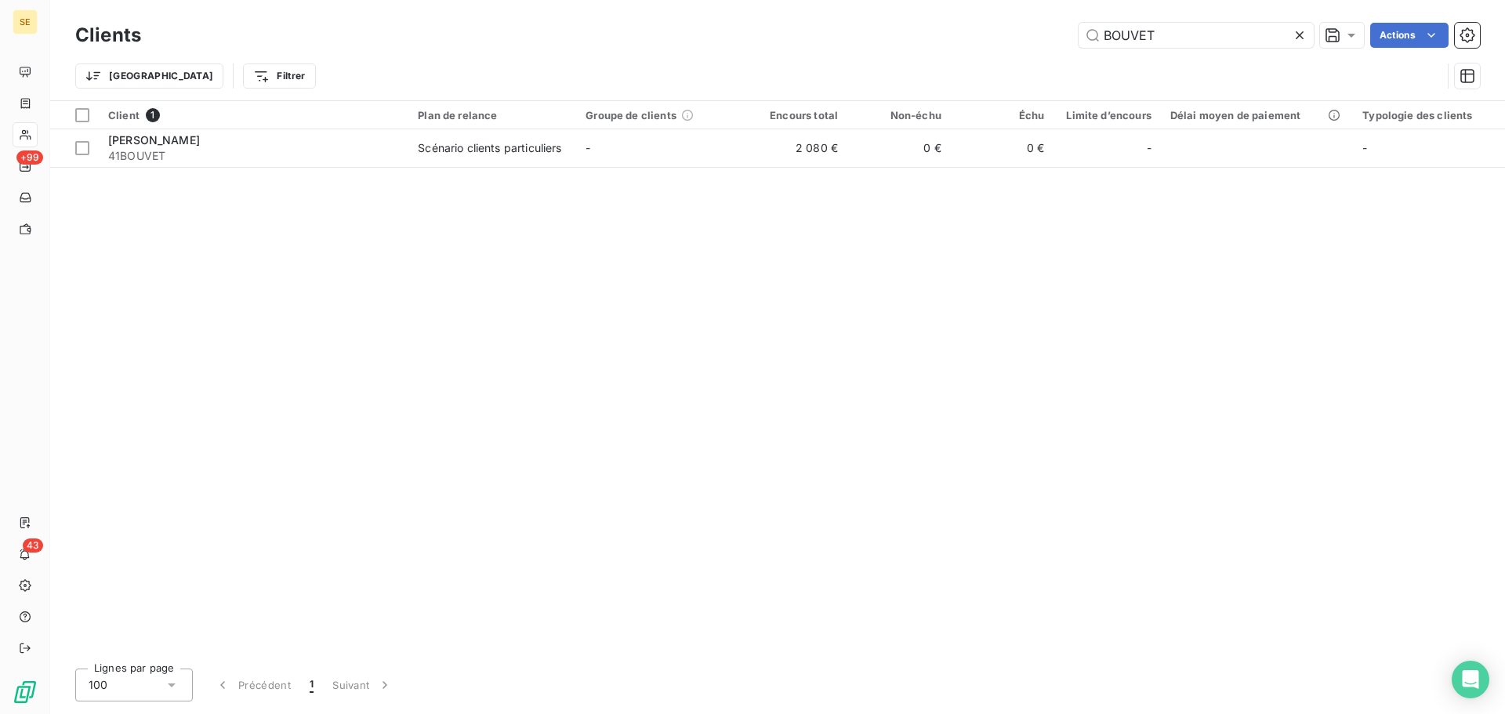
drag, startPoint x: 1182, startPoint y: 36, endPoint x: 877, endPoint y: 27, distance: 305.1
click at [859, 27] on div "BOUVET Actions" at bounding box center [820, 35] width 1320 height 25
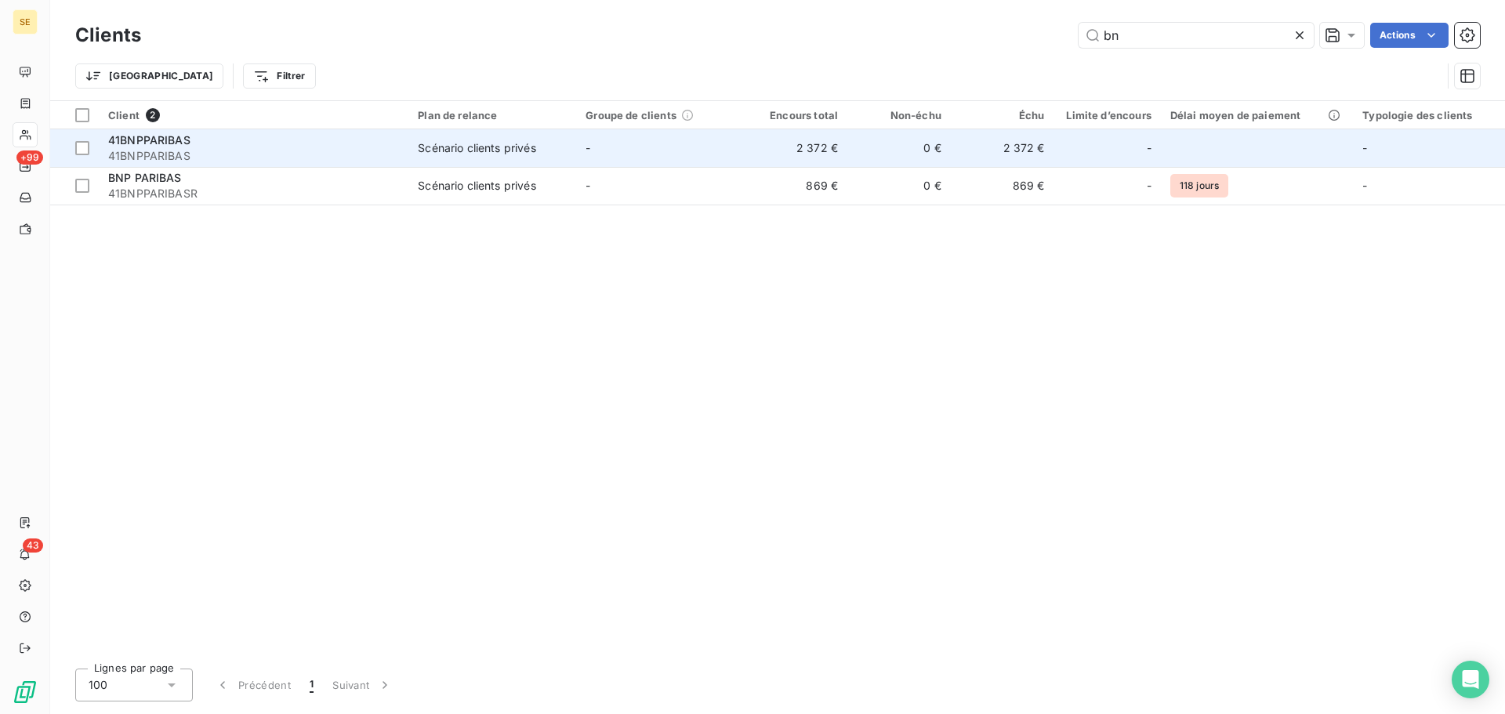
type input "bn"
click at [621, 150] on td "-" at bounding box center [660, 148] width 168 height 38
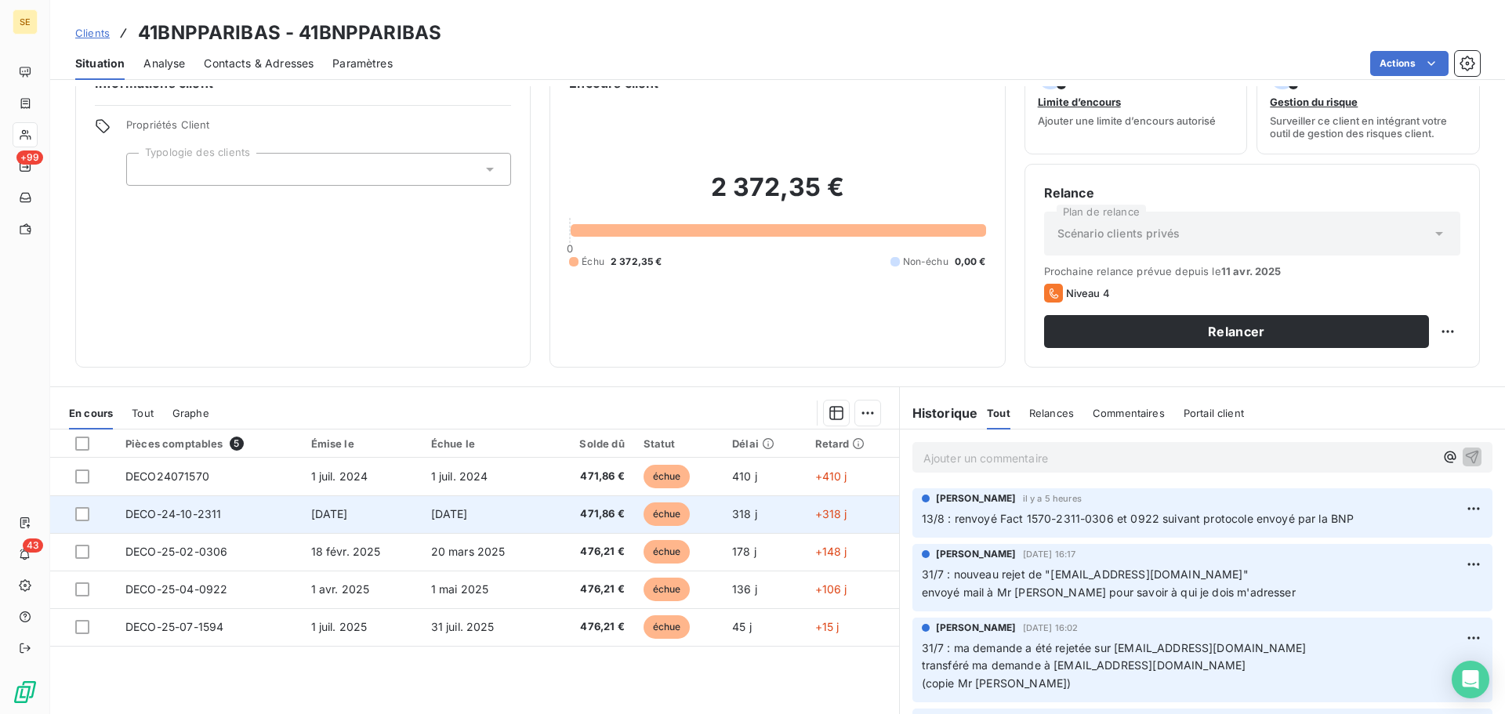
scroll to position [106, 0]
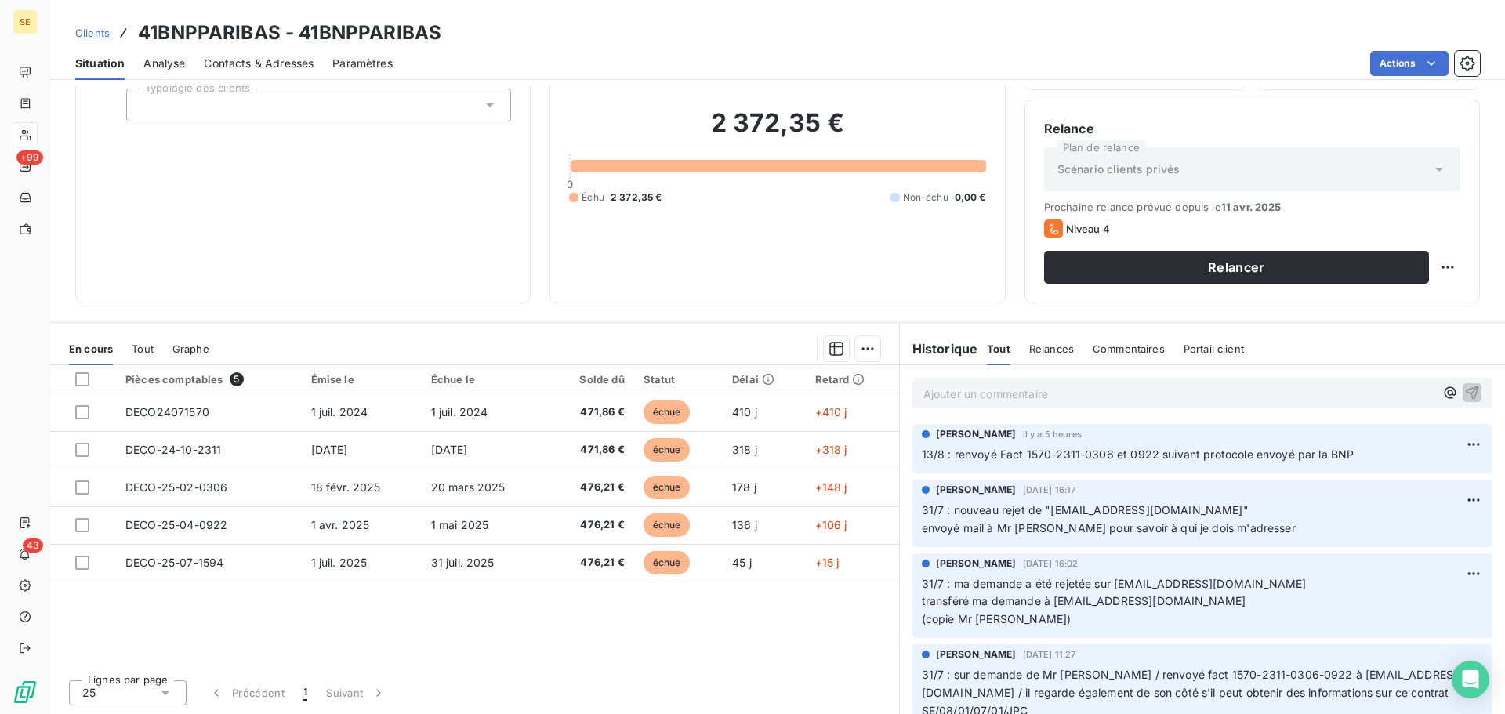
click at [228, 62] on span "Contacts & Adresses" at bounding box center [259, 64] width 110 height 16
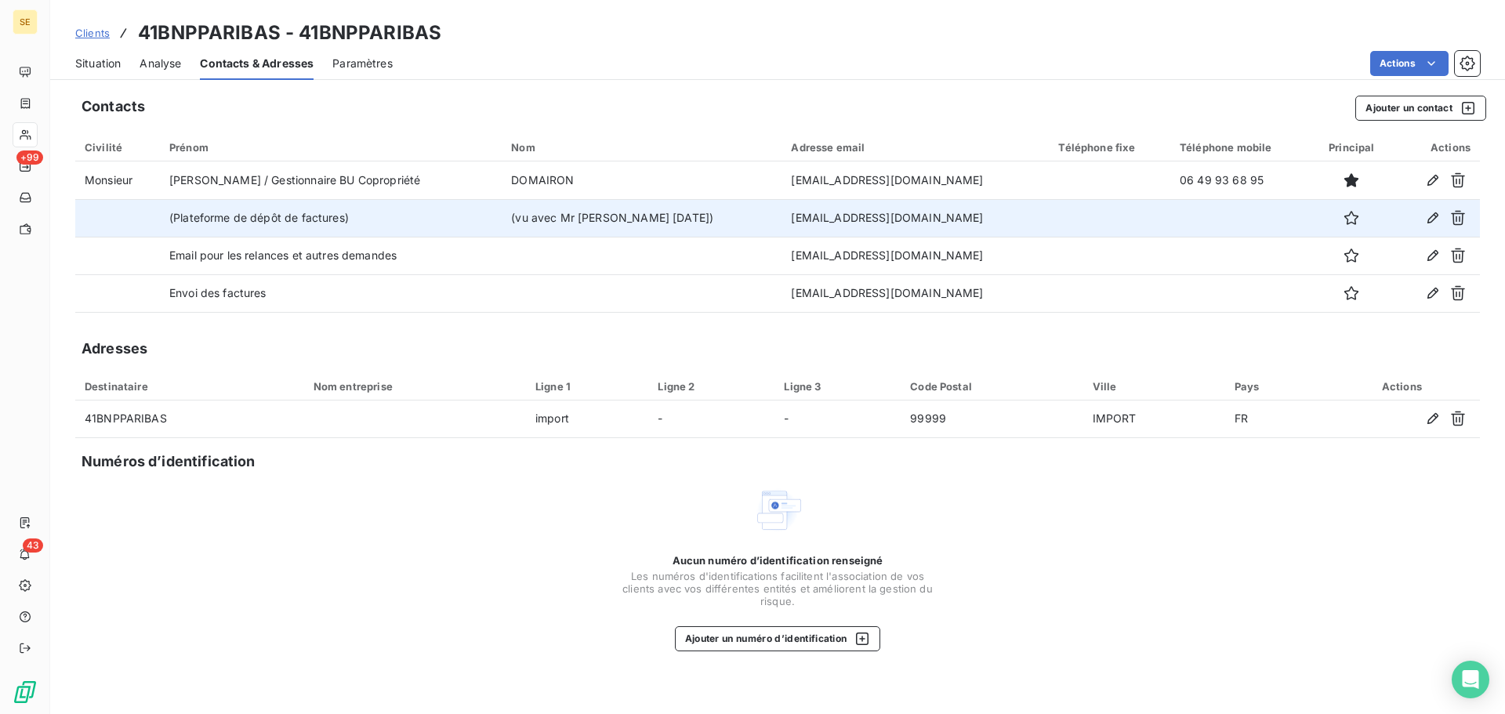
drag, startPoint x: 730, startPoint y: 216, endPoint x: 928, endPoint y: 216, distance: 198.4
click at [928, 216] on td "[EMAIL_ADDRESS][DOMAIN_NAME]" at bounding box center [915, 218] width 267 height 38
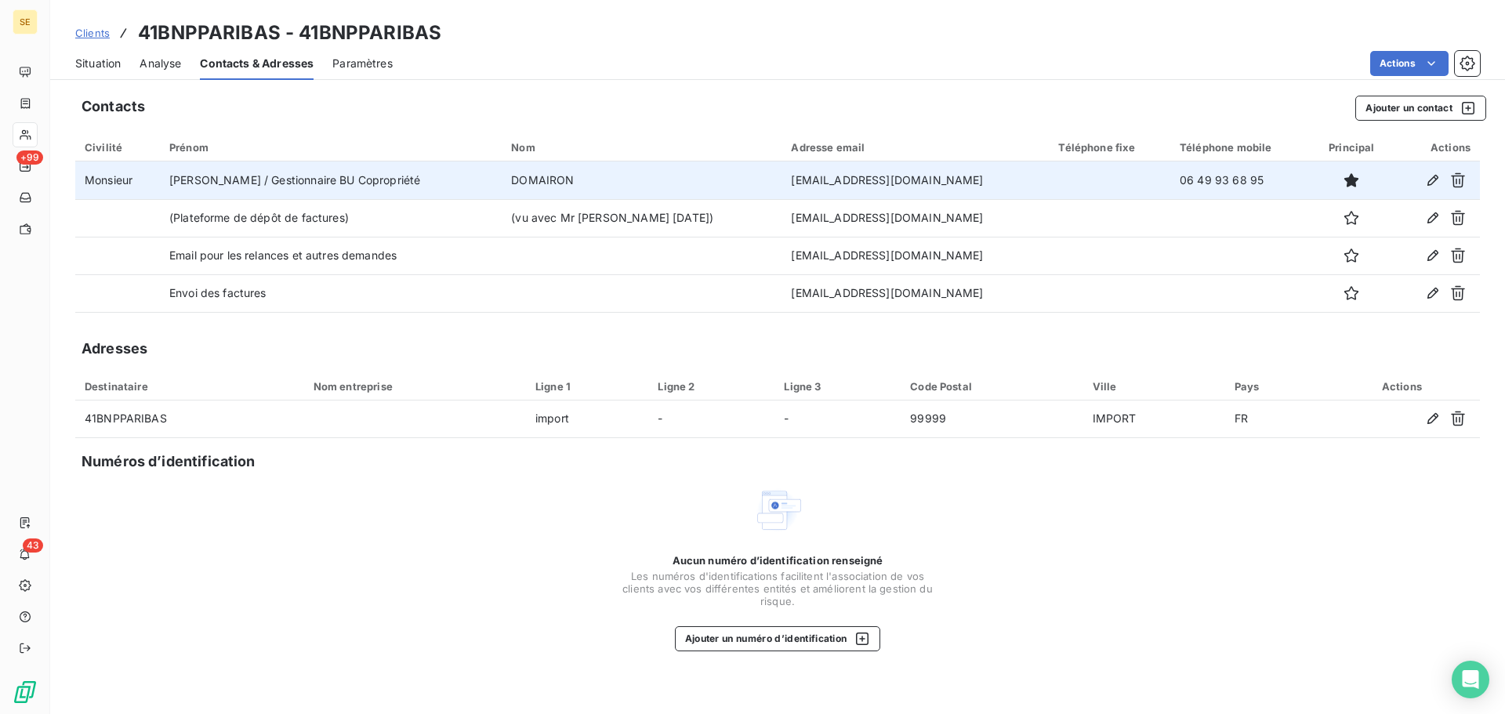
drag, startPoint x: 925, startPoint y: 217, endPoint x: 993, endPoint y: 185, distance: 74.7
click at [993, 185] on td "[EMAIL_ADDRESS][DOMAIN_NAME]" at bounding box center [915, 181] width 267 height 38
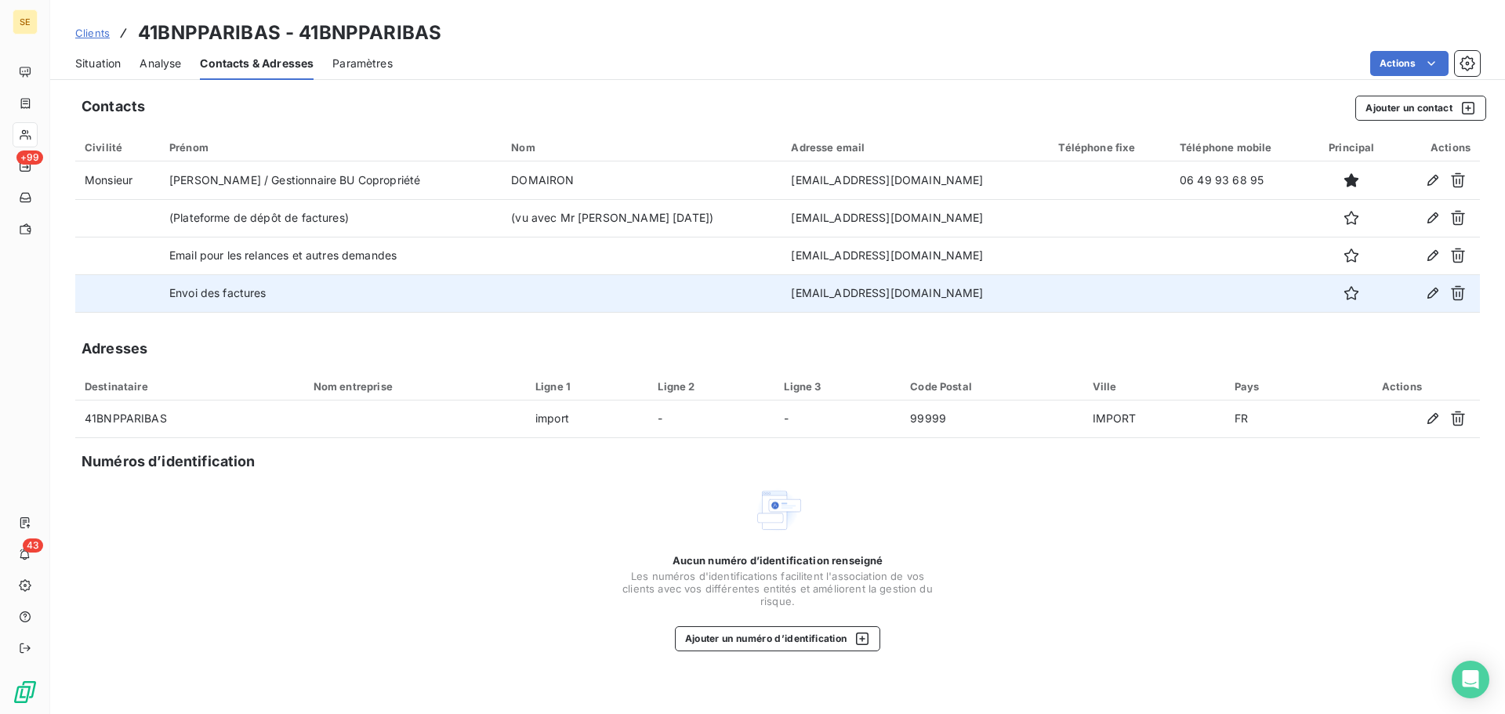
click at [478, 287] on td "Envoi des factures" at bounding box center [331, 293] width 342 height 38
click at [1431, 293] on icon "button" at bounding box center [1433, 293] width 11 height 11
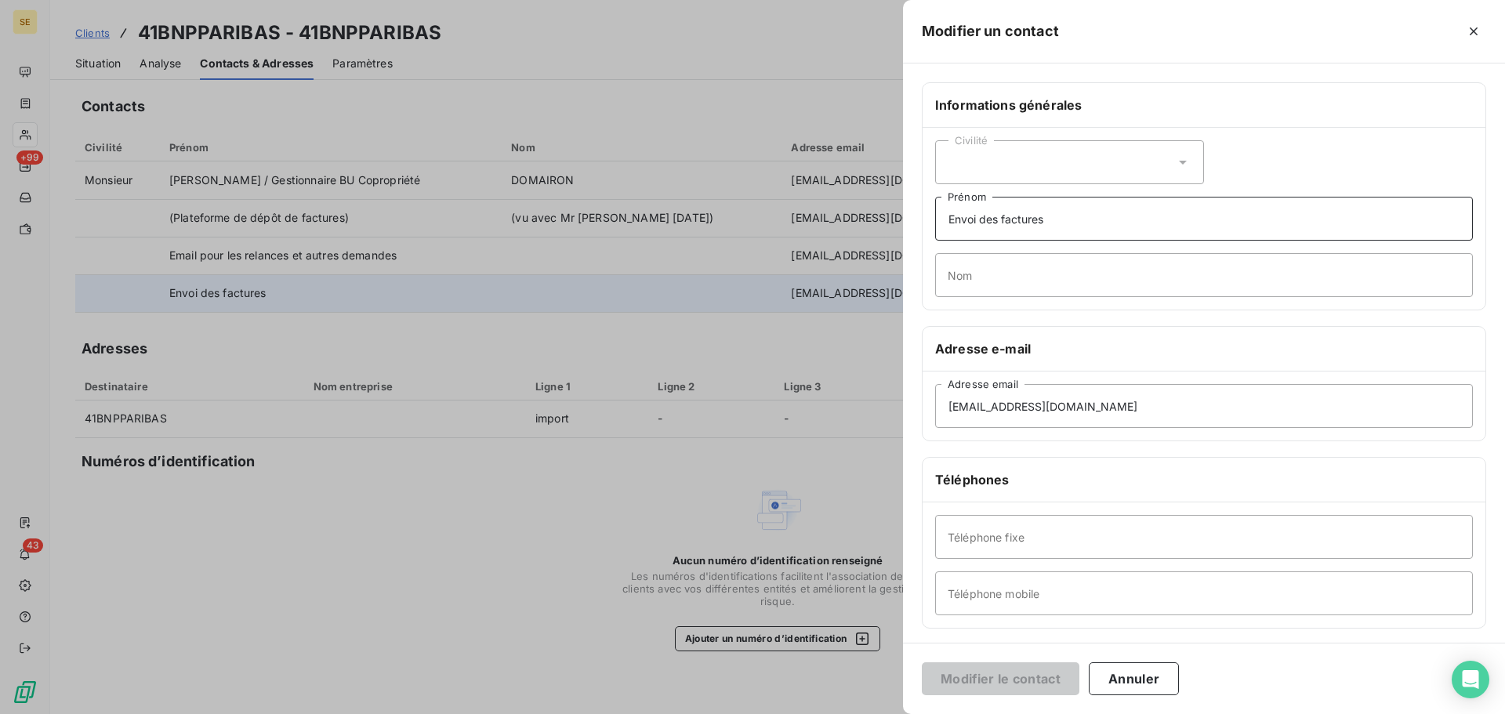
click at [1118, 212] on input "Envoi des factures" at bounding box center [1204, 219] width 538 height 44
type input "Envoi des factures / nouvelle procédure reçu [DATE]"
click at [922, 663] on button "Modifier le contact" at bounding box center [1001, 679] width 158 height 33
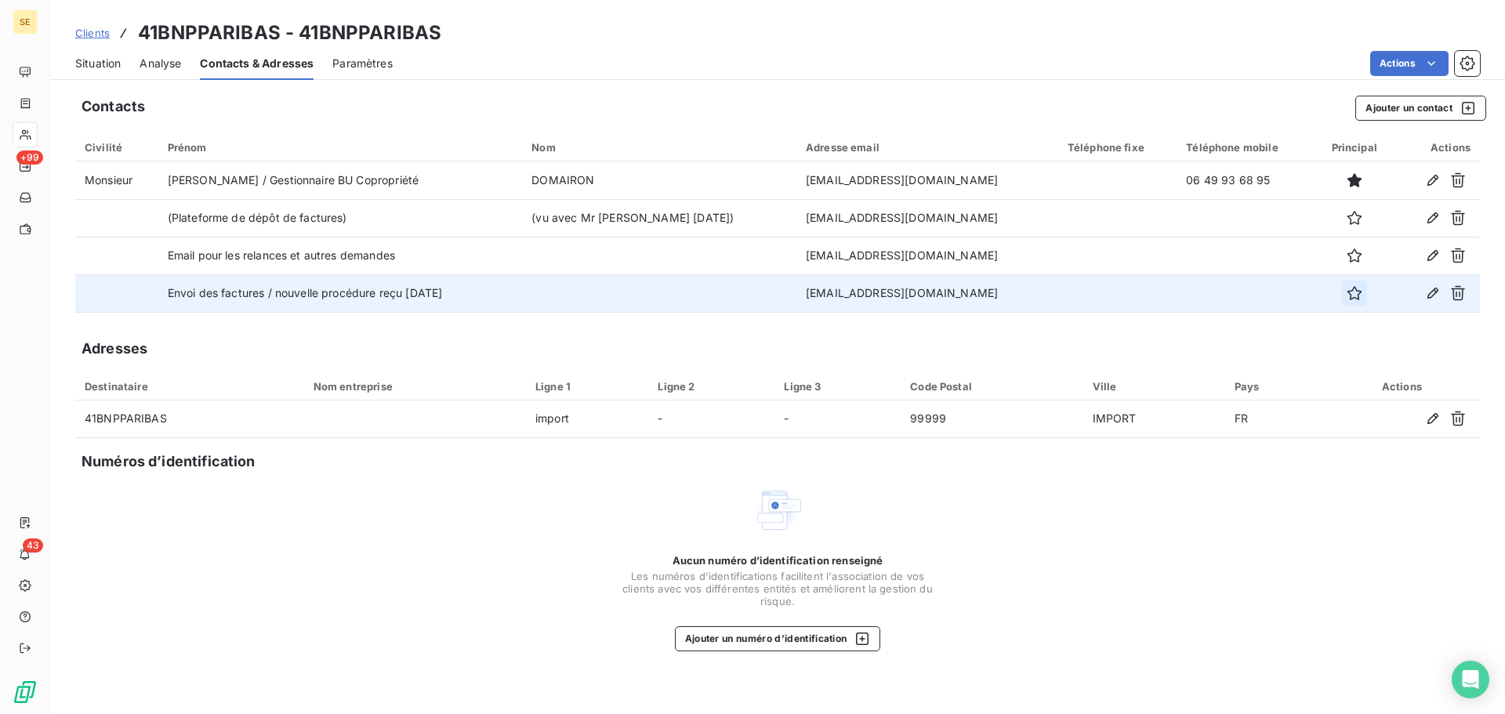
click at [1352, 296] on icon "button" at bounding box center [1355, 293] width 16 height 16
click at [89, 29] on span "Clients" at bounding box center [92, 33] width 34 height 13
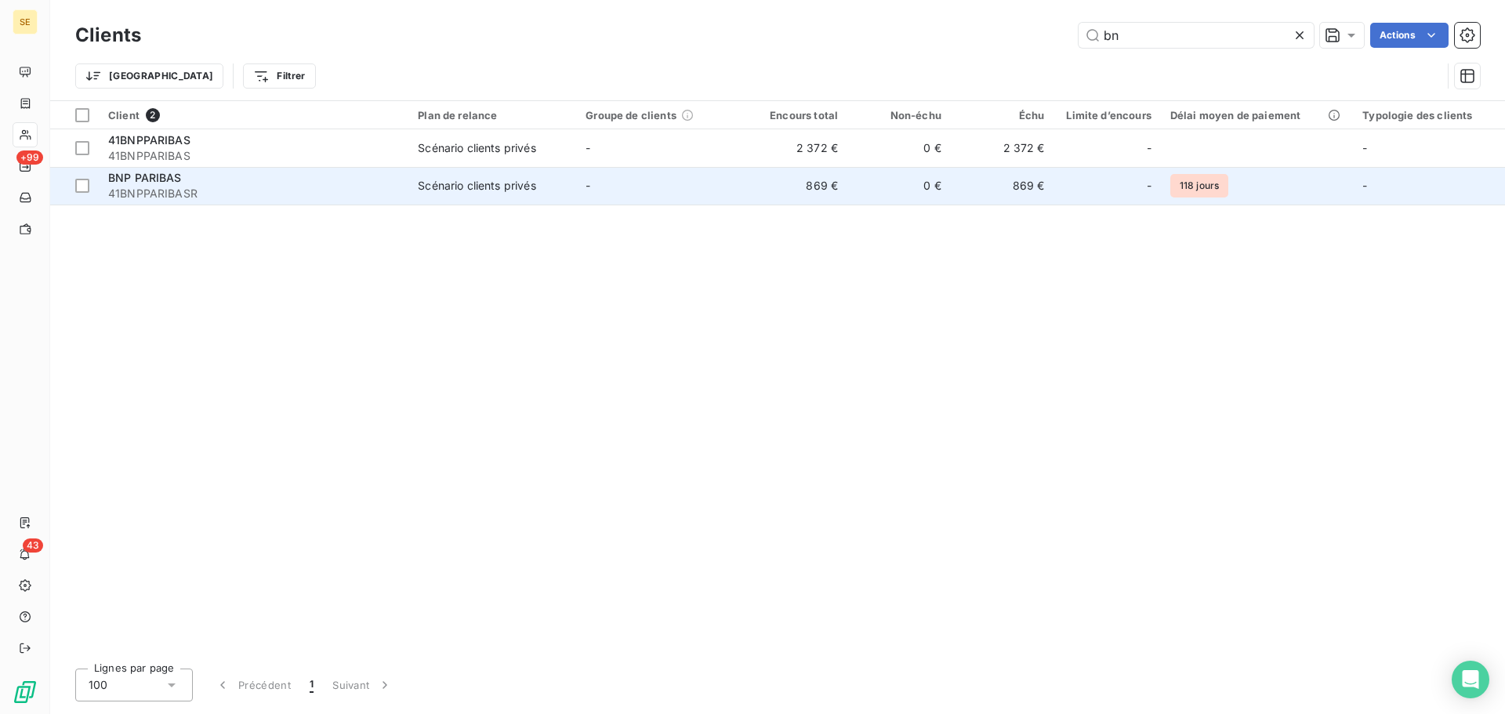
click at [524, 172] on td "Scénario clients privés" at bounding box center [492, 186] width 168 height 38
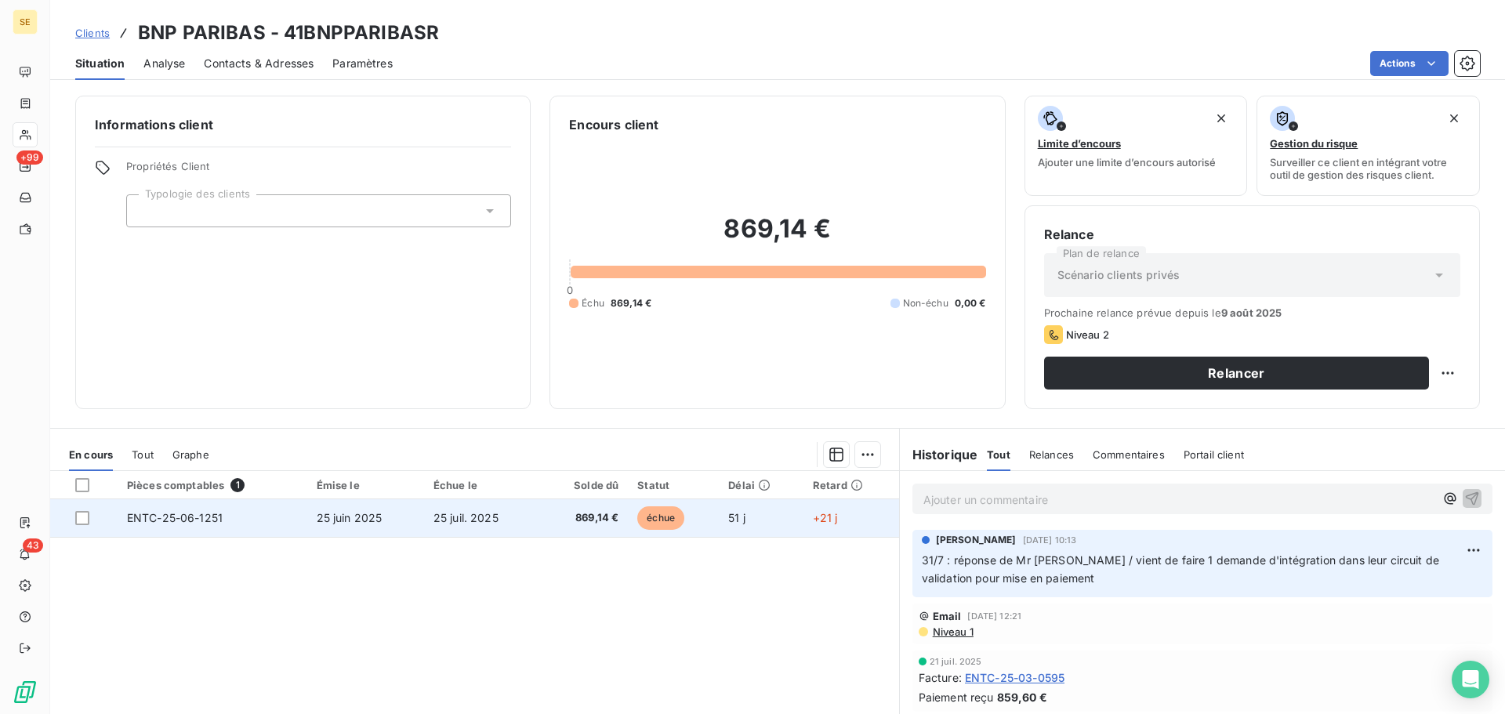
click at [212, 519] on span "ENTC-25-06-1251" at bounding box center [175, 517] width 96 height 13
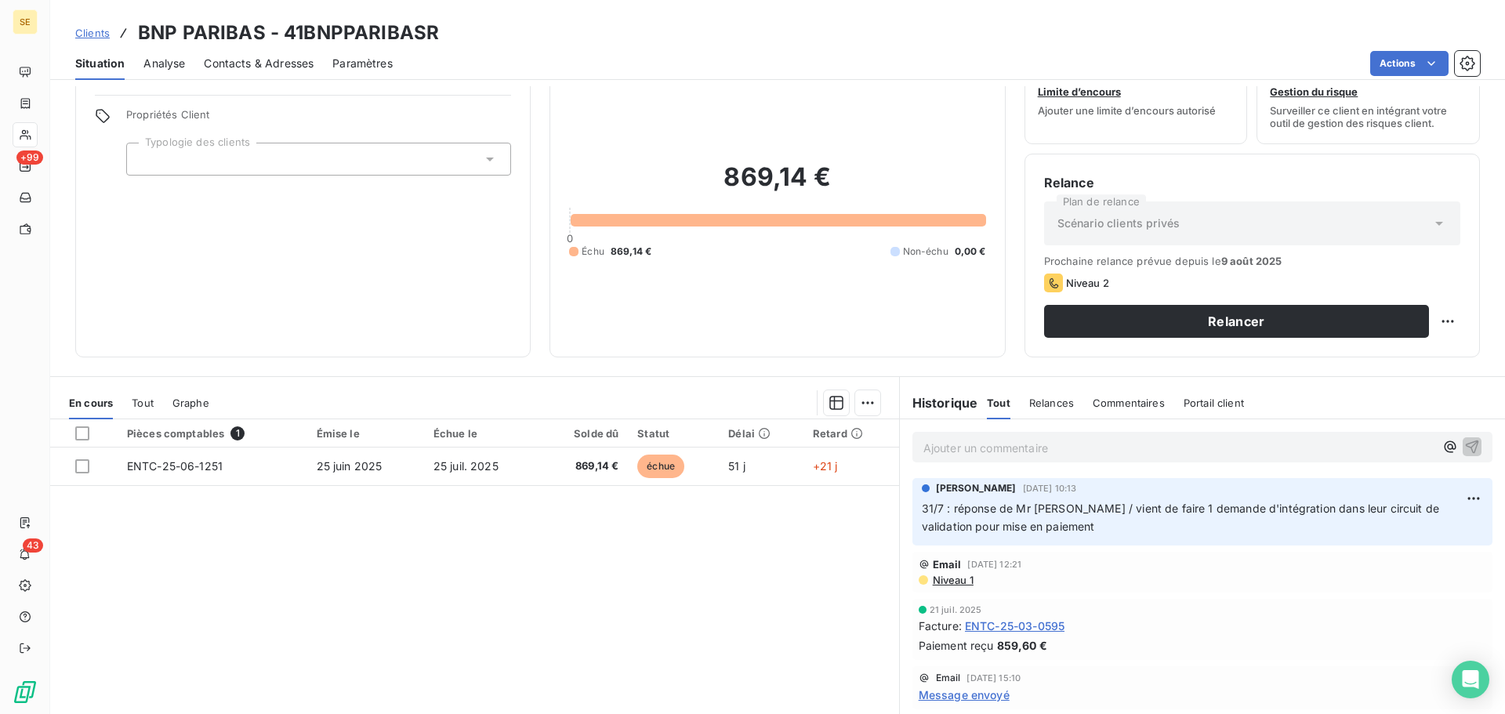
scroll to position [106, 0]
